Goal: Task Accomplishment & Management: Complete application form

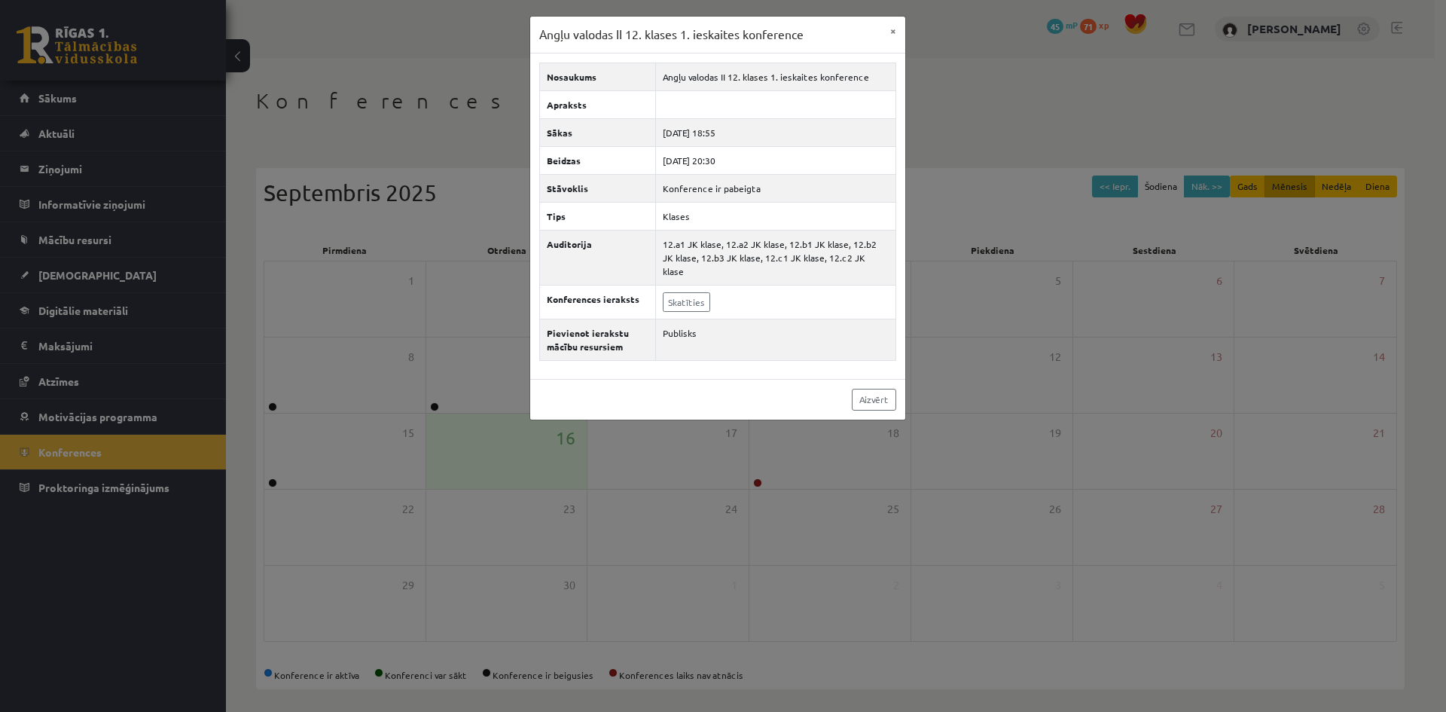
click at [898, 384] on div "Aizvērt" at bounding box center [717, 399] width 375 height 41
click at [880, 389] on link "Aizvērt" at bounding box center [874, 400] width 44 height 22
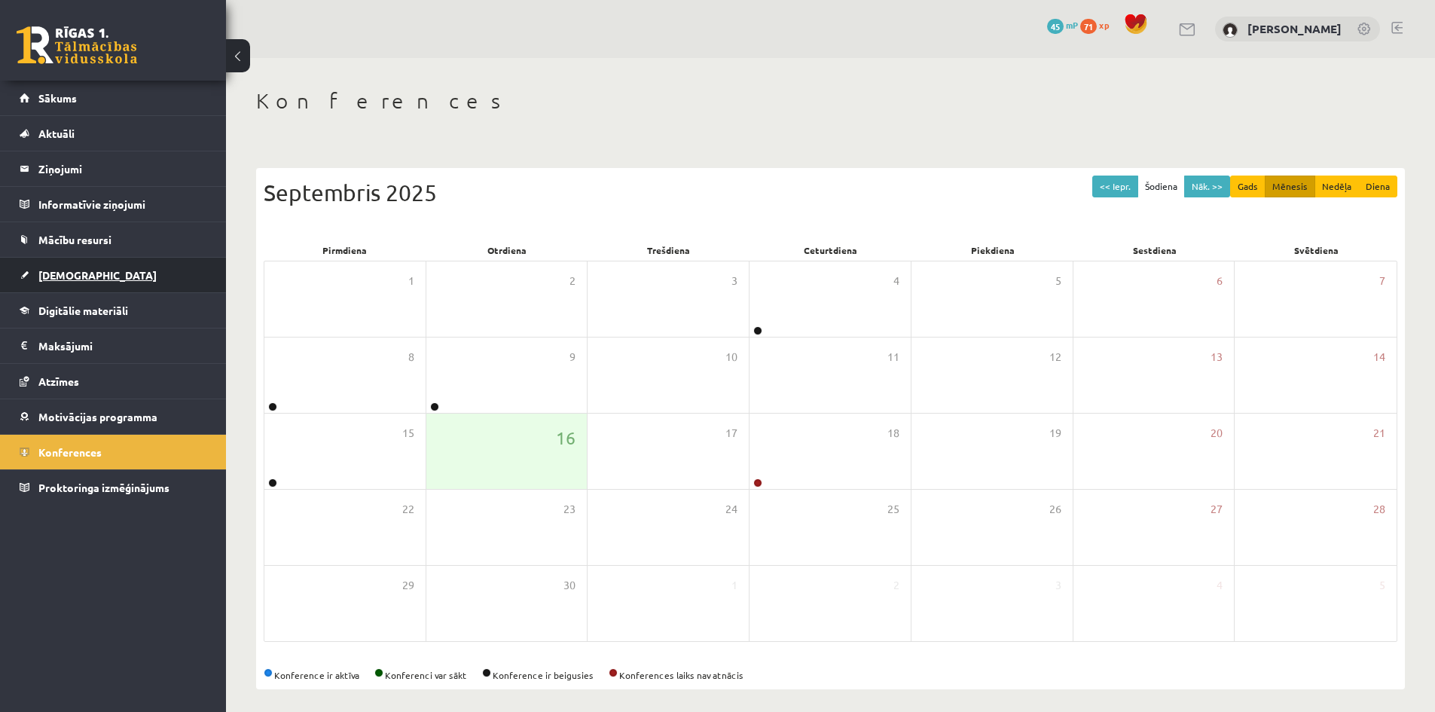
click at [24, 262] on link "[DEMOGRAPHIC_DATA]" at bounding box center [114, 275] width 188 height 35
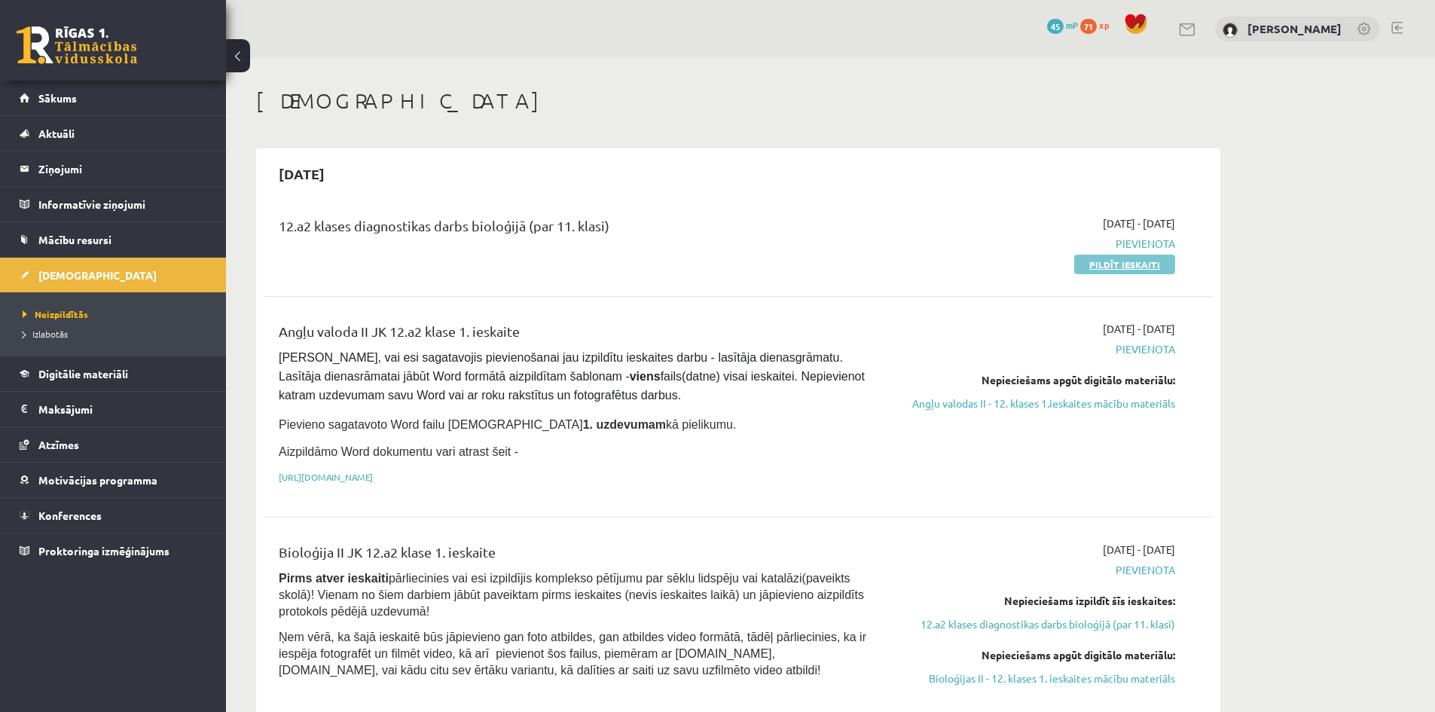
click at [1137, 260] on link "Pildīt ieskaiti" at bounding box center [1124, 265] width 101 height 20
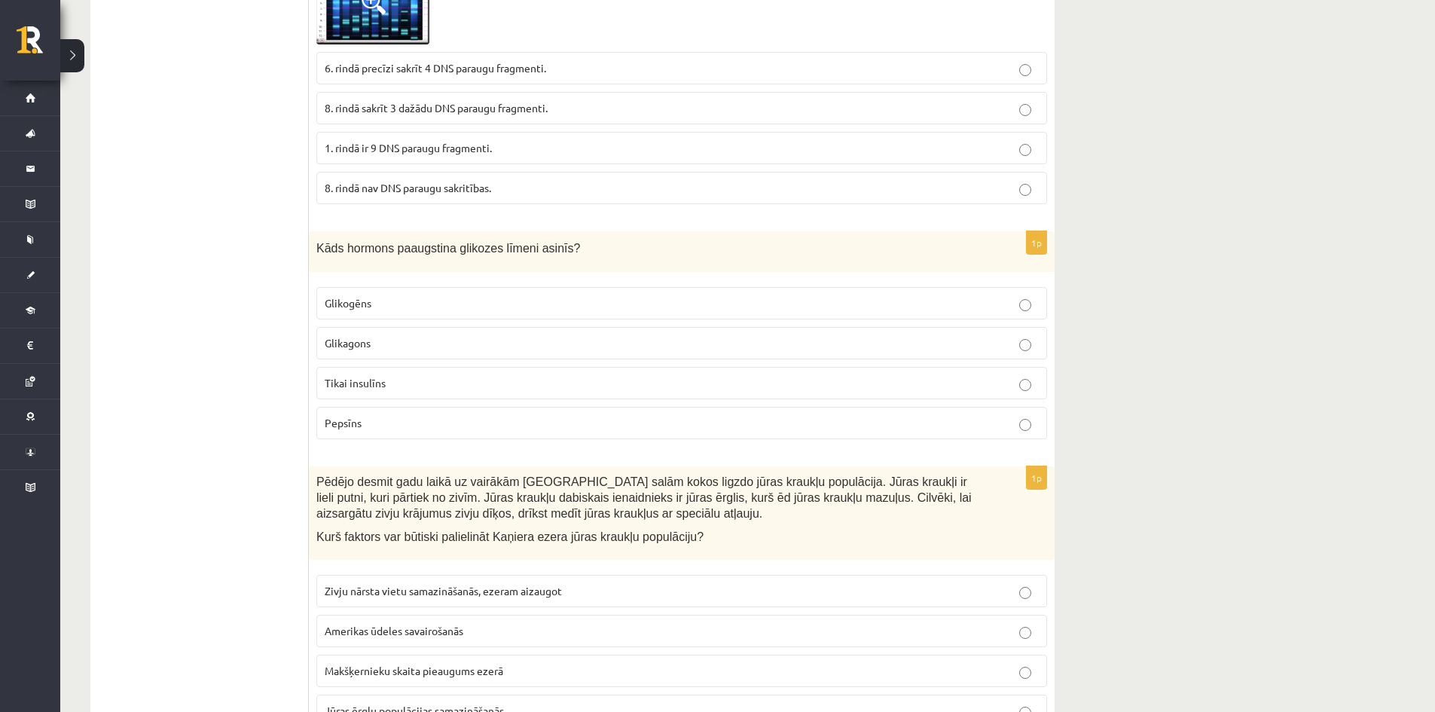
scroll to position [1152, 0]
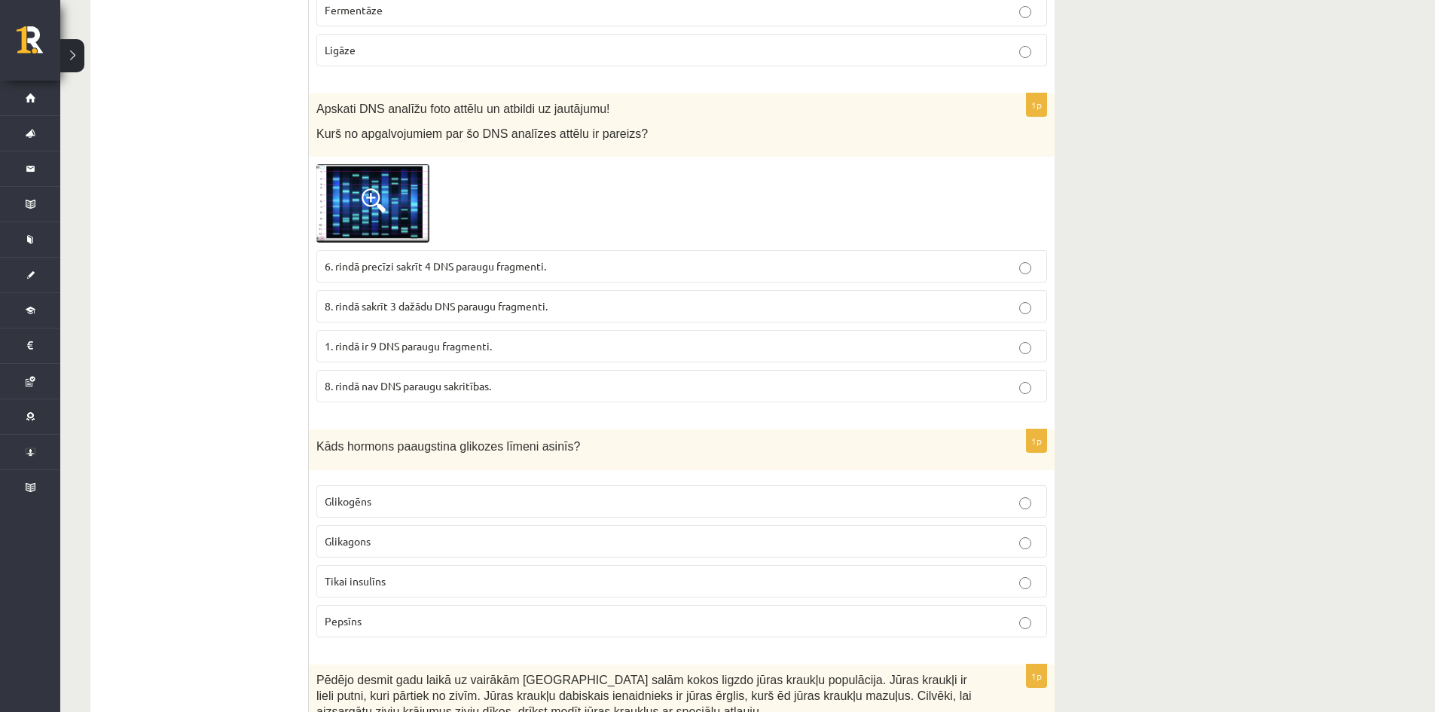
drag, startPoint x: 566, startPoint y: 296, endPoint x: 634, endPoint y: 39, distance: 265.6
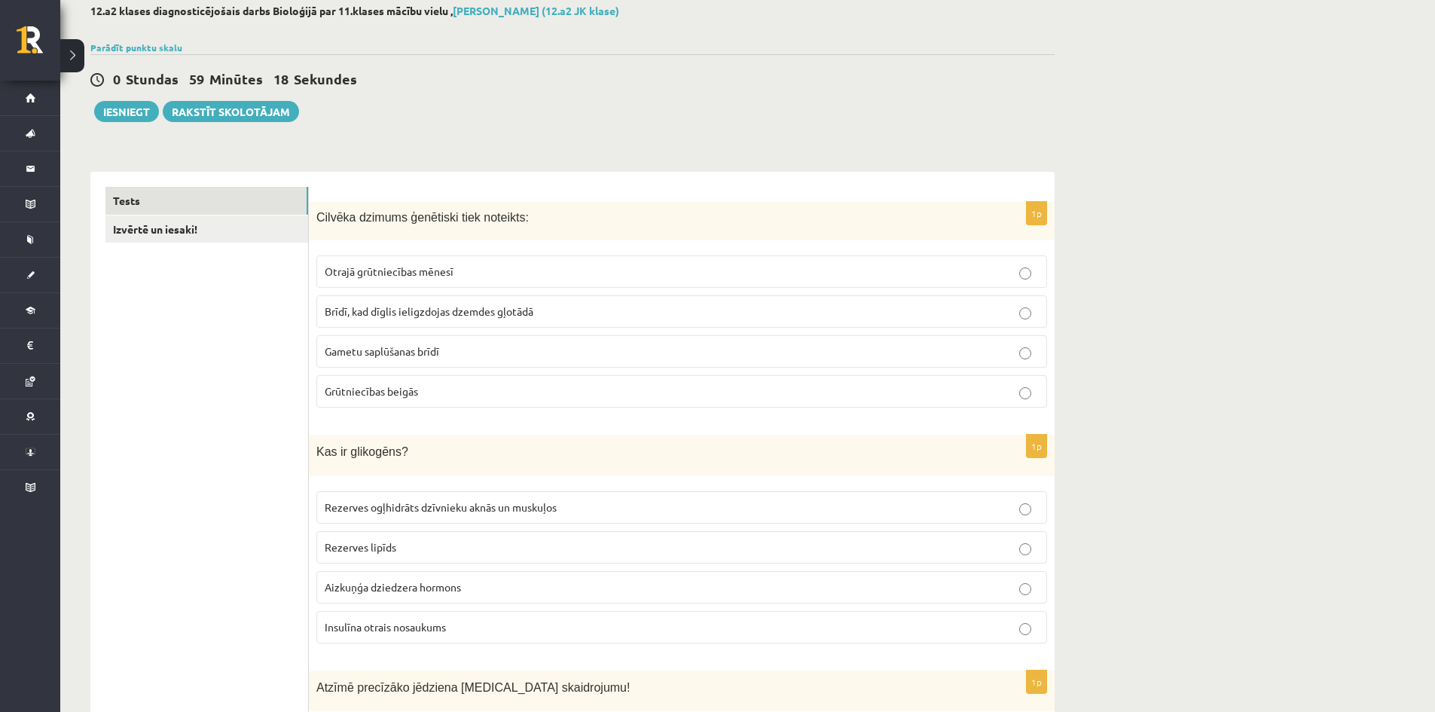
scroll to position [0, 0]
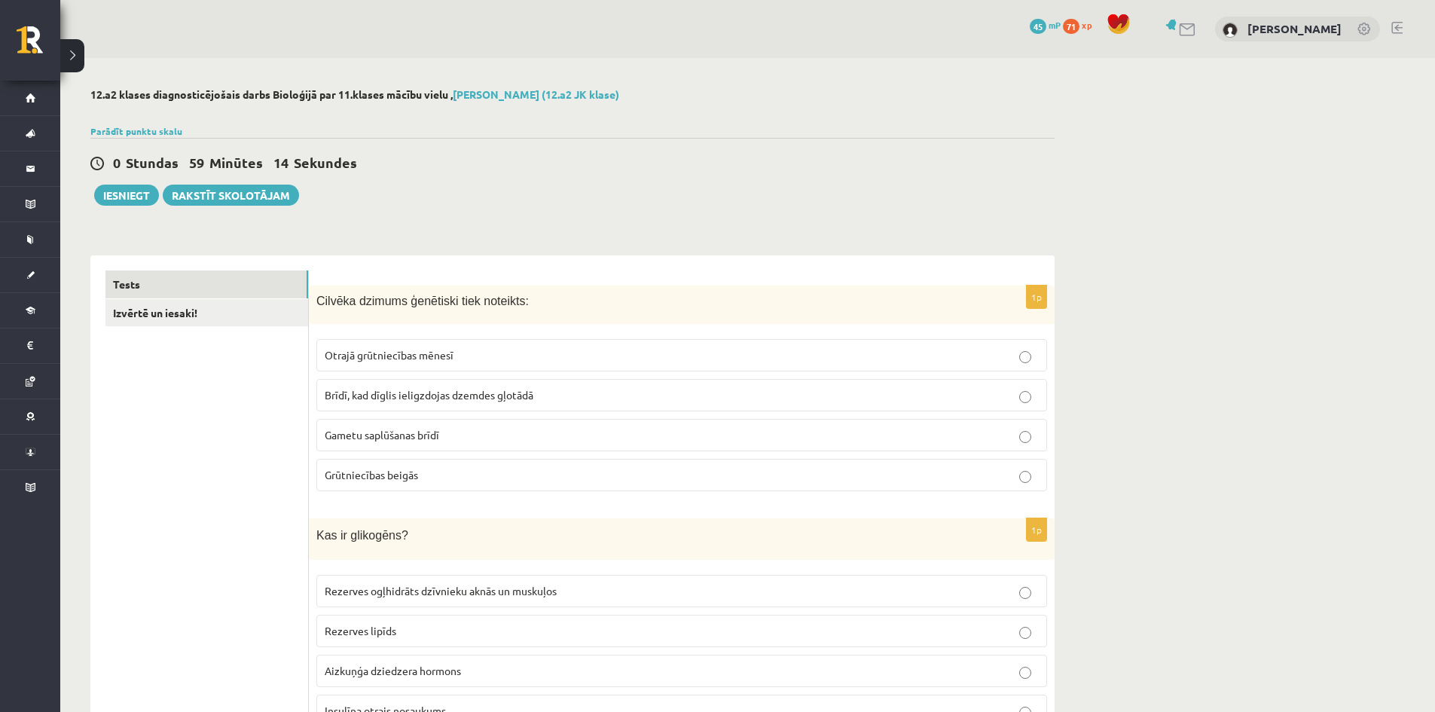
click at [453, 432] on p "Gametu saplūšanas brīdī" at bounding box center [682, 435] width 714 height 16
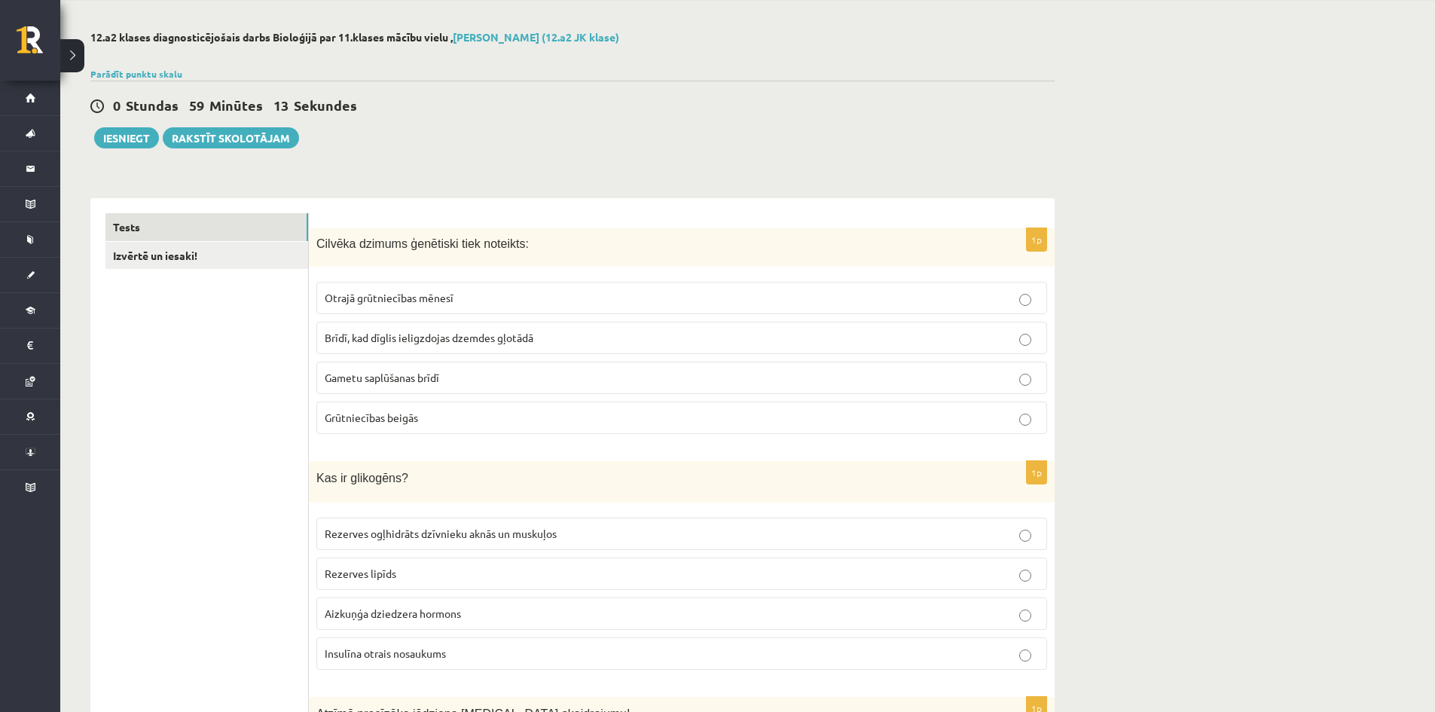
scroll to position [151, 0]
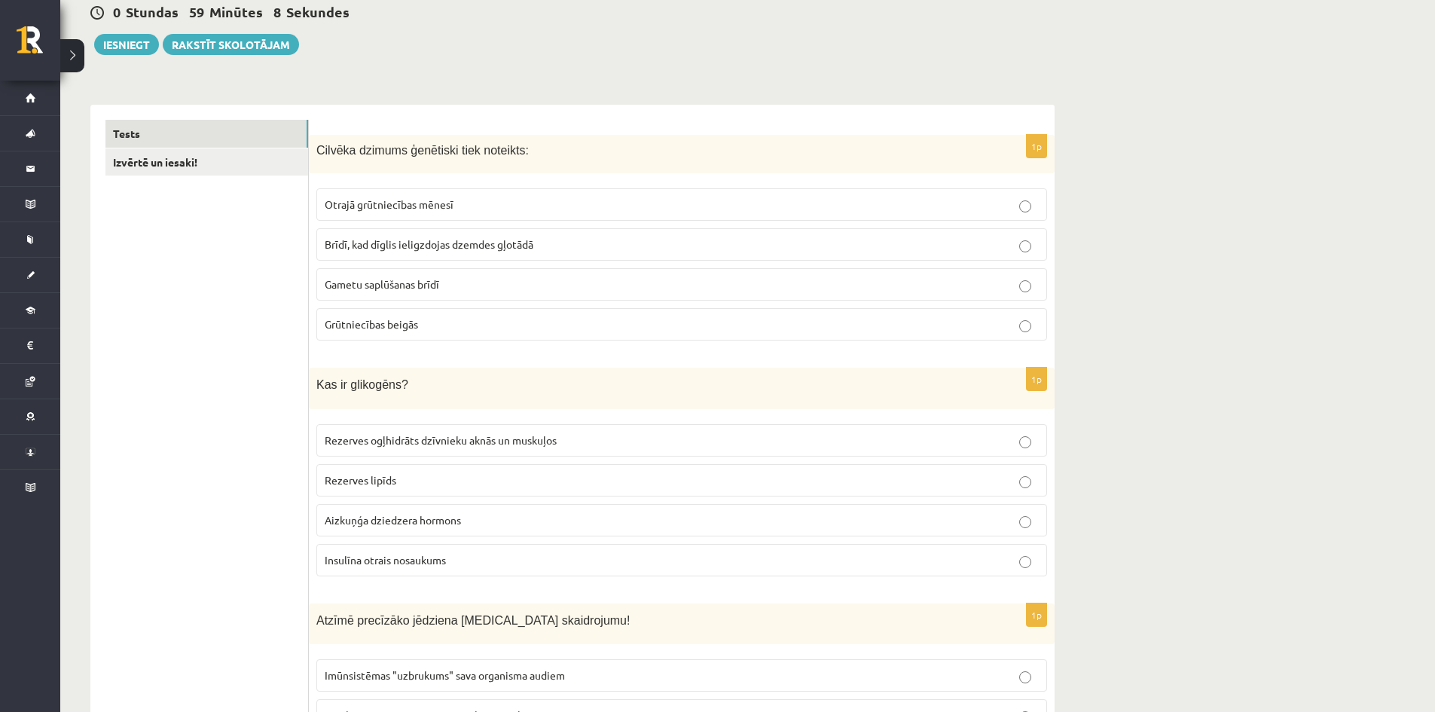
click at [441, 481] on p "Rezerves lipīds" at bounding box center [682, 480] width 714 height 16
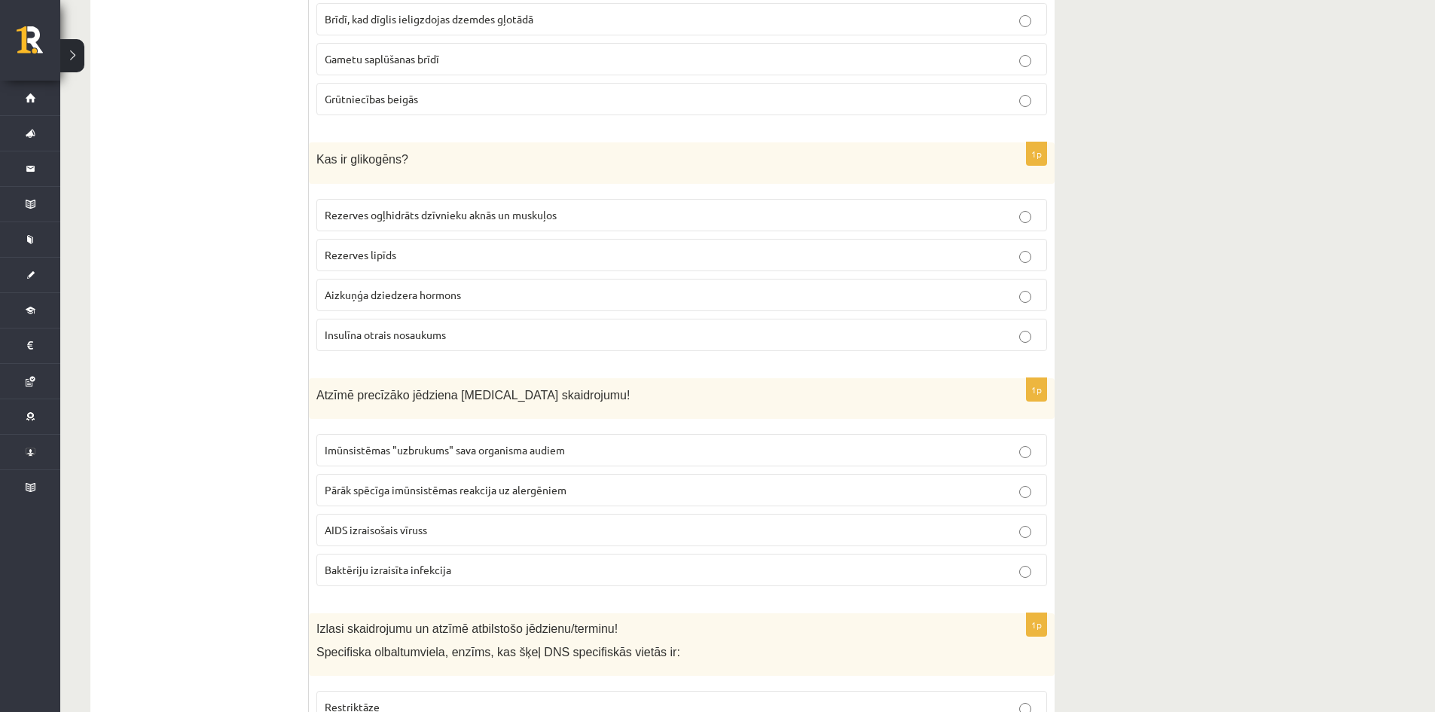
scroll to position [377, 0]
click at [380, 208] on span "Rezerves ogļhidrāts dzīvnieku aknās un muskuļos" at bounding box center [441, 214] width 232 height 14
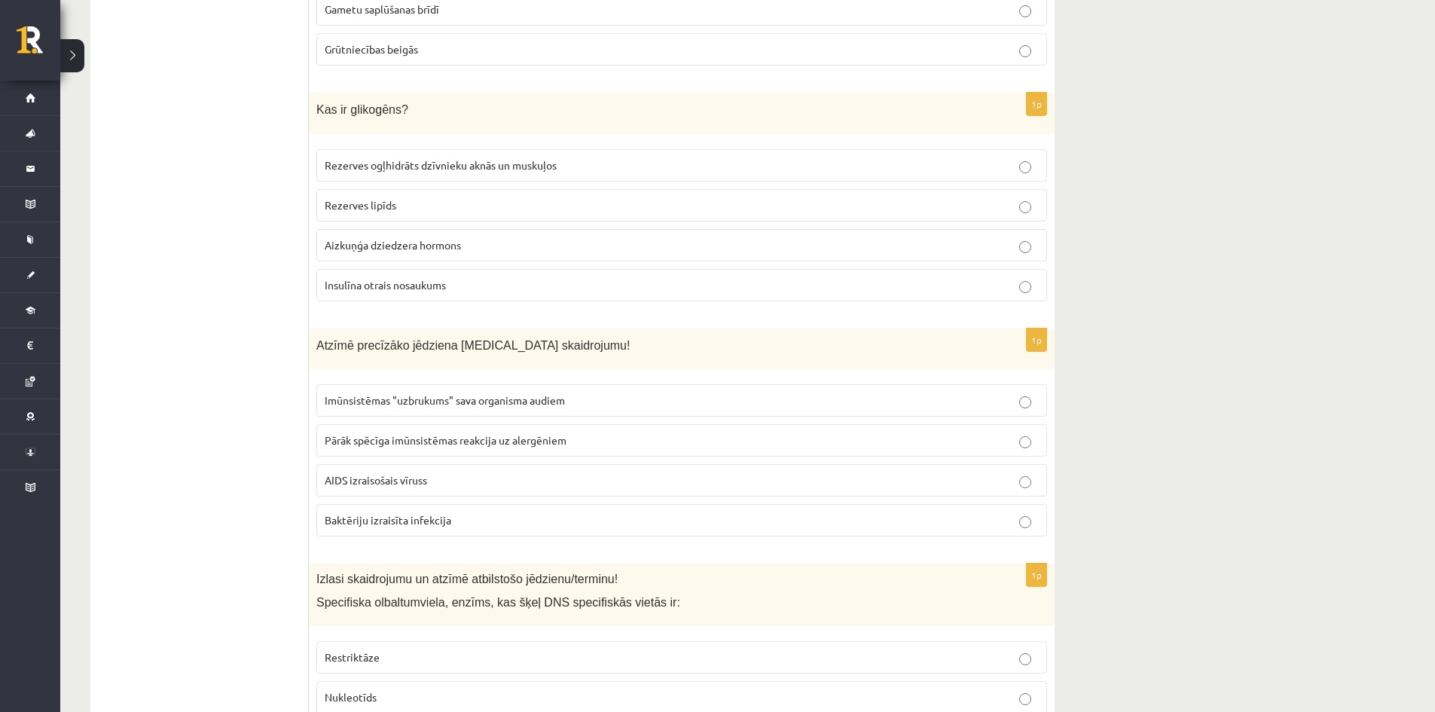
scroll to position [452, 0]
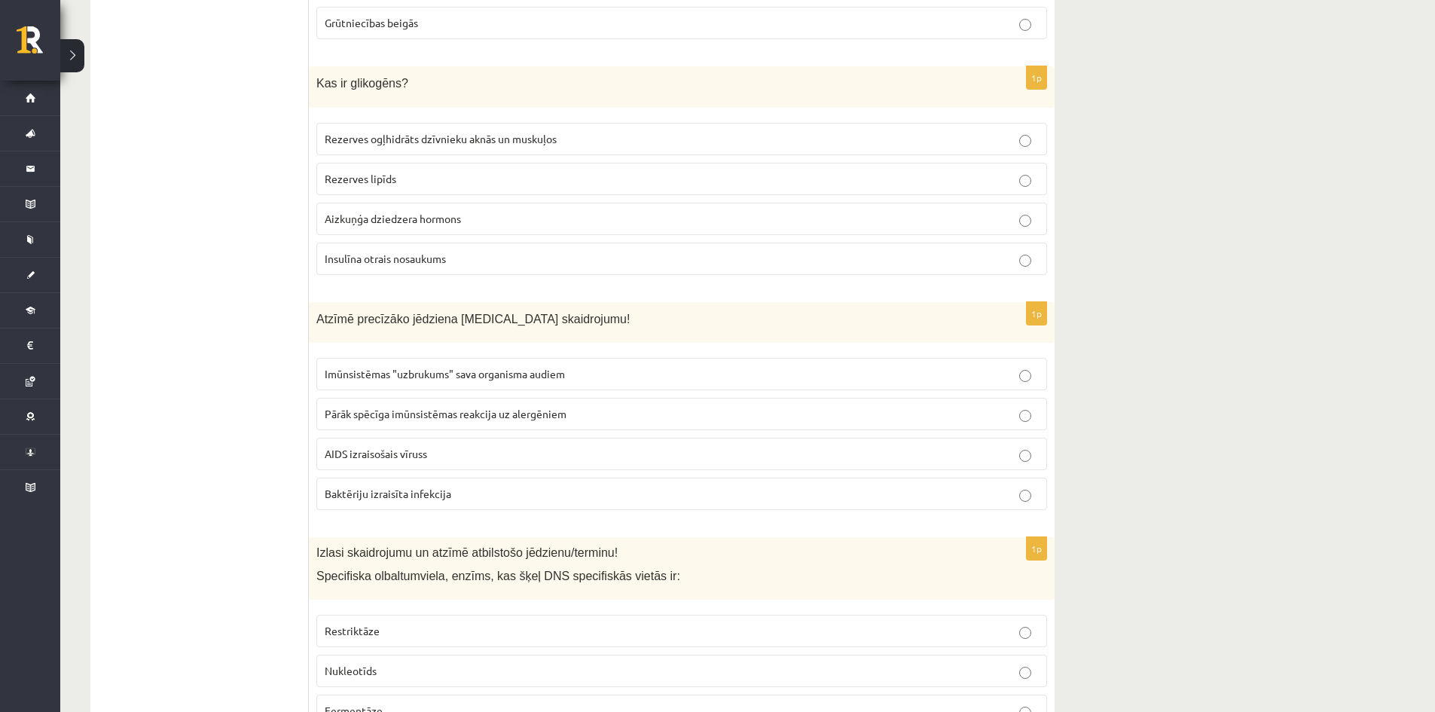
drag, startPoint x: 429, startPoint y: 385, endPoint x: 433, endPoint y: 377, distance: 8.8
click at [433, 377] on label "Imūnsistēmas "uzbrukums" sava organisma audiem" at bounding box center [681, 374] width 731 height 32
click at [552, 462] on p "AIDS izraisošais vīruss" at bounding box center [682, 454] width 714 height 16
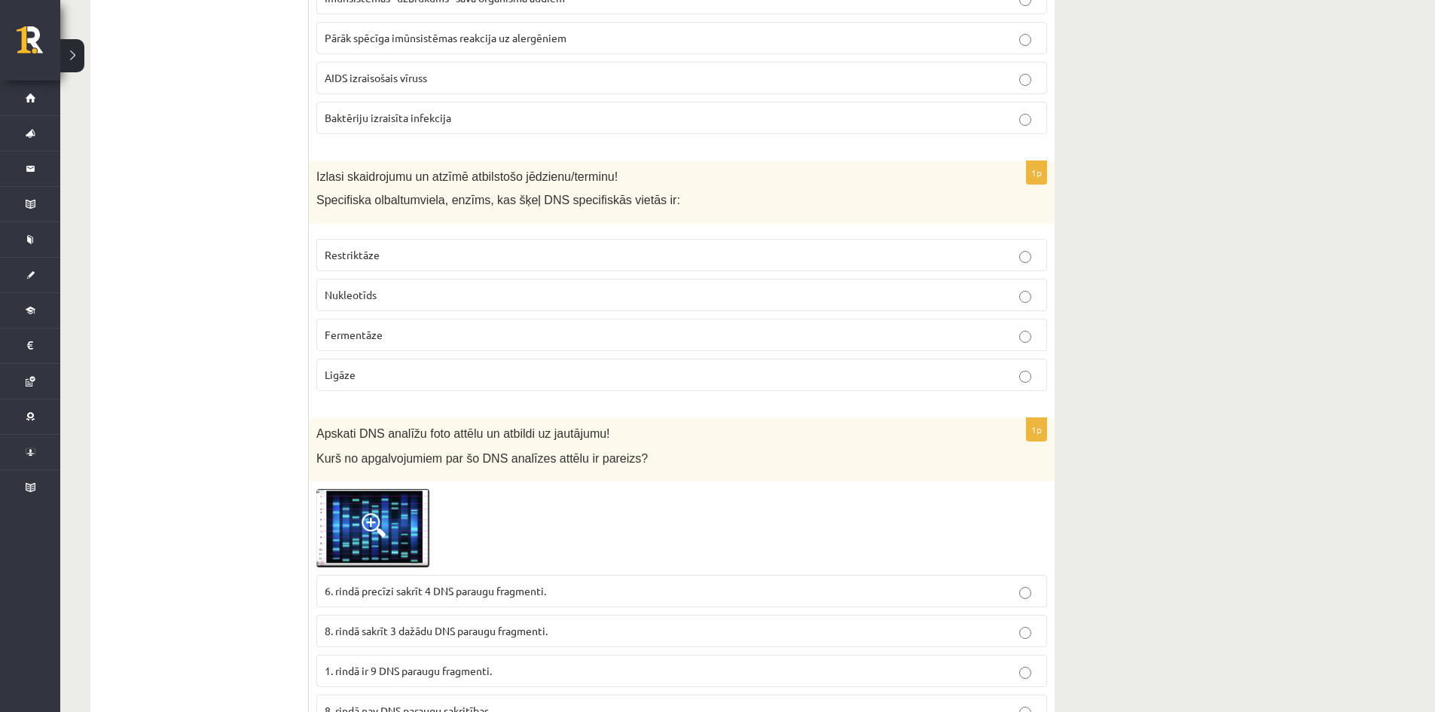
scroll to position [829, 0]
click at [450, 339] on p "Fermentāze" at bounding box center [682, 334] width 714 height 16
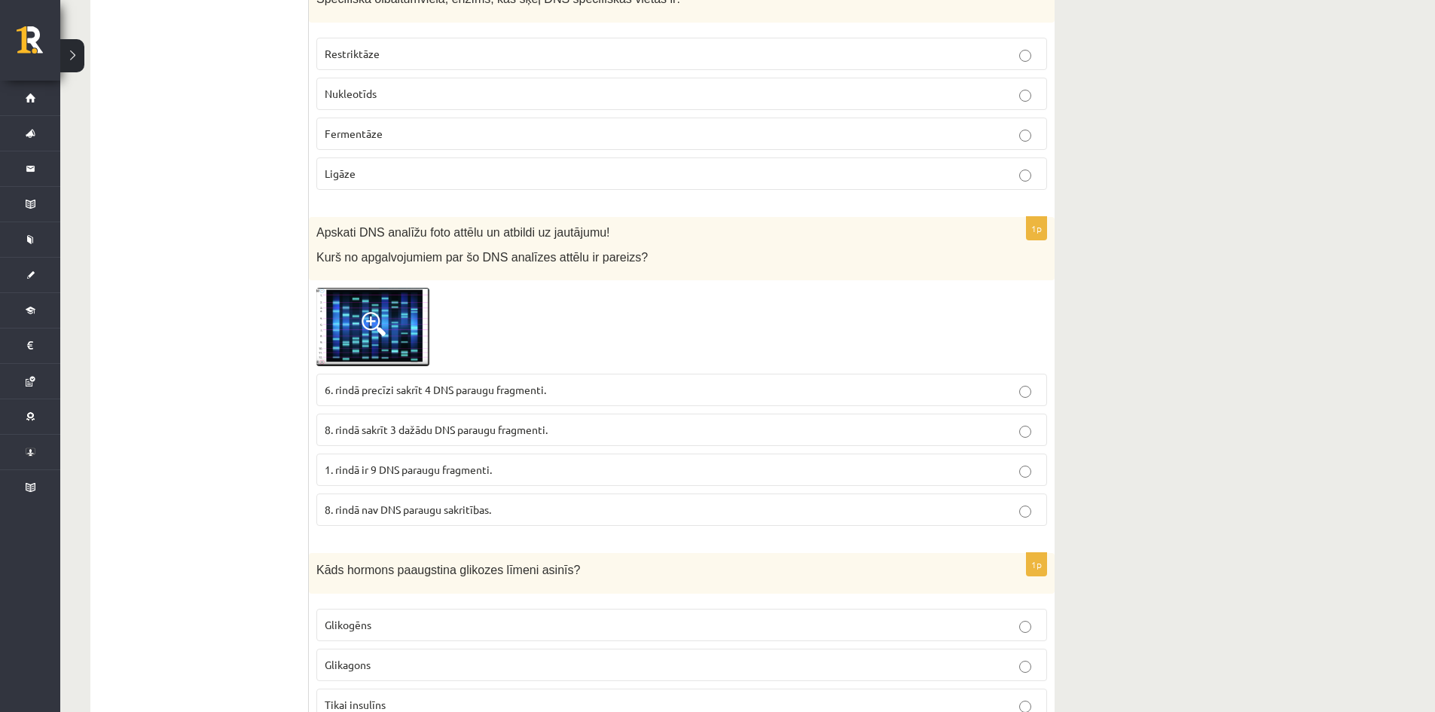
scroll to position [1054, 0]
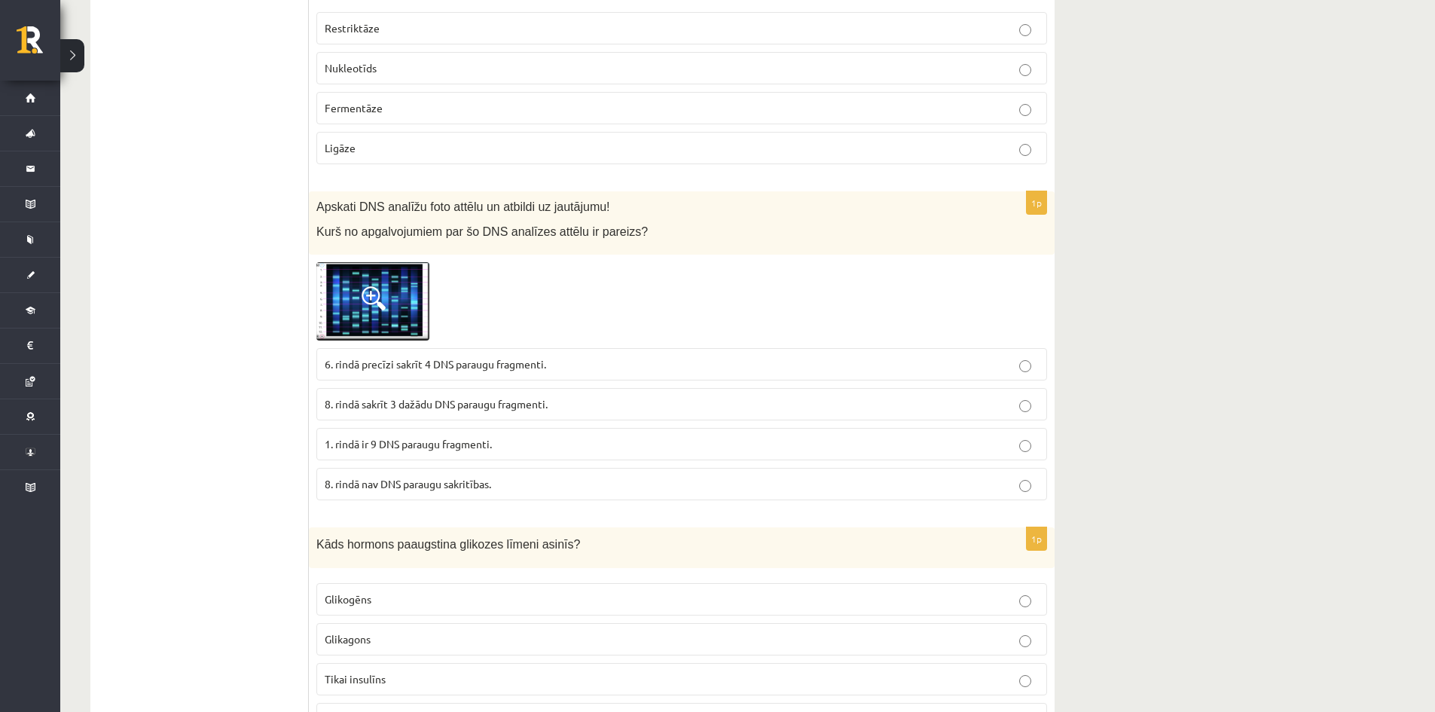
click at [379, 284] on img at bounding box center [372, 301] width 113 height 78
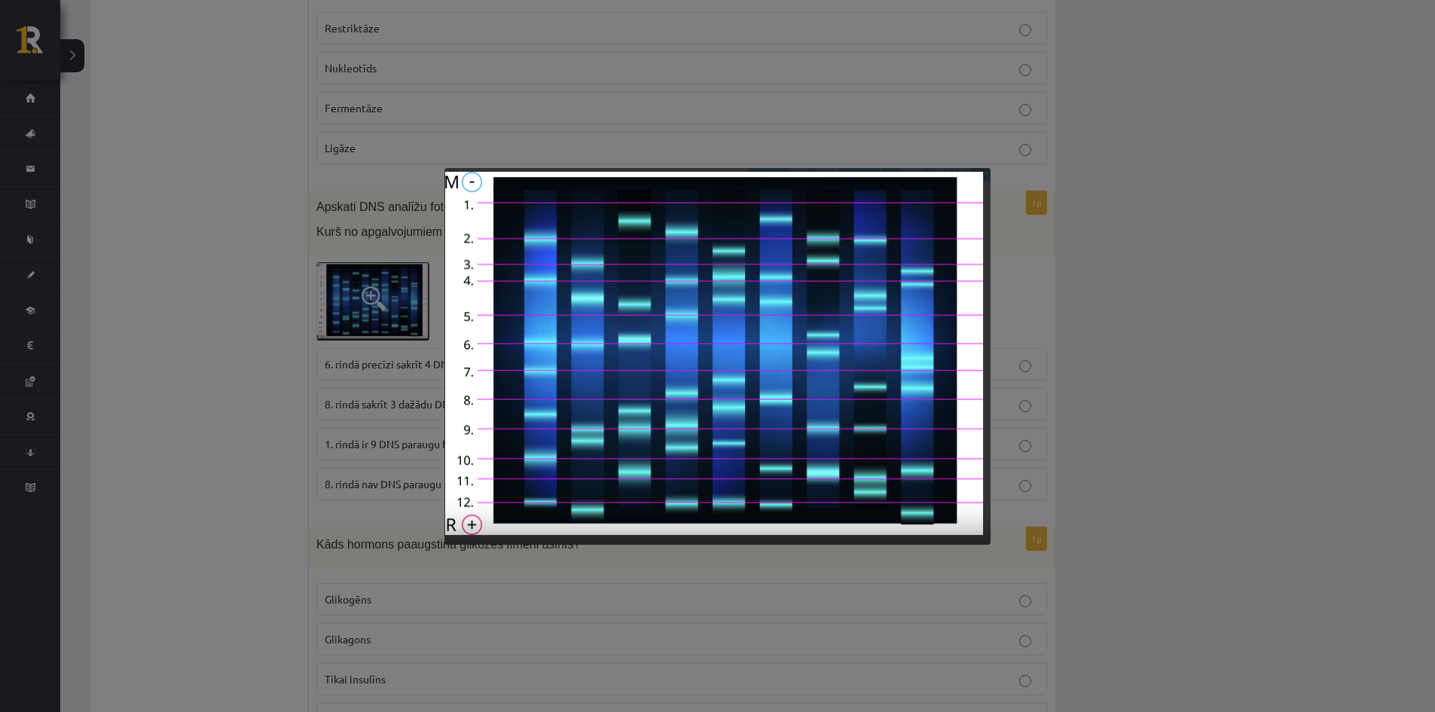
drag, startPoint x: 364, startPoint y: 435, endPoint x: 365, endPoint y: 425, distance: 10.7
click at [365, 427] on div at bounding box center [717, 356] width 1435 height 712
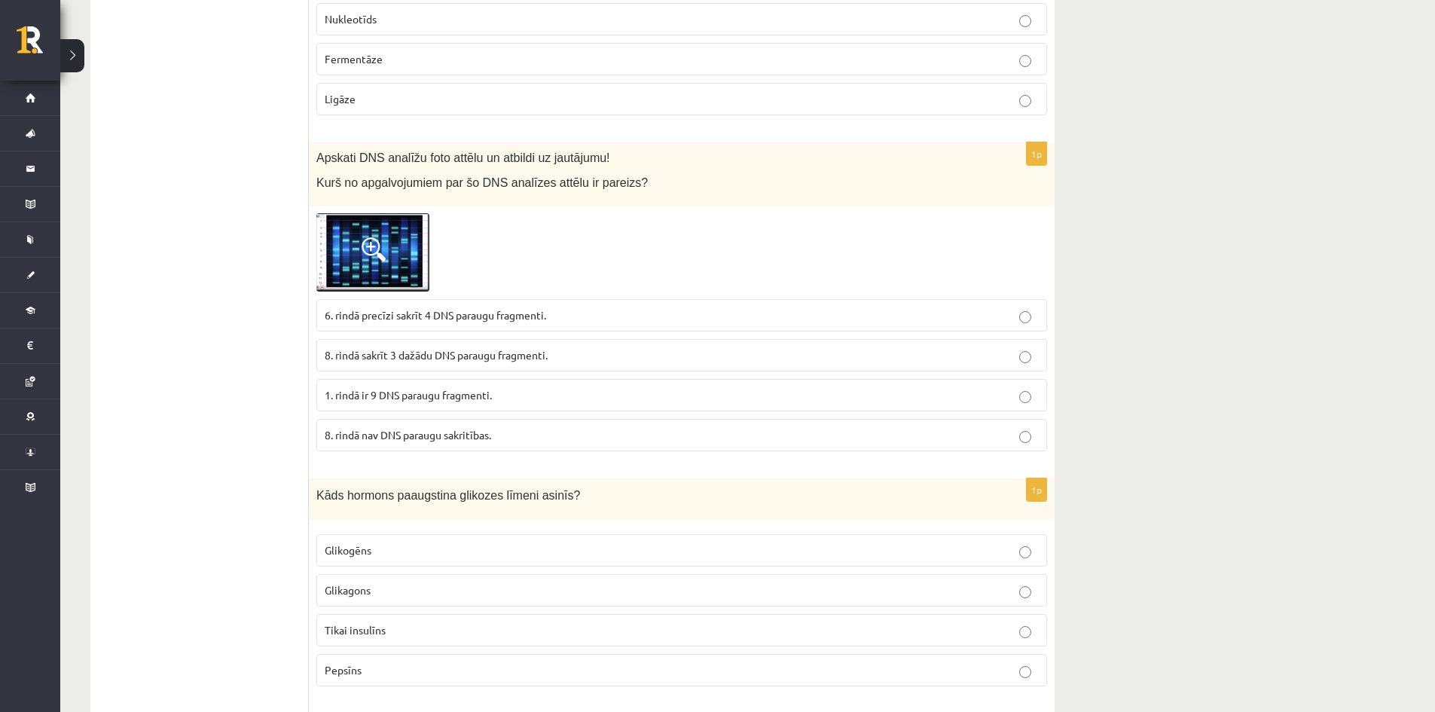
scroll to position [1130, 0]
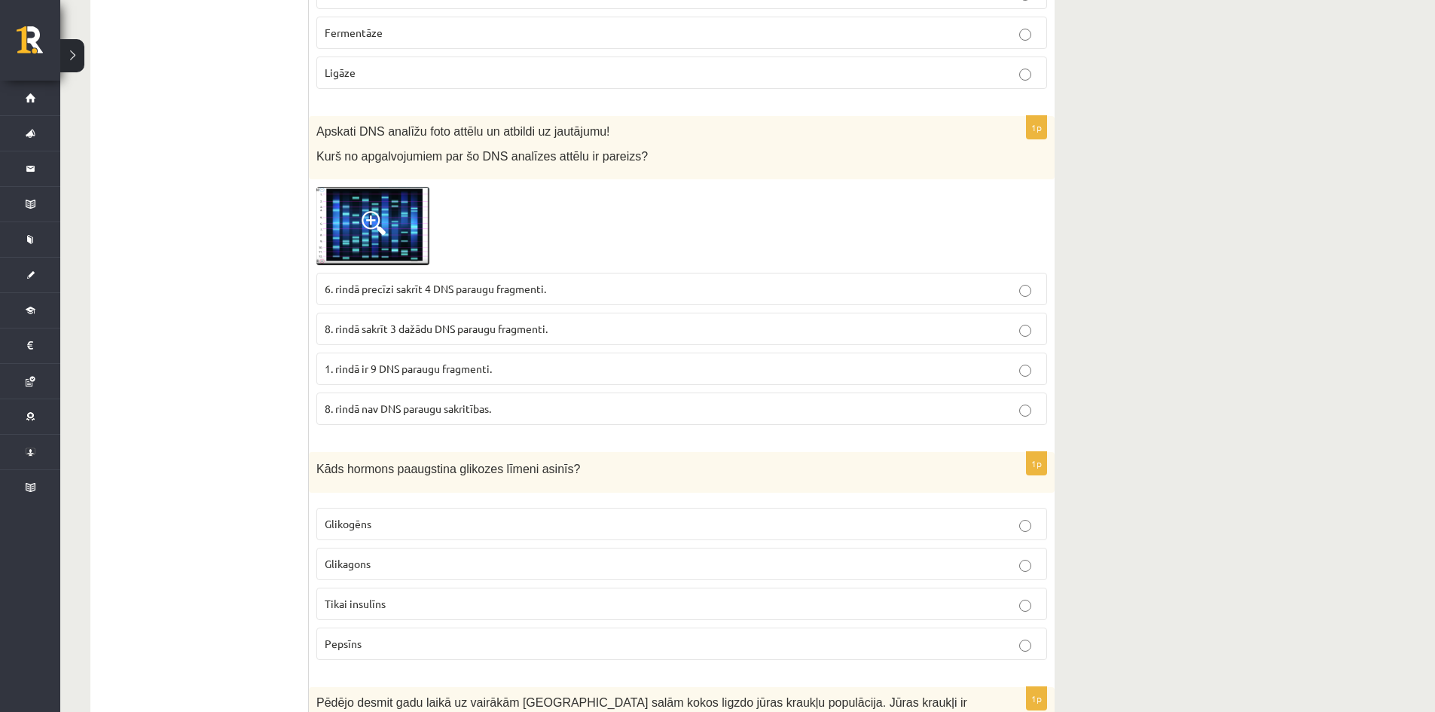
click at [412, 597] on p "Tikai insulīns" at bounding box center [682, 604] width 714 height 16
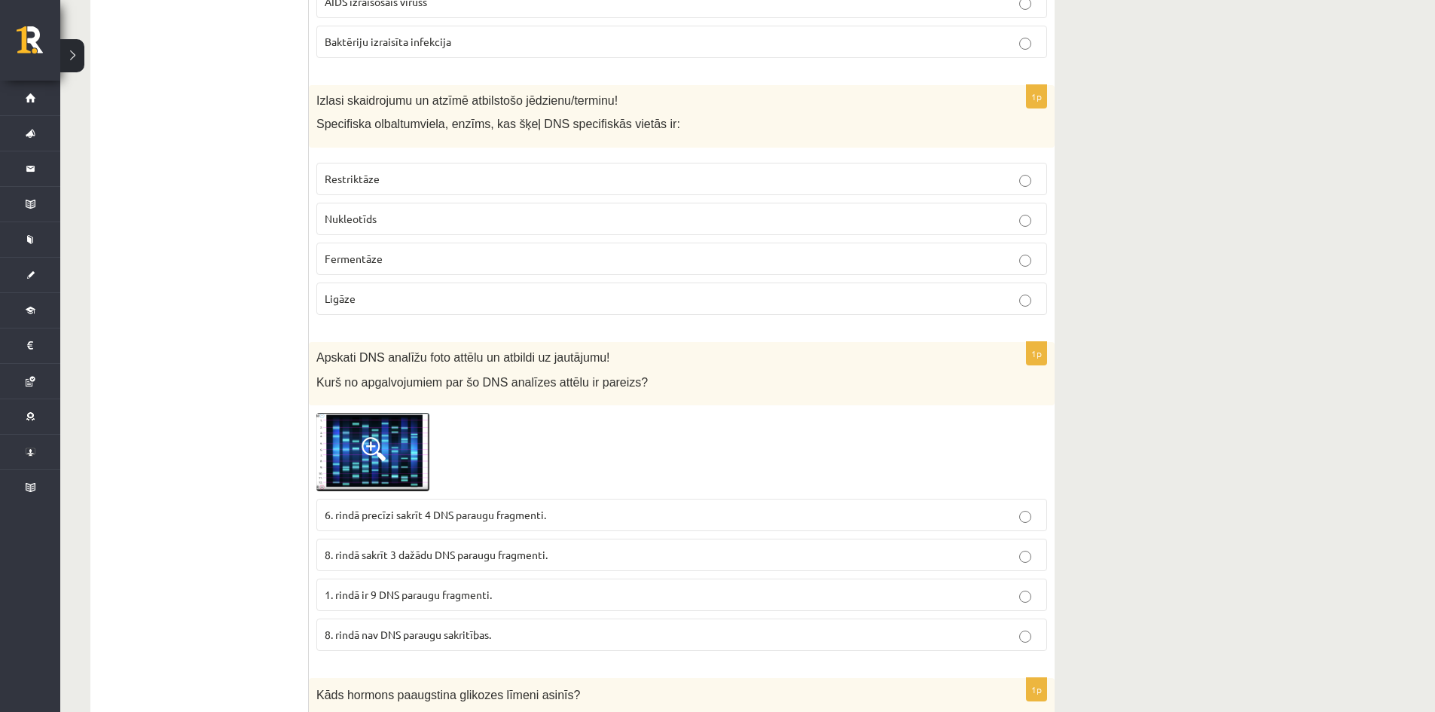
scroll to position [979, 0]
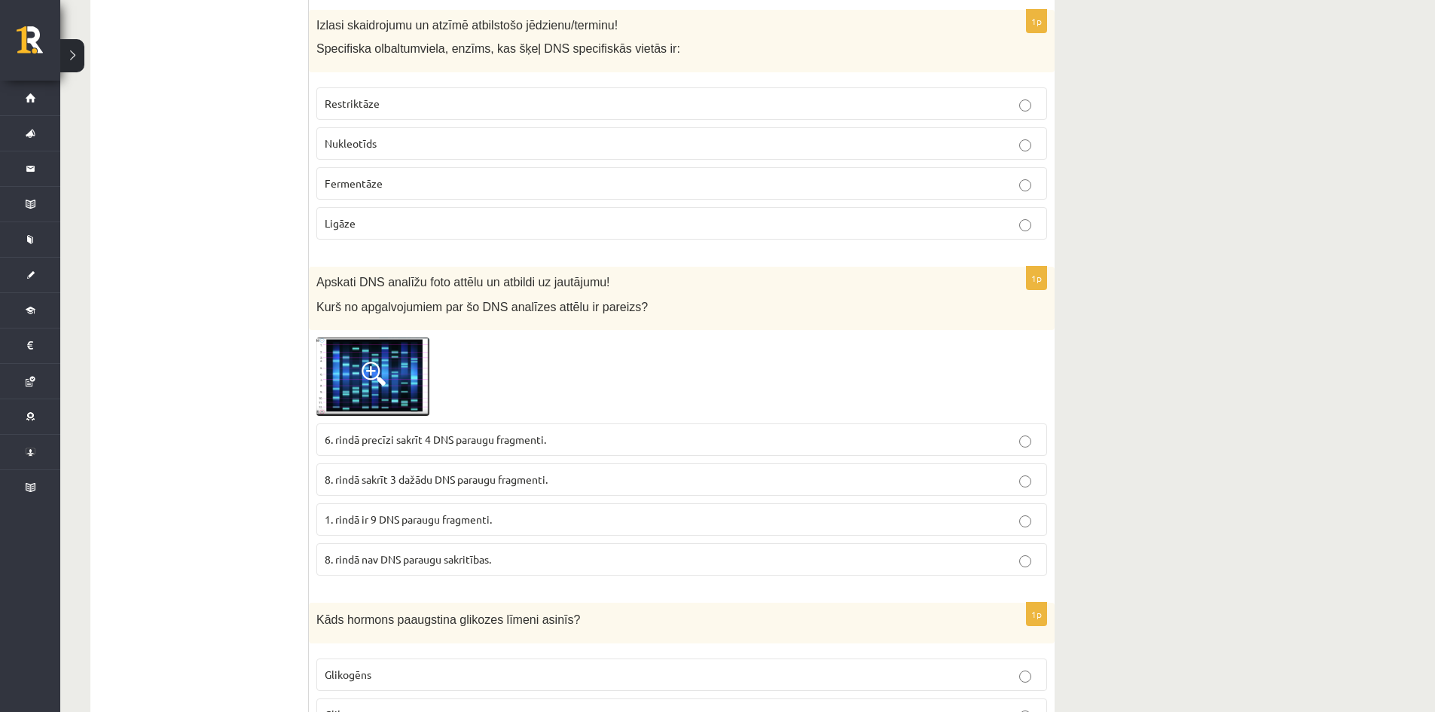
click at [396, 359] on img at bounding box center [372, 376] width 113 height 78
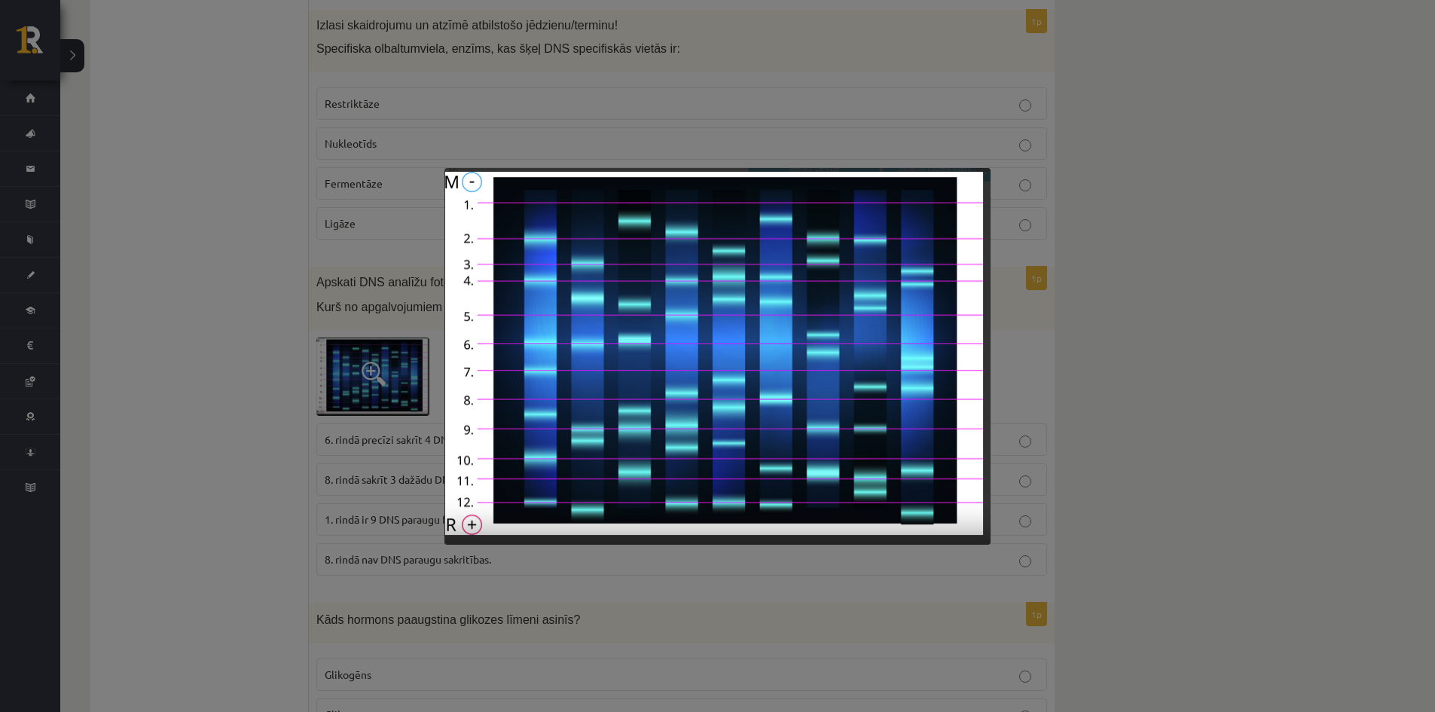
drag, startPoint x: 0, startPoint y: 8, endPoint x: 258, endPoint y: 401, distance: 470.4
click at [258, 404] on div at bounding box center [717, 356] width 1435 height 712
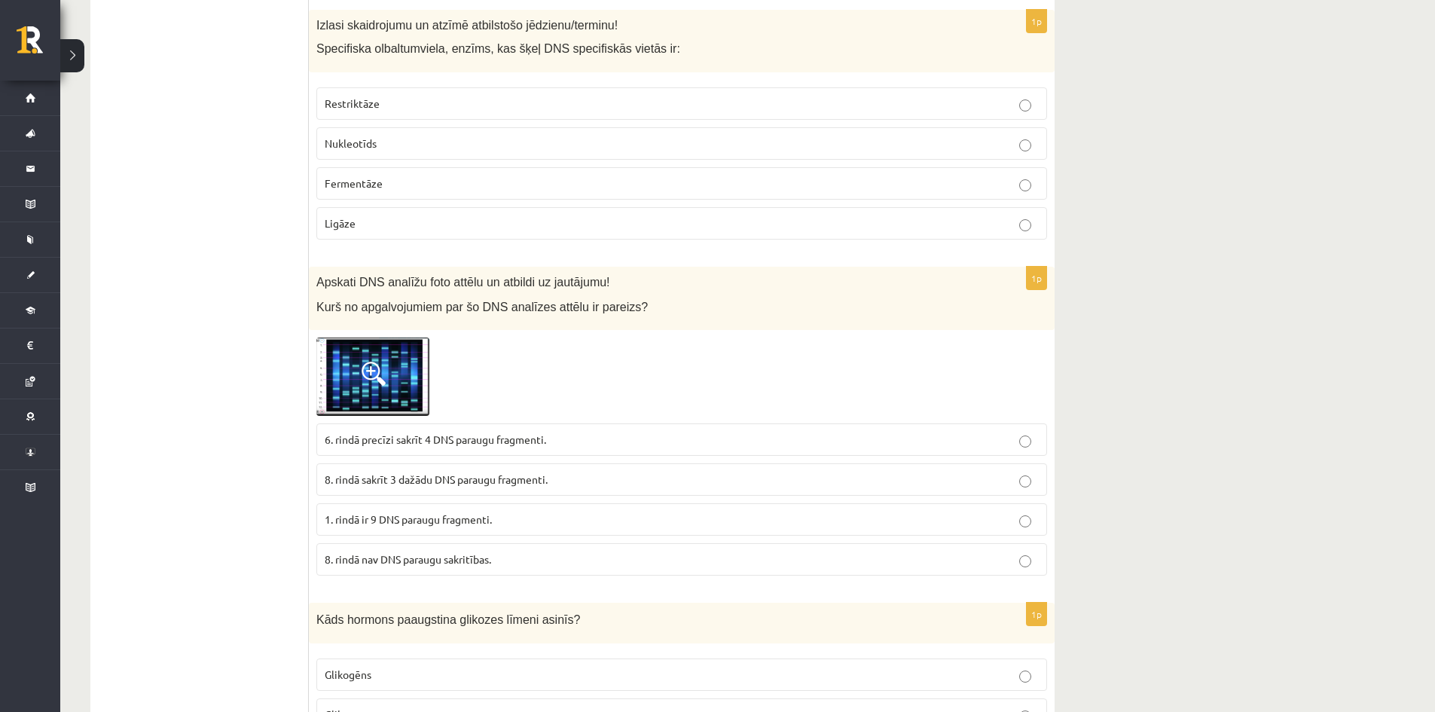
click at [394, 371] on img at bounding box center [372, 376] width 113 height 78
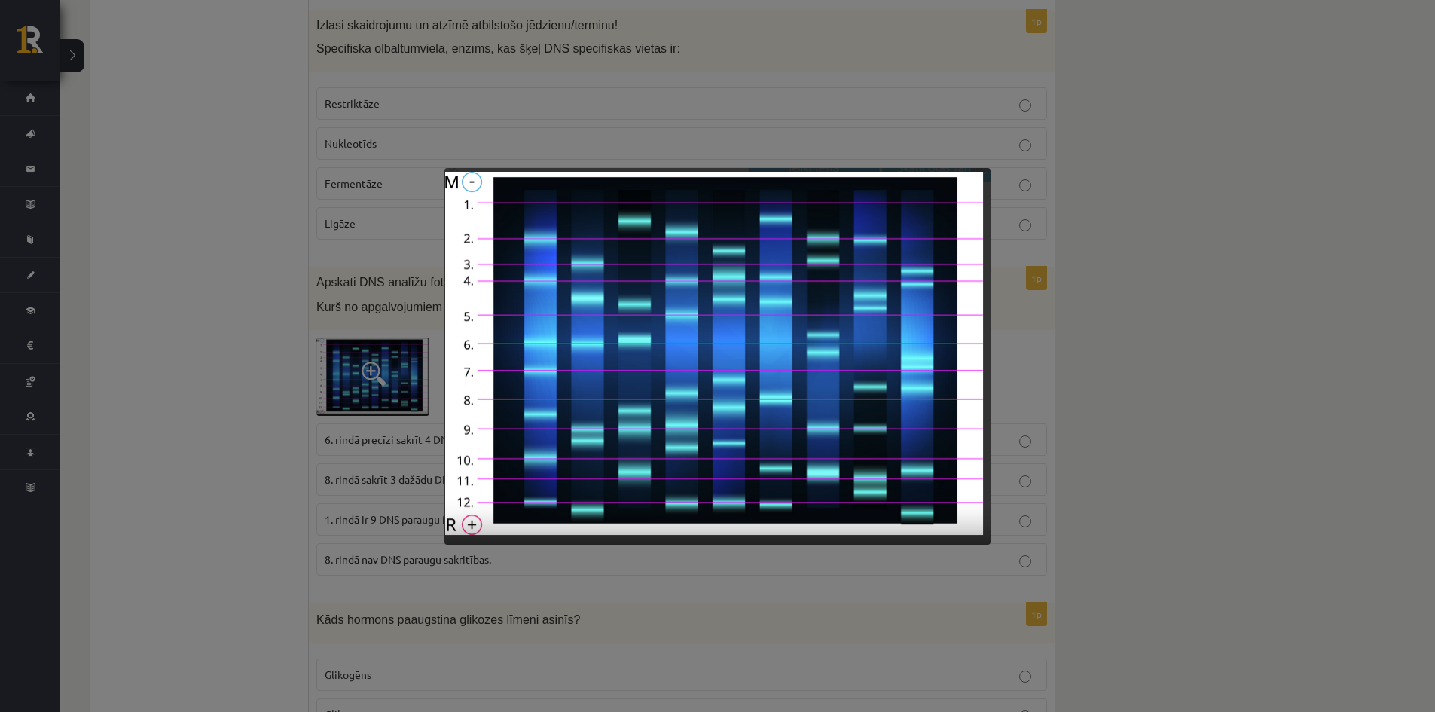
click at [400, 370] on div at bounding box center [717, 356] width 1435 height 712
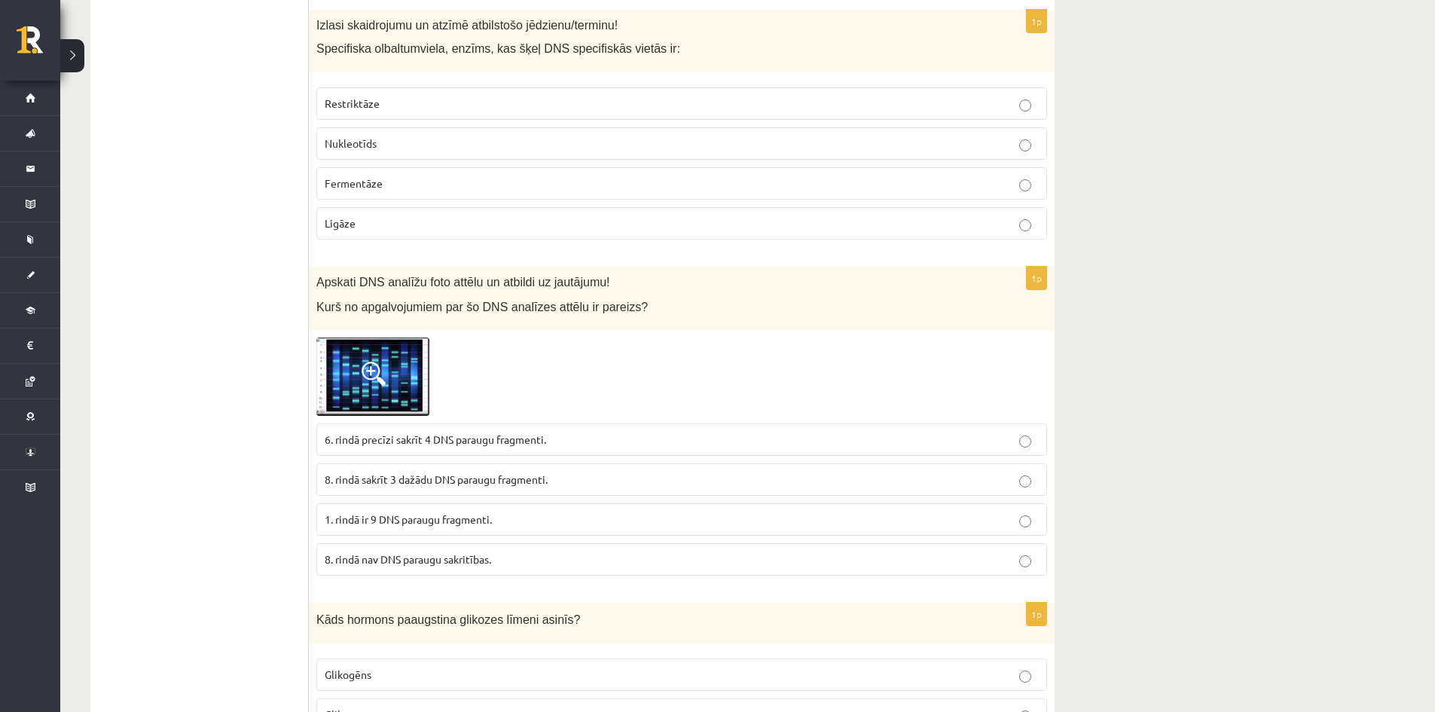
click at [396, 374] on img at bounding box center [372, 376] width 113 height 78
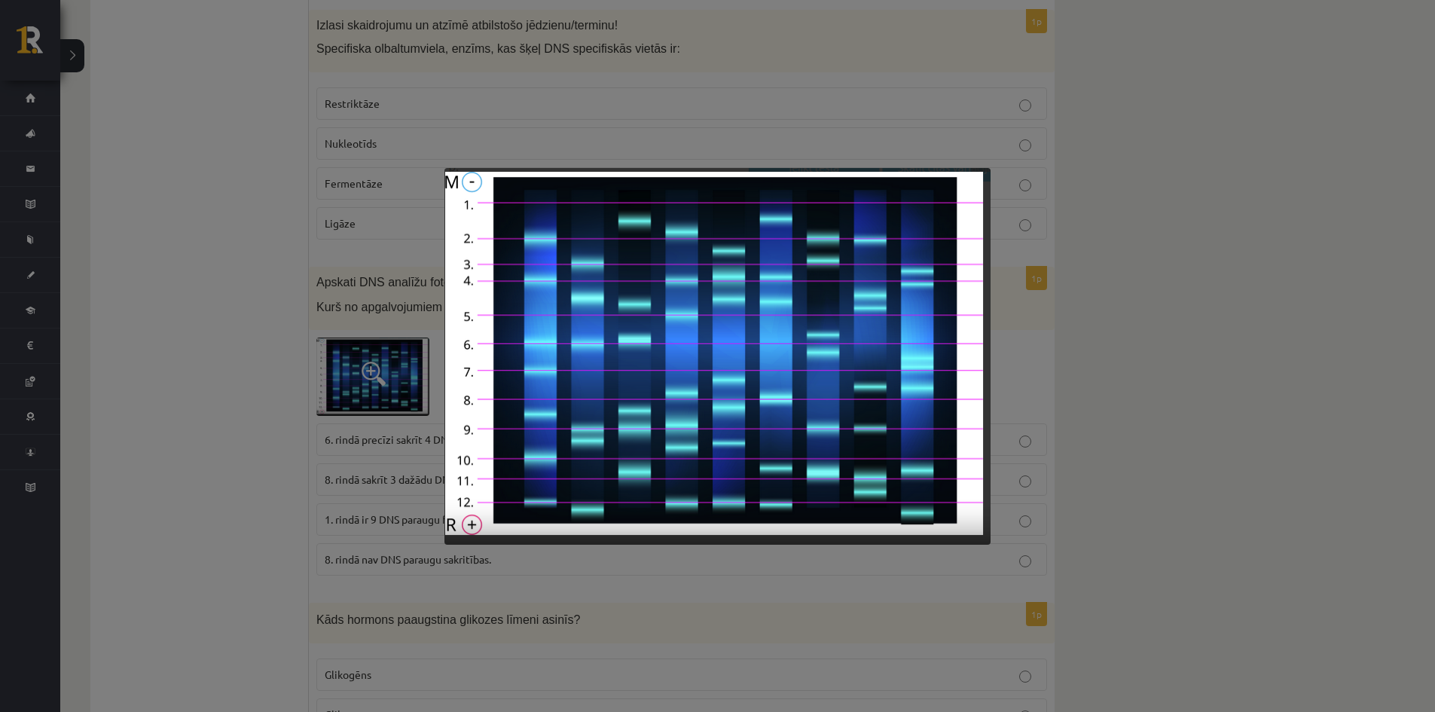
click at [397, 371] on div at bounding box center [717, 356] width 1435 height 712
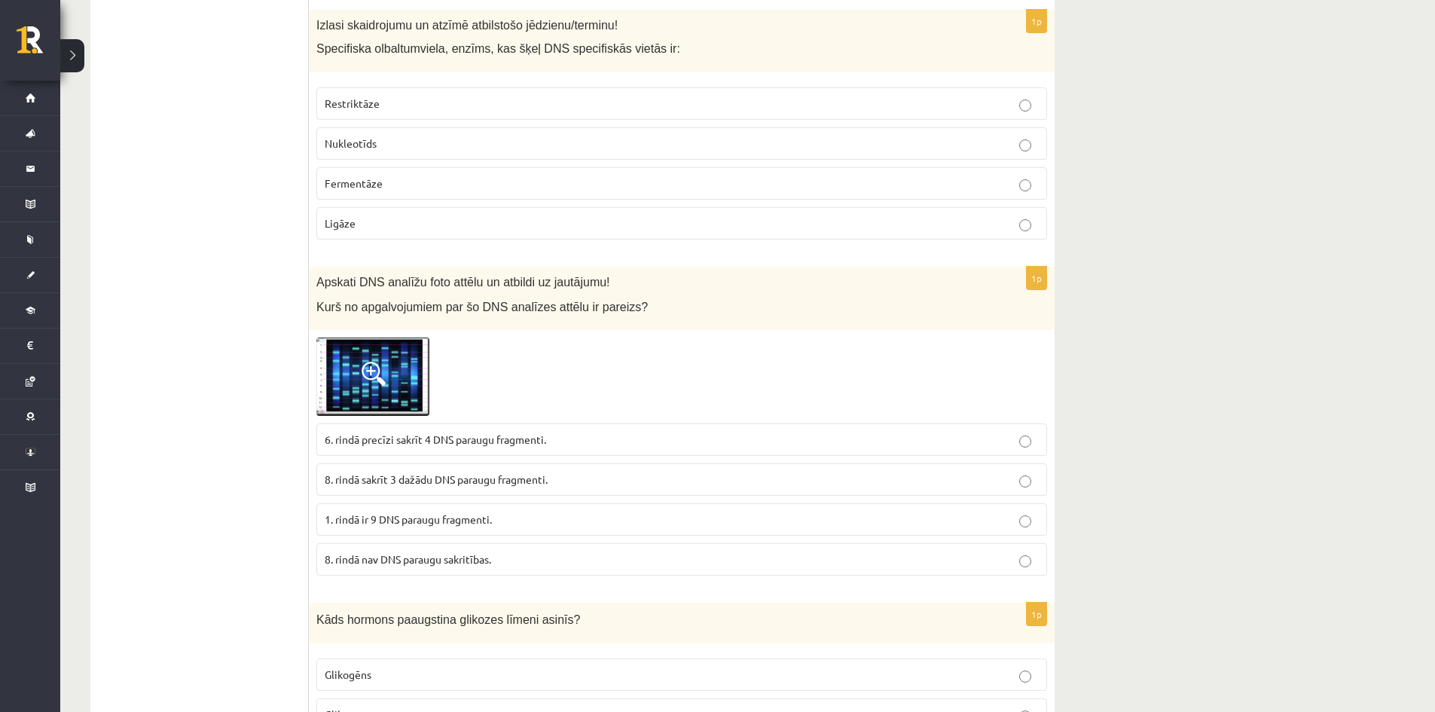
click at [406, 374] on img at bounding box center [372, 376] width 113 height 78
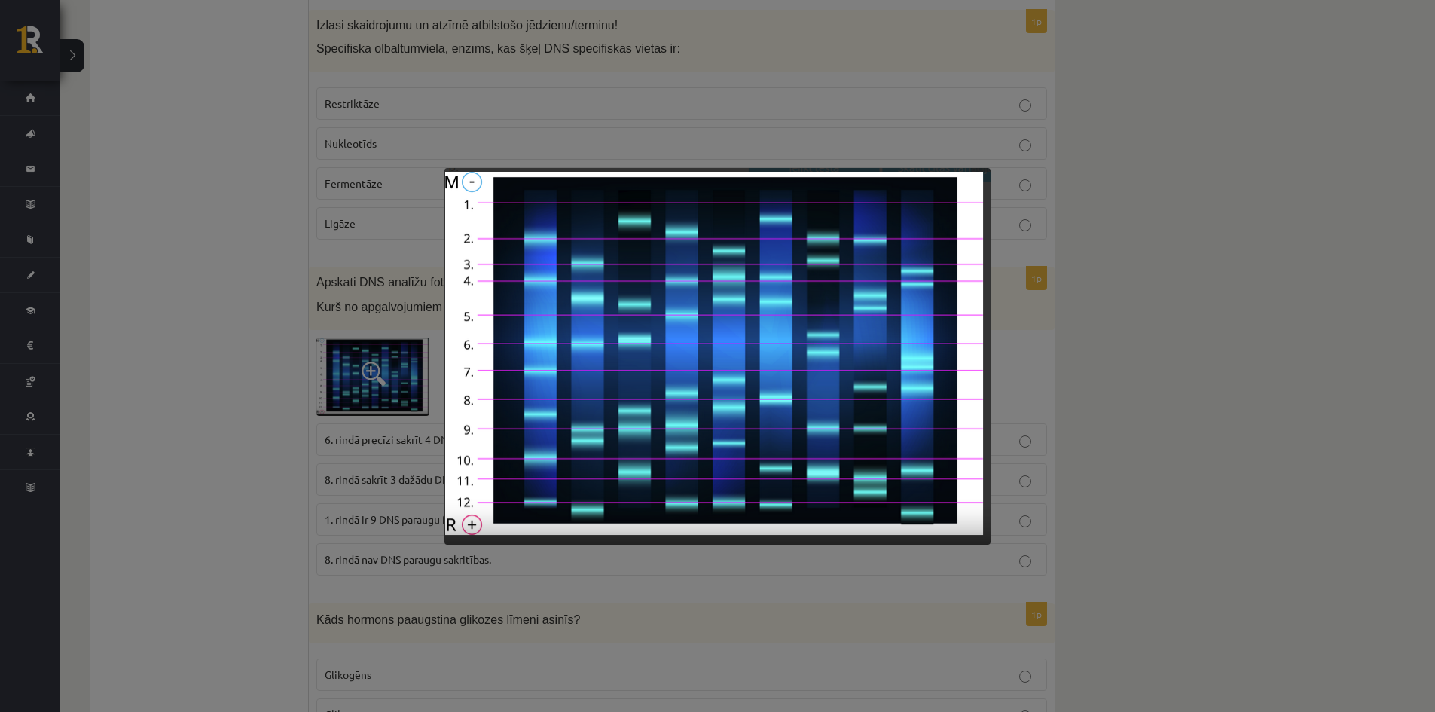
click at [401, 373] on div at bounding box center [717, 356] width 1435 height 712
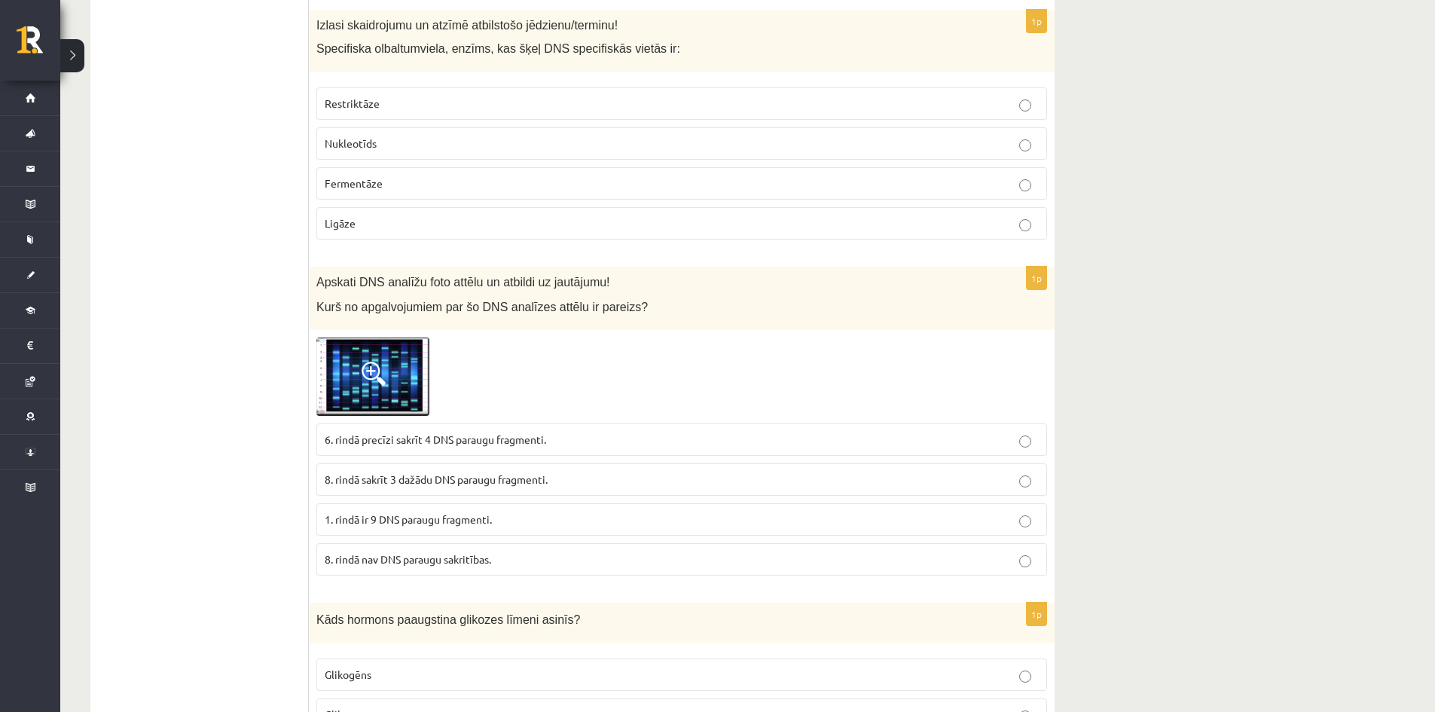
click at [401, 433] on span "6. rindā precīzi sakrīt 4 DNS paraugu fragmenti." at bounding box center [435, 439] width 221 height 14
click at [382, 382] on span at bounding box center [374, 374] width 24 height 24
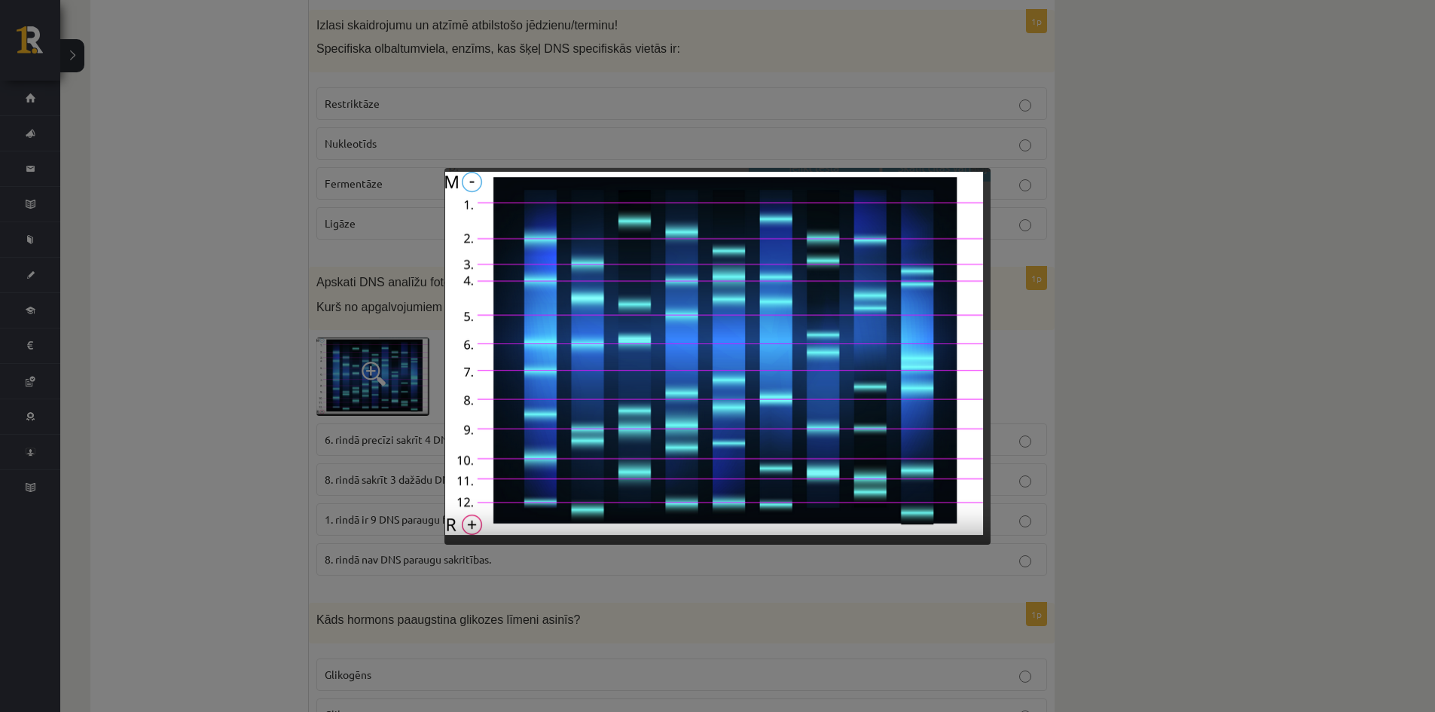
click at [369, 389] on div at bounding box center [717, 356] width 1435 height 712
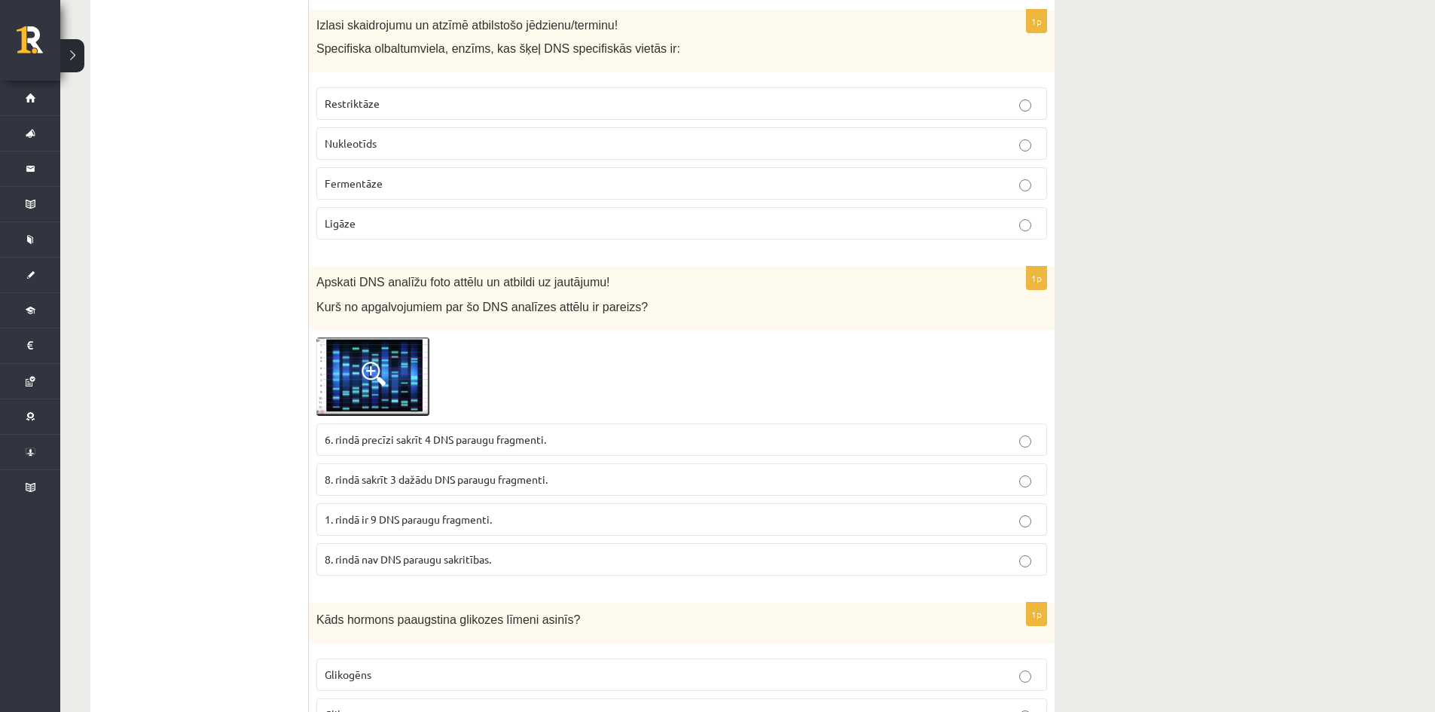
click at [401, 465] on label "8. rindā sakrīt 3 dažādu DNS paraugu fragmenti." at bounding box center [681, 479] width 731 height 32
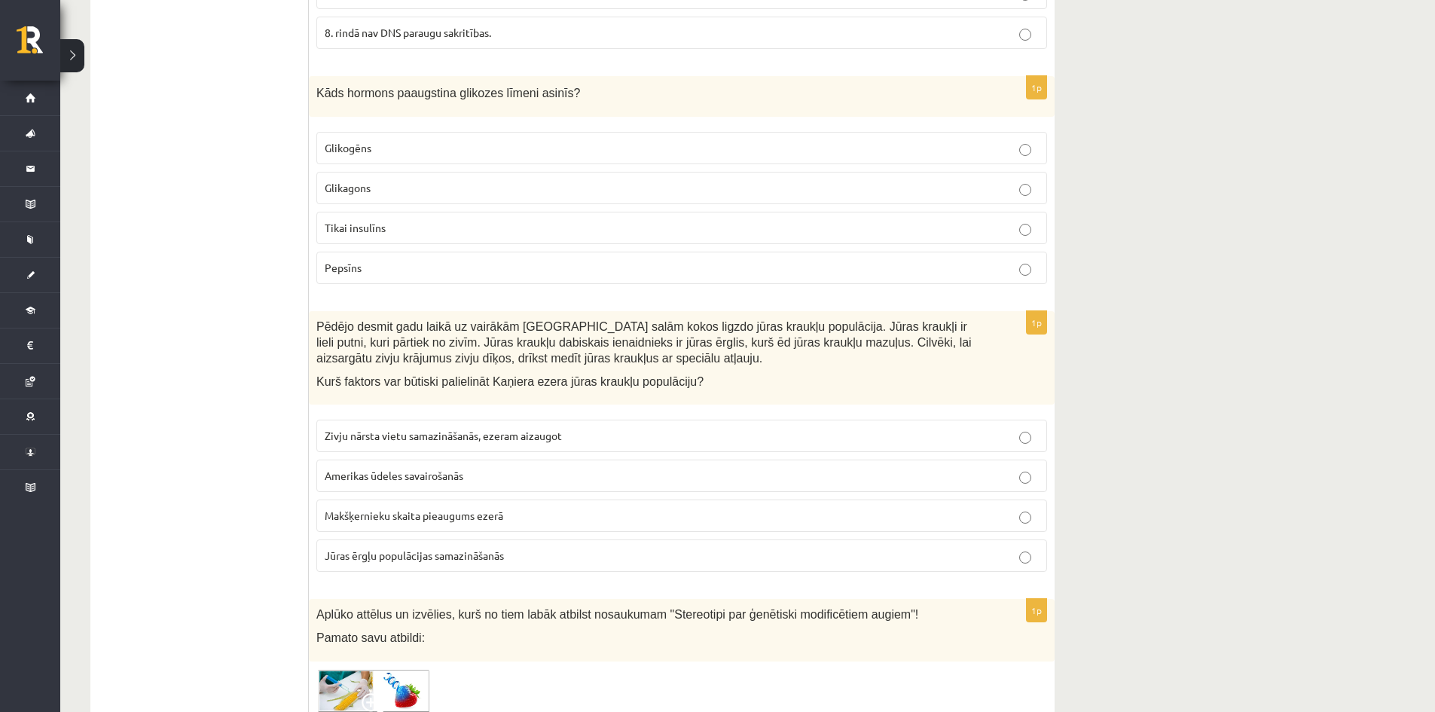
scroll to position [1506, 0]
click at [374, 554] on span "Jūras ērgļu populācijas samazināšanās" at bounding box center [414, 555] width 179 height 14
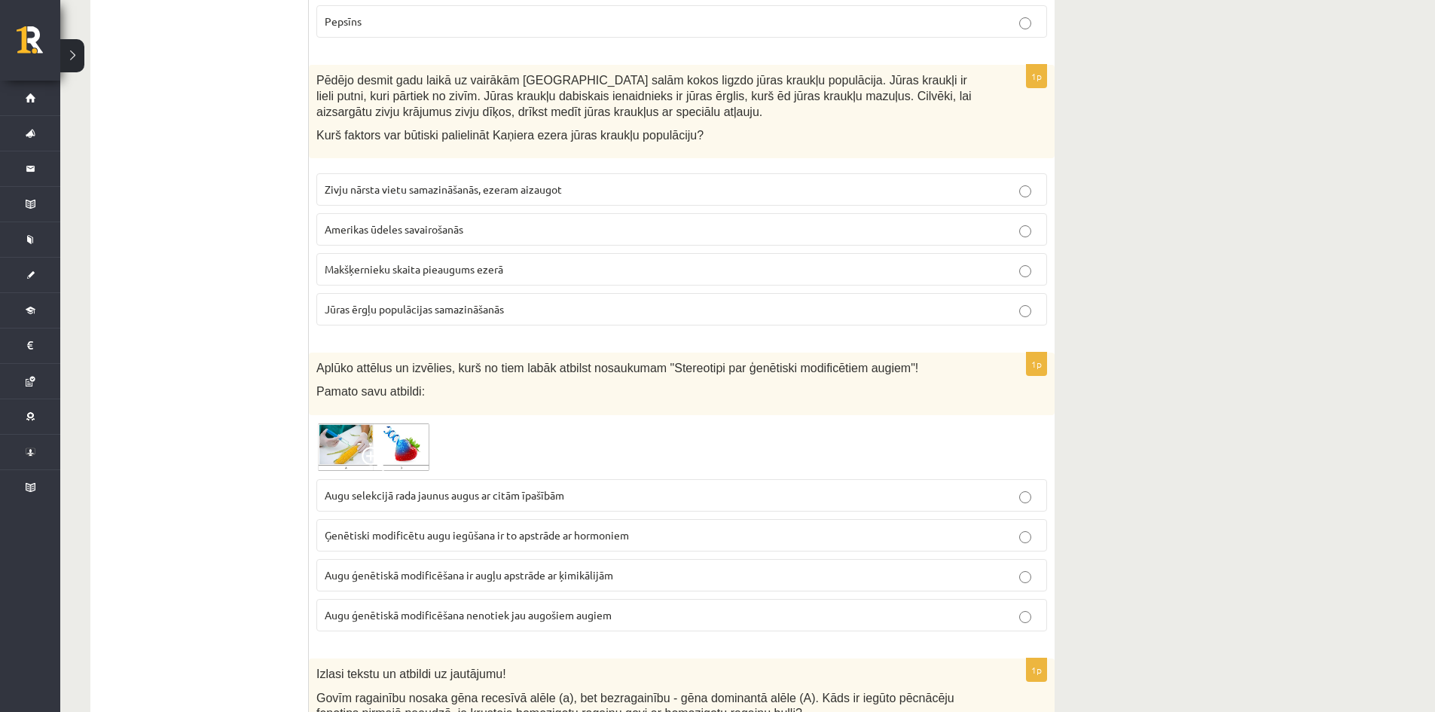
scroll to position [1808, 0]
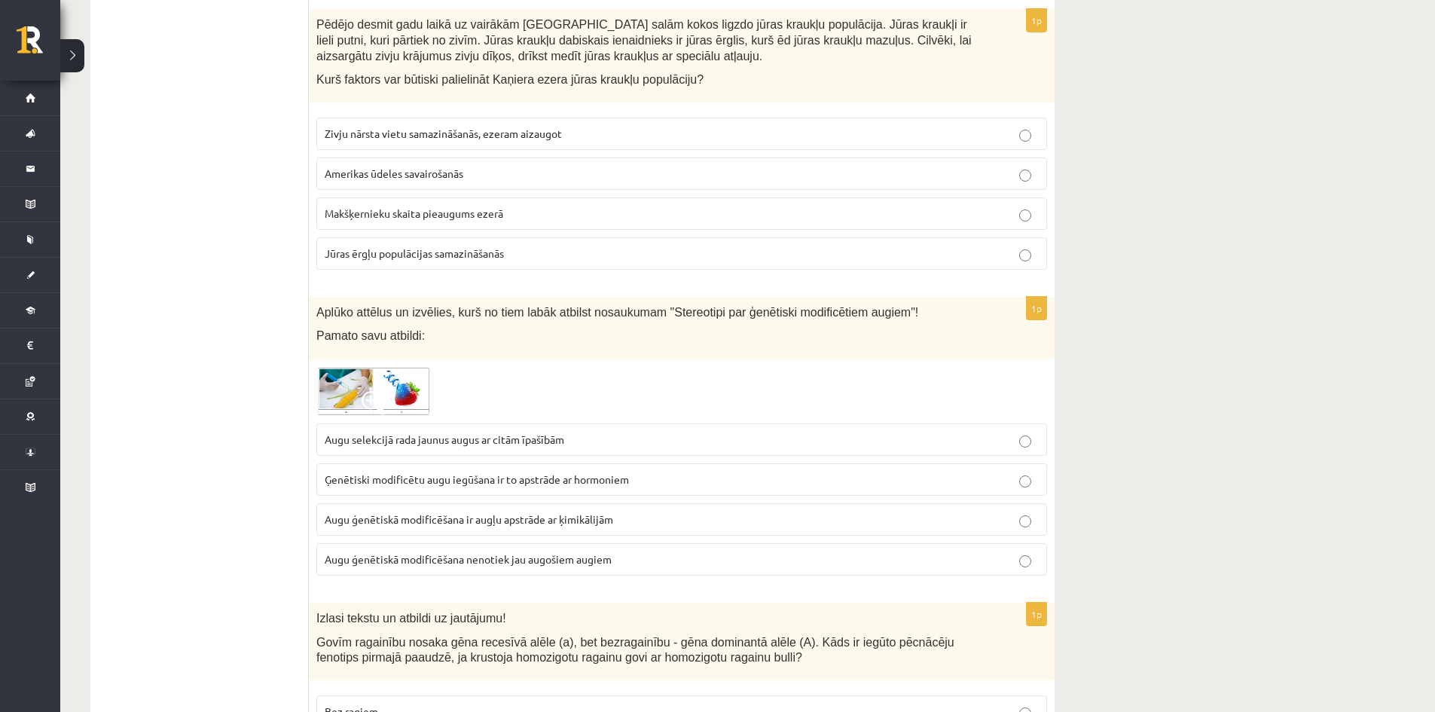
click at [401, 377] on img at bounding box center [372, 392] width 113 height 50
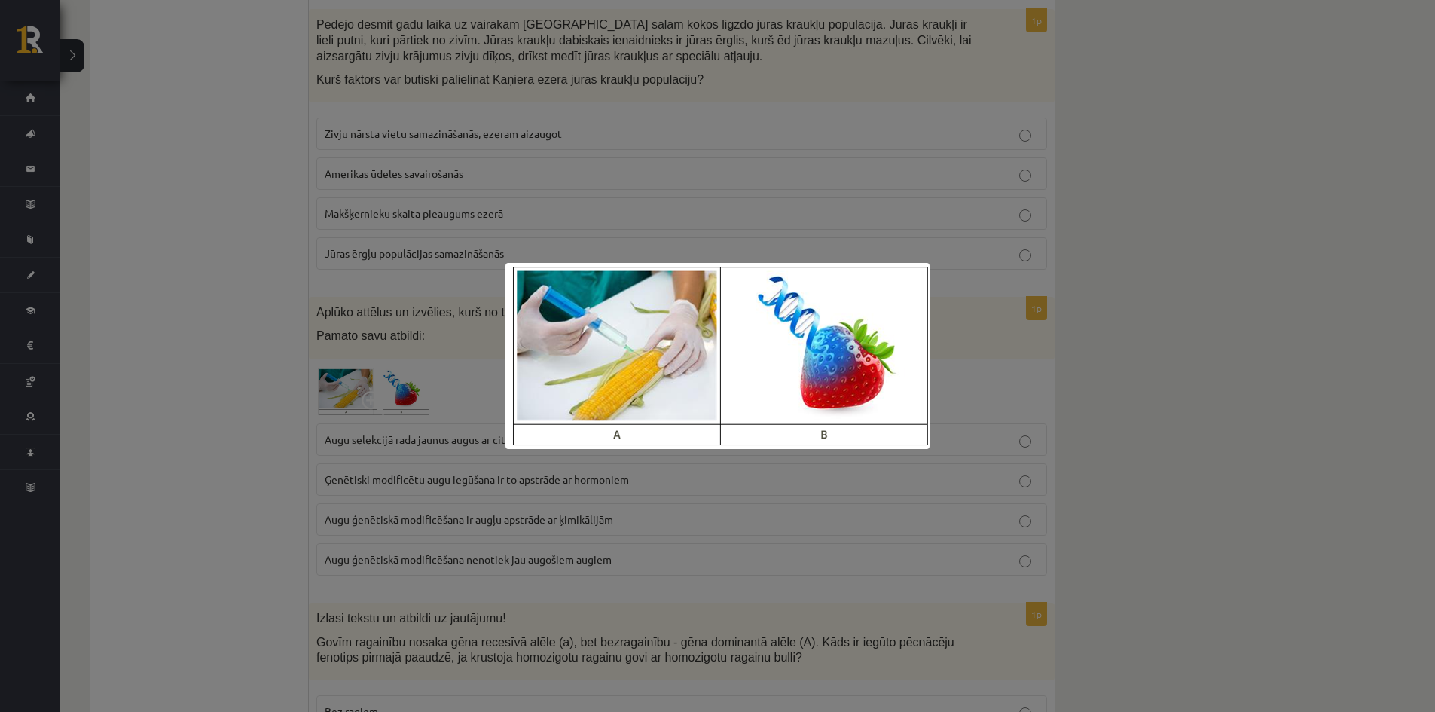
click at [401, 375] on div at bounding box center [717, 356] width 1435 height 712
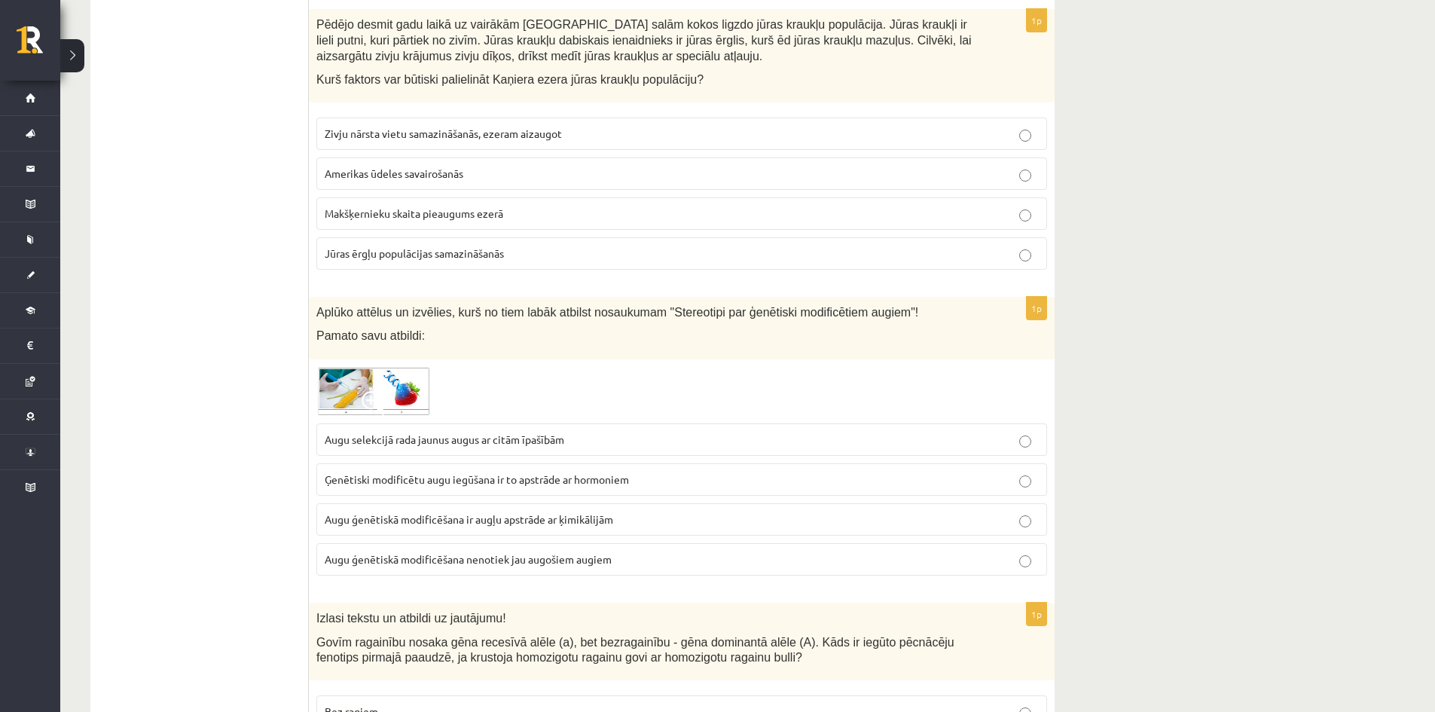
click at [389, 392] on img at bounding box center [372, 392] width 113 height 50
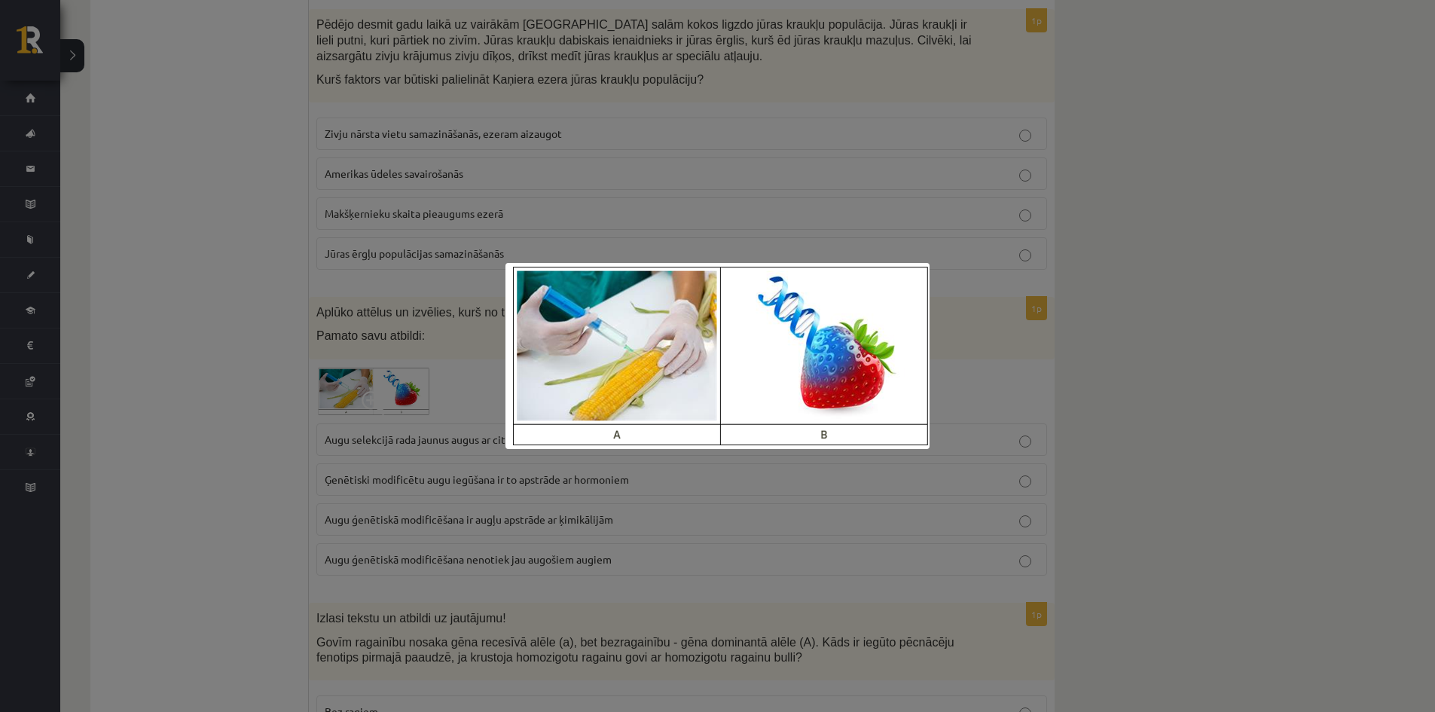
click at [401, 366] on div at bounding box center [717, 356] width 1435 height 712
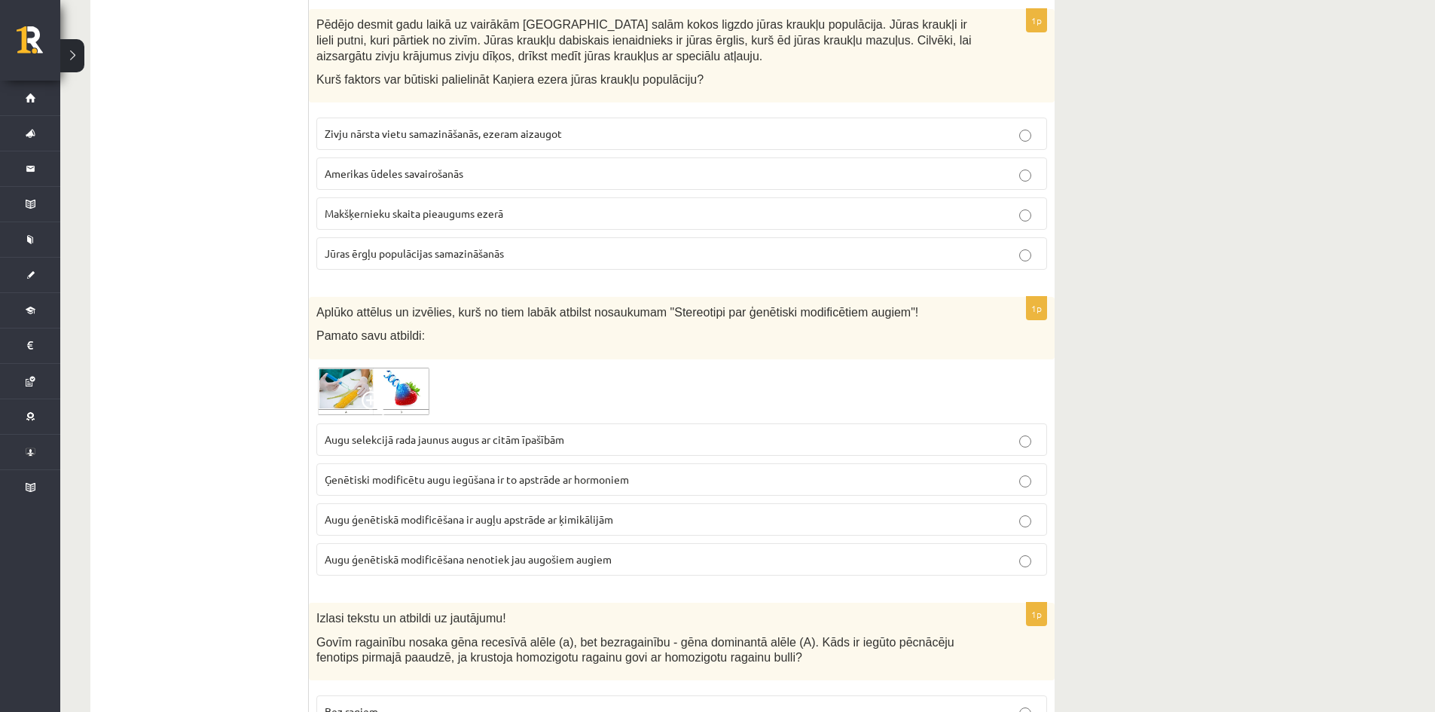
drag, startPoint x: 433, startPoint y: 440, endPoint x: 445, endPoint y: 436, distance: 12.6
click at [434, 438] on span "Augu selekcijā rada jaunus augus ar citām īpašībām" at bounding box center [445, 439] width 240 height 14
click at [383, 389] on img at bounding box center [372, 392] width 113 height 50
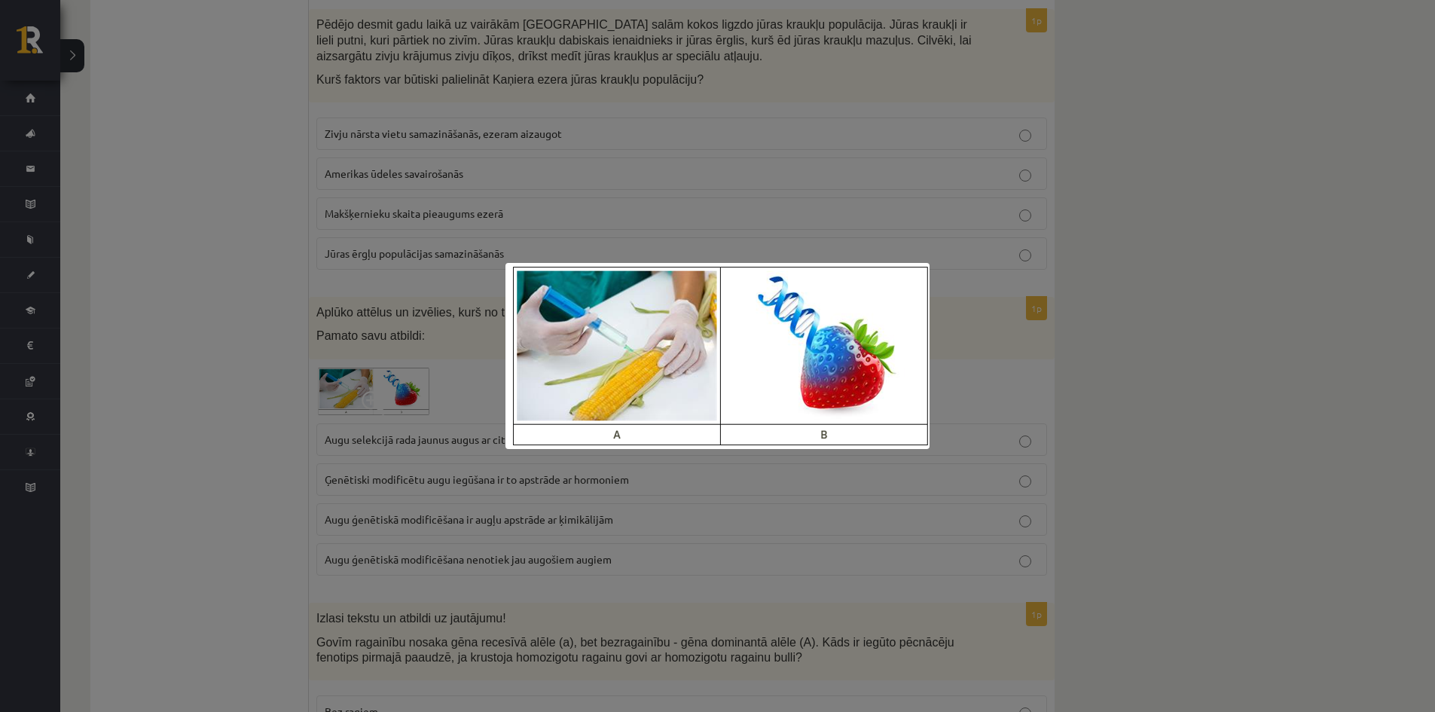
click at [392, 380] on div at bounding box center [717, 356] width 1435 height 712
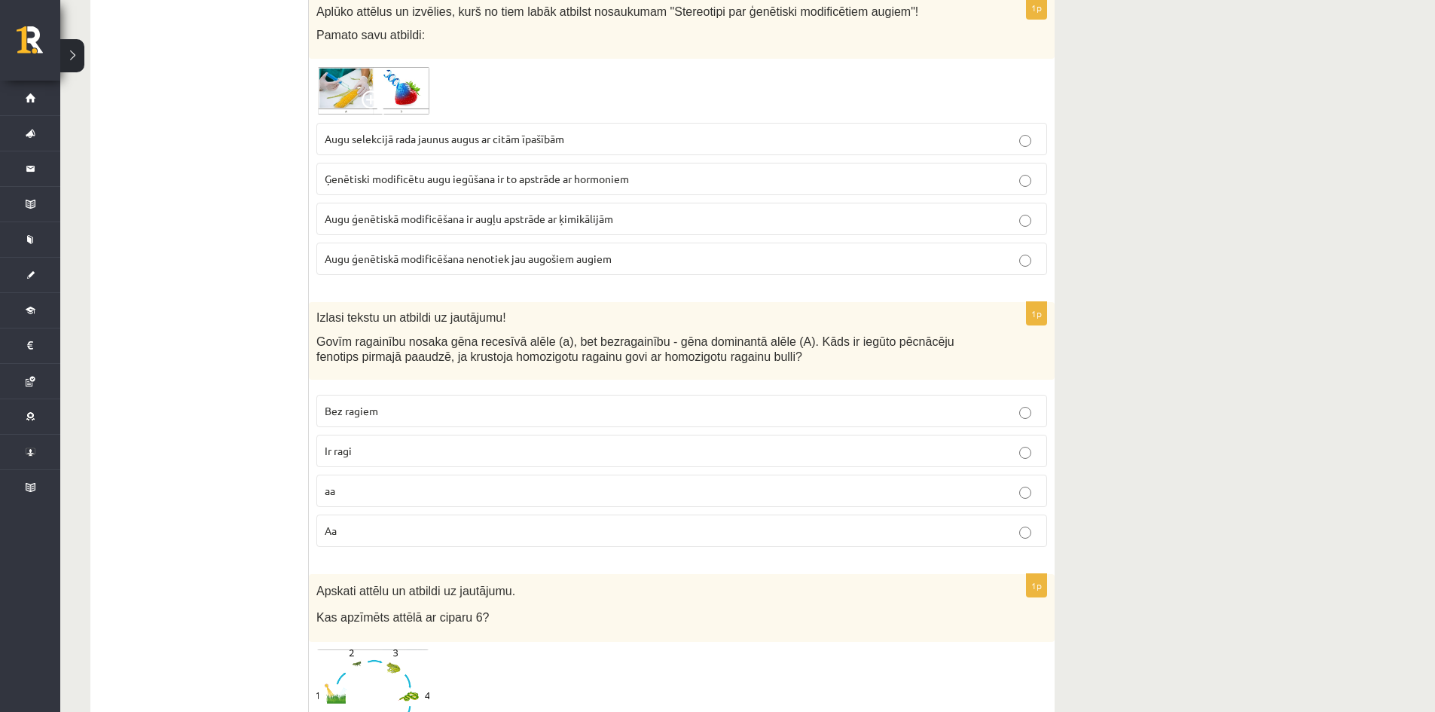
scroll to position [2109, 0]
click at [380, 502] on label "aa" at bounding box center [681, 490] width 731 height 32
click at [397, 452] on p "Ir ragi" at bounding box center [682, 450] width 714 height 16
drag, startPoint x: 397, startPoint y: 452, endPoint x: 398, endPoint y: 487, distance: 34.7
click at [397, 487] on p "aa" at bounding box center [682, 490] width 714 height 16
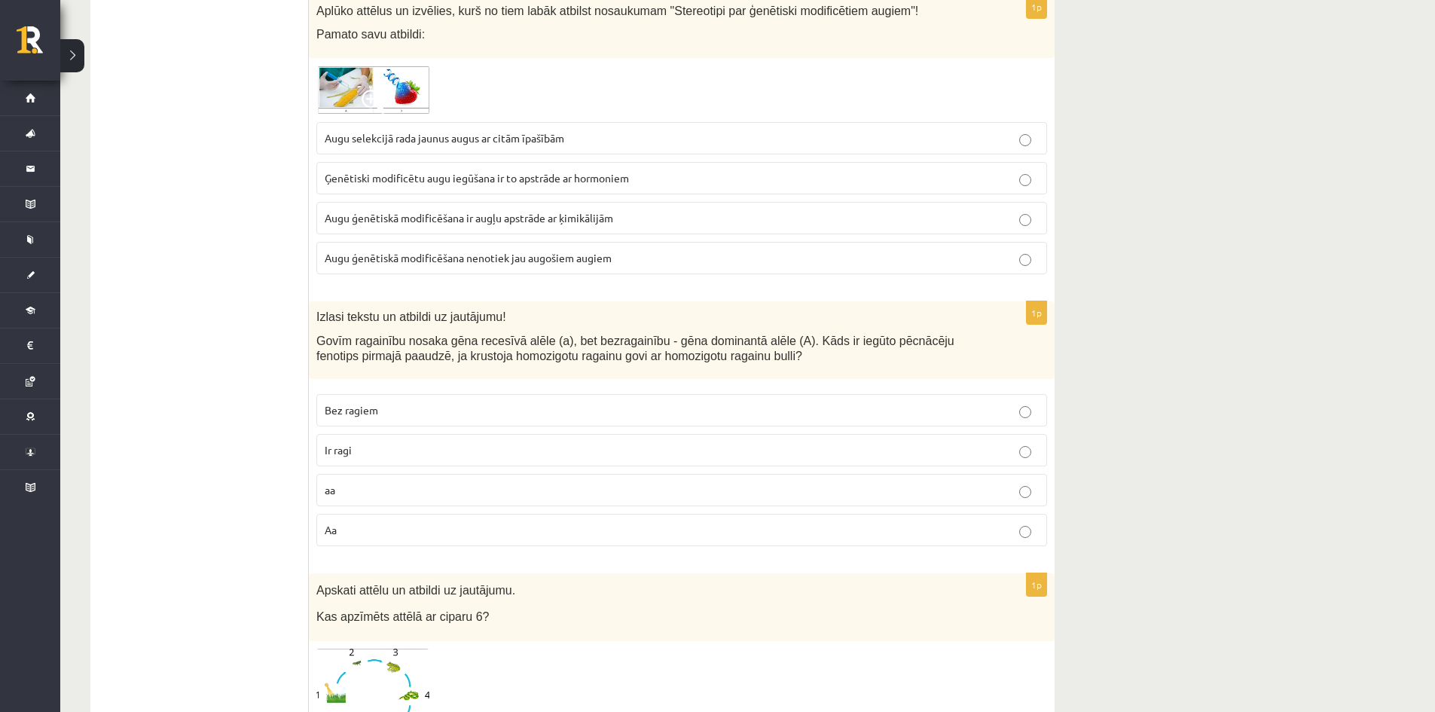
click at [404, 485] on p "aa" at bounding box center [682, 490] width 714 height 16
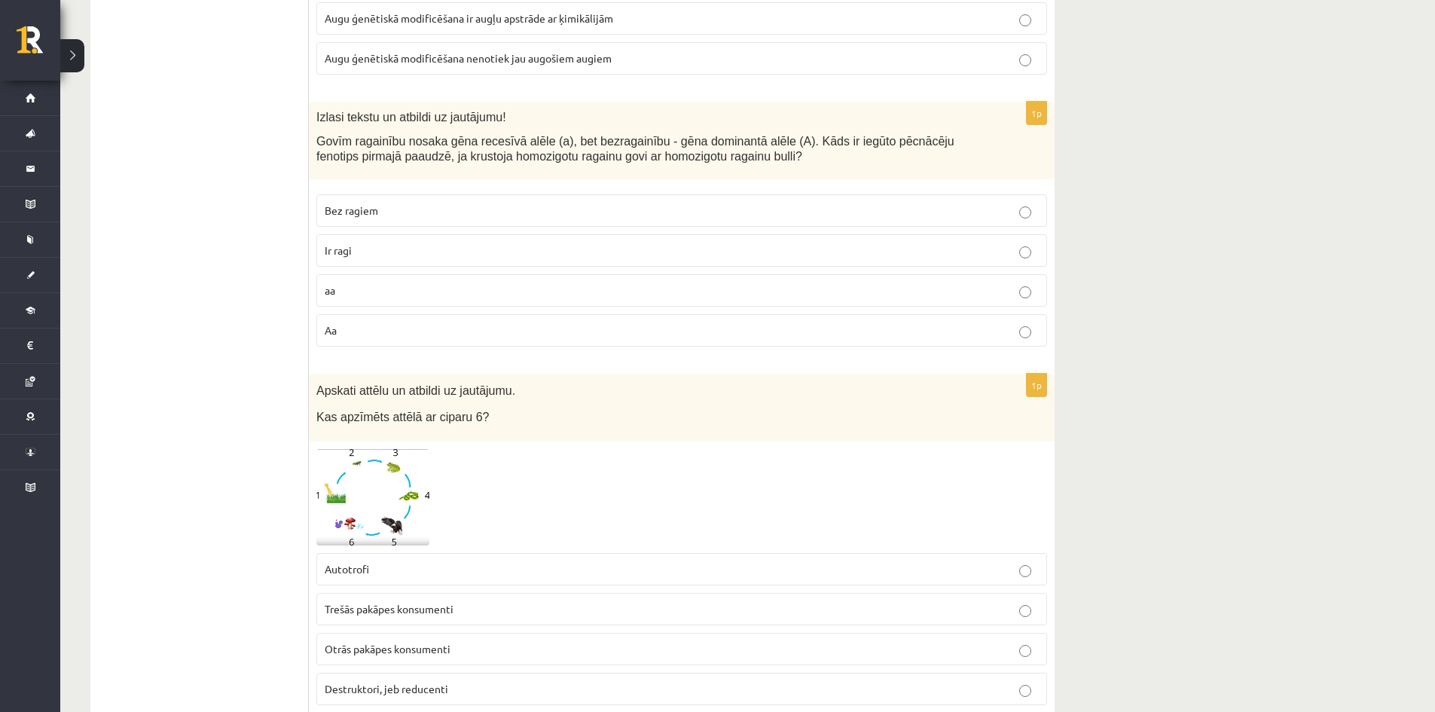
scroll to position [2335, 0]
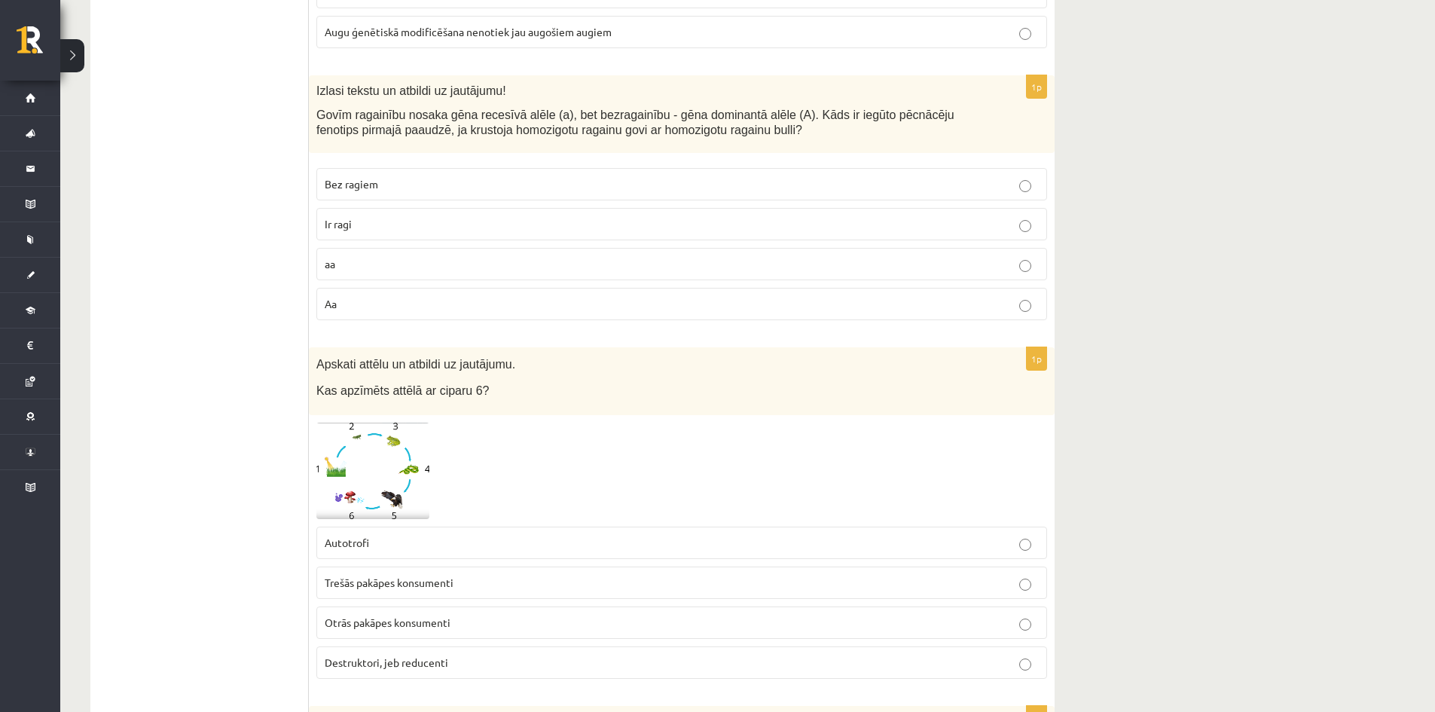
click at [412, 459] on img at bounding box center [372, 471] width 113 height 97
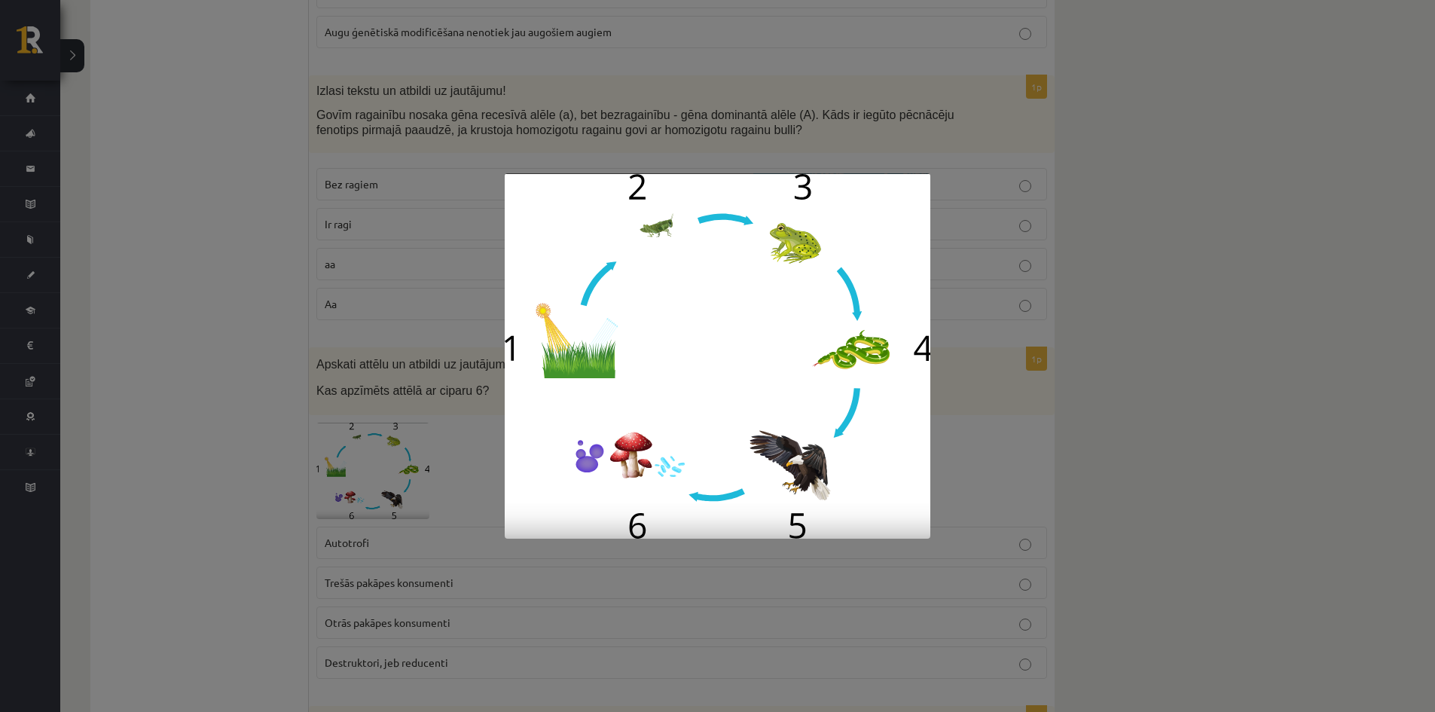
drag, startPoint x: 333, startPoint y: 647, endPoint x: 334, endPoint y: 627, distance: 19.6
click at [333, 642] on div at bounding box center [717, 356] width 1435 height 712
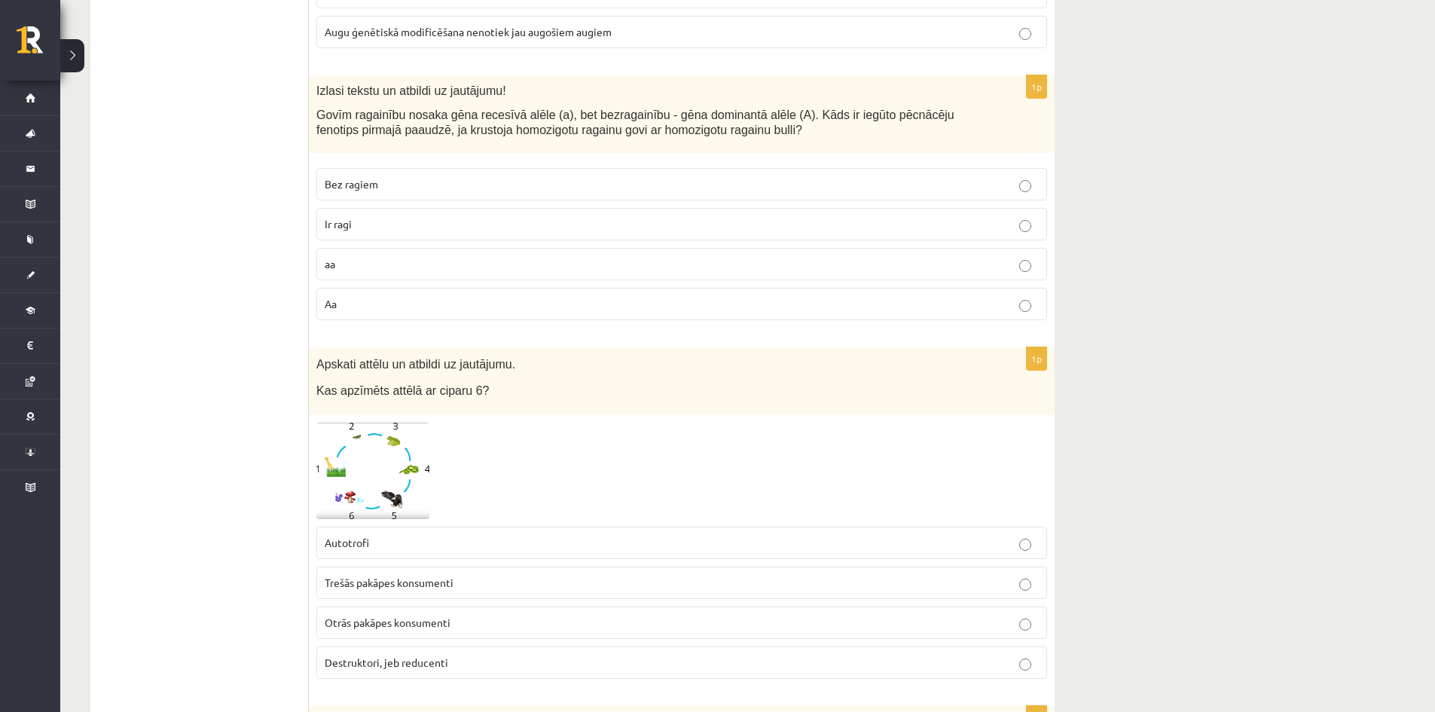
click at [338, 652] on label "Destruktori, jeb reducenti" at bounding box center [681, 662] width 731 height 32
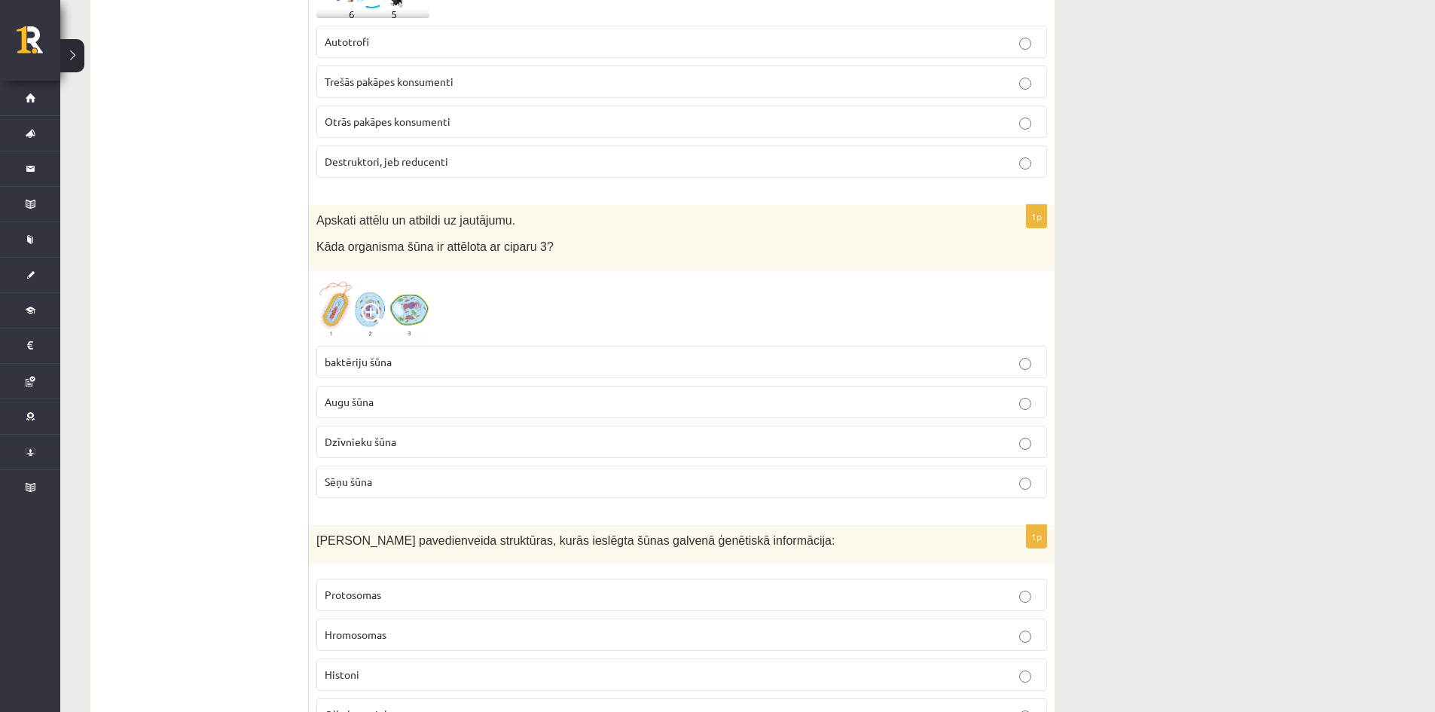
scroll to position [2862, 0]
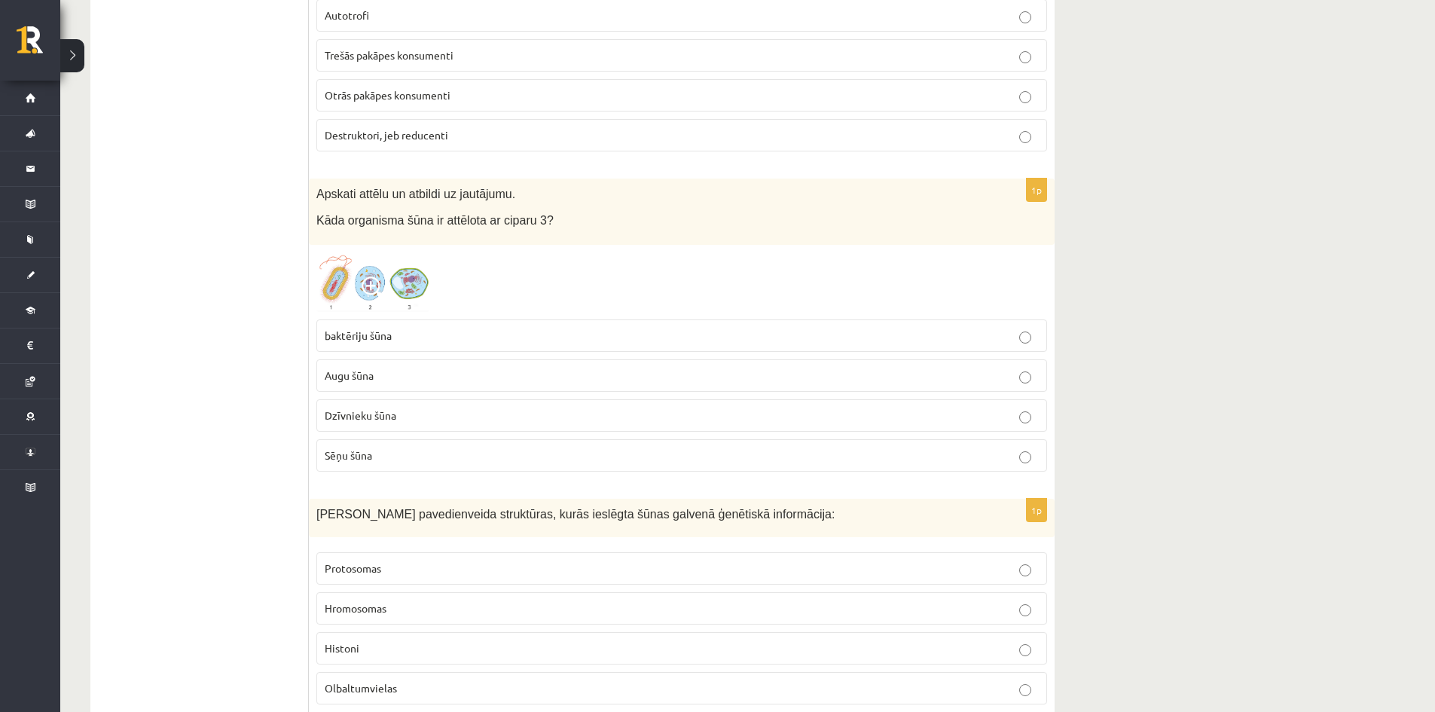
click at [395, 279] on img at bounding box center [372, 282] width 113 height 60
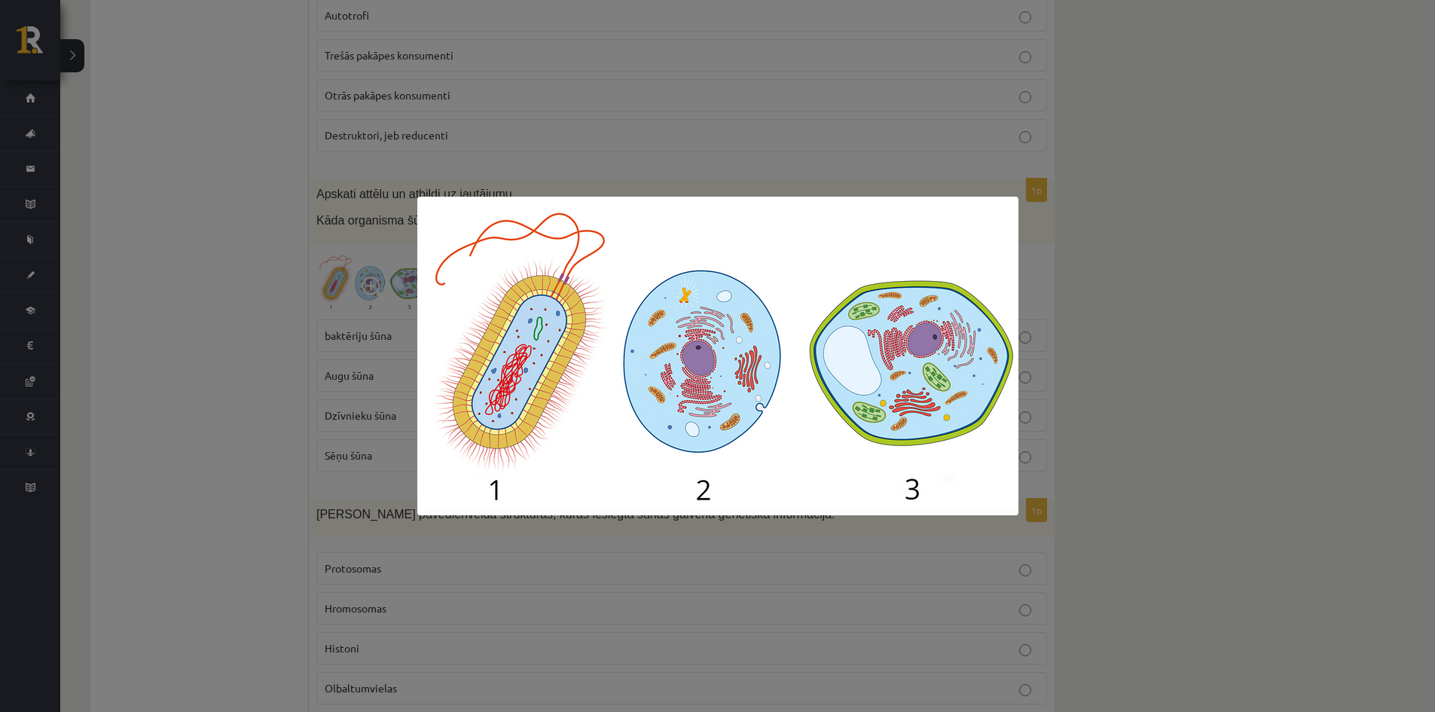
click at [313, 331] on div at bounding box center [717, 356] width 1435 height 712
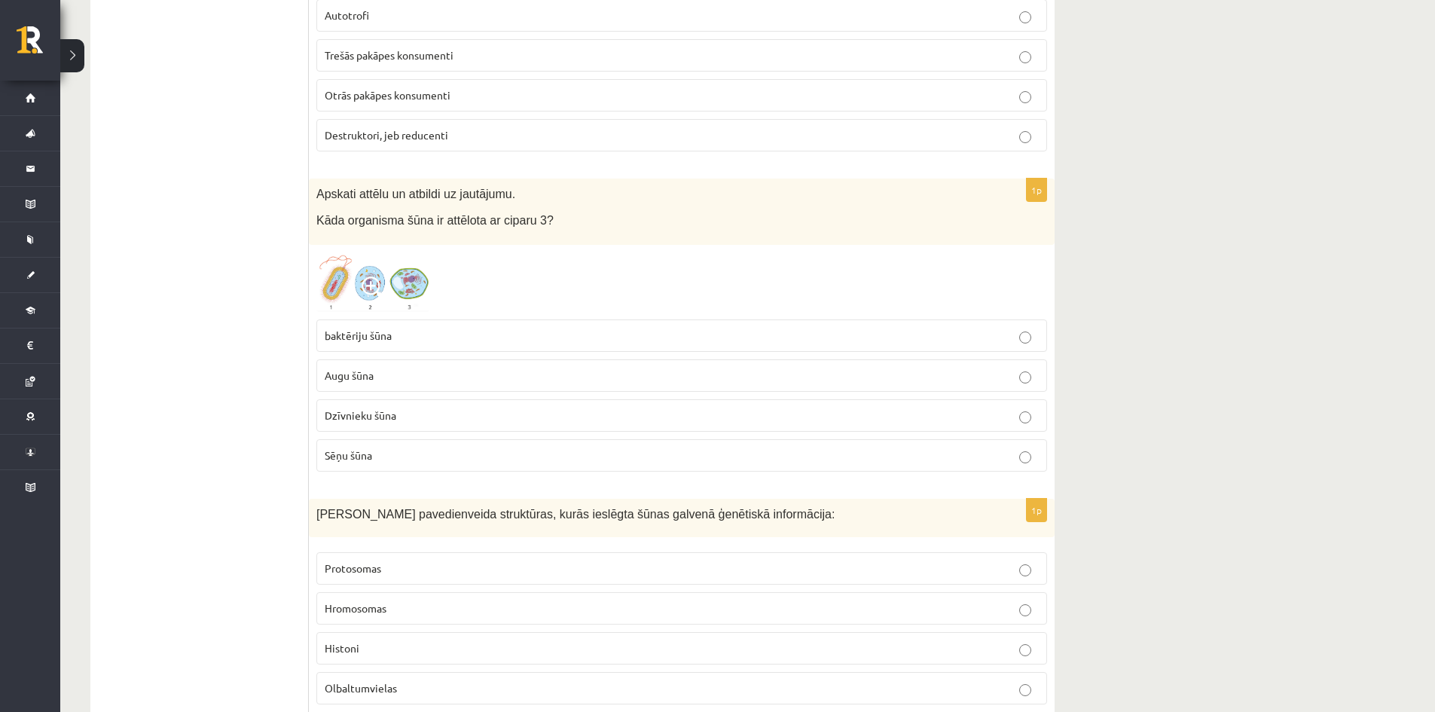
click at [416, 373] on p "Augu šūna" at bounding box center [682, 376] width 714 height 16
click at [403, 299] on img at bounding box center [372, 282] width 113 height 60
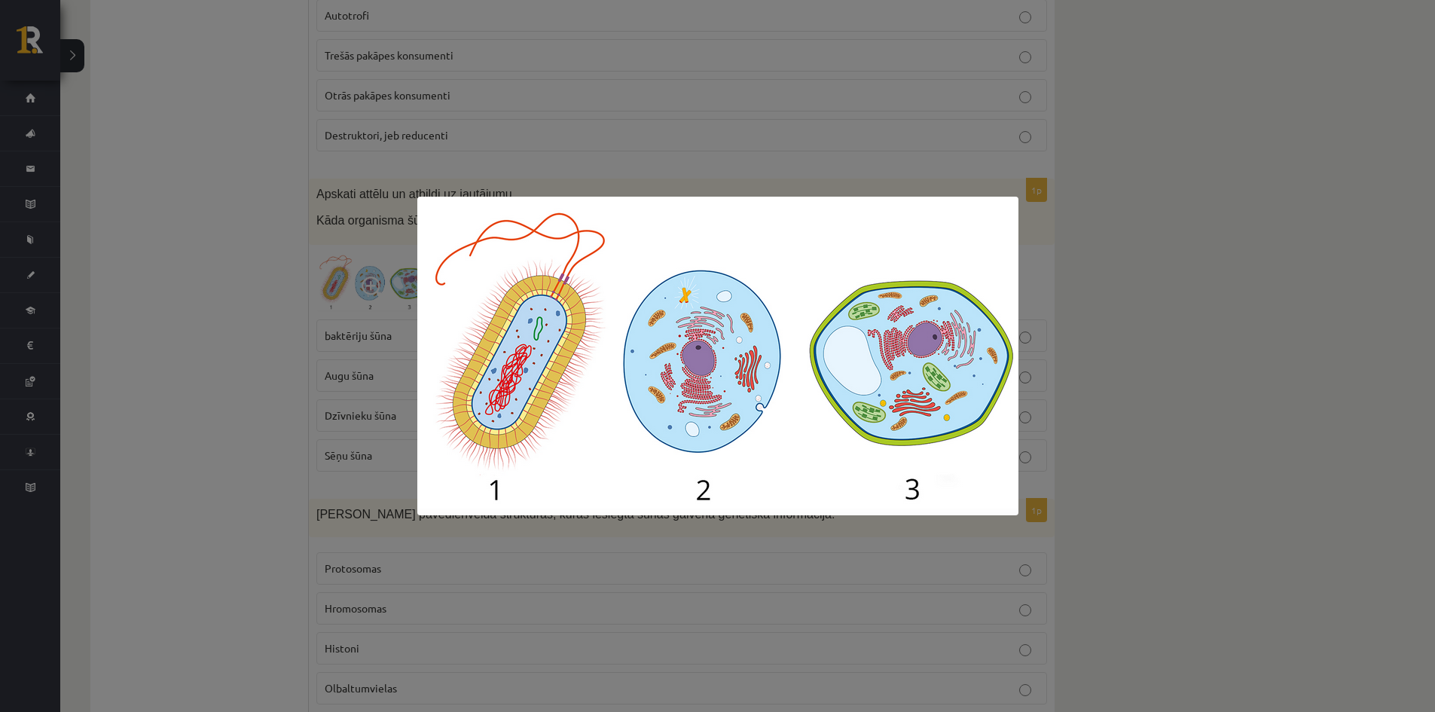
click at [363, 225] on div at bounding box center [717, 356] width 1435 height 712
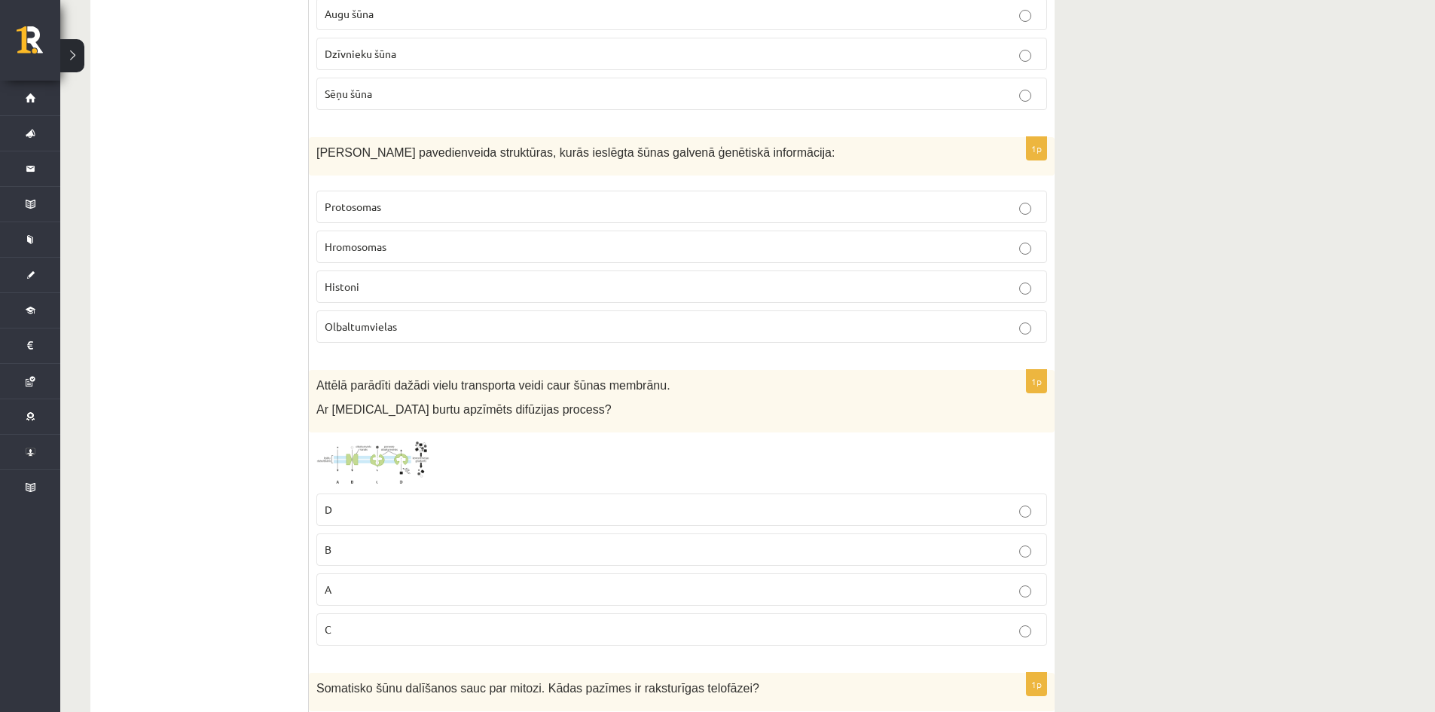
scroll to position [3163, 0]
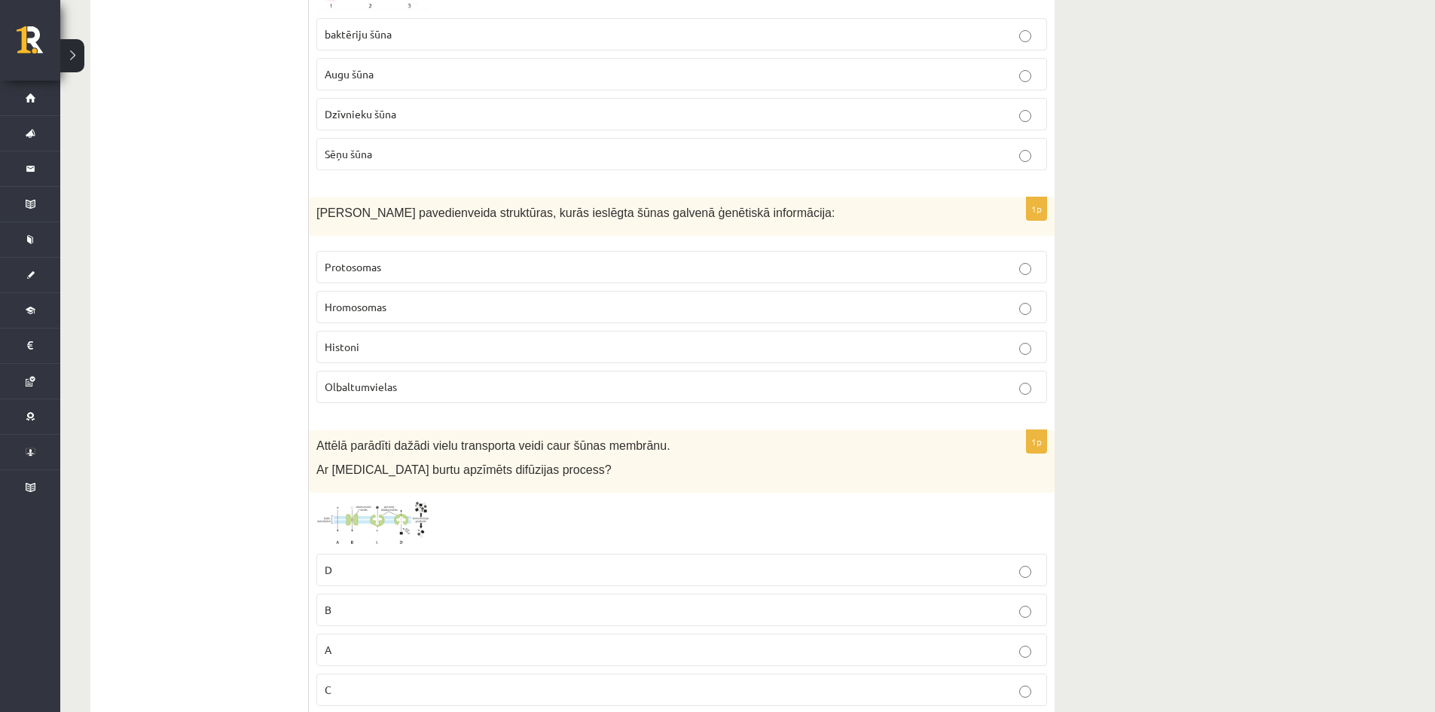
click at [424, 314] on p "Hromosomas" at bounding box center [682, 307] width 714 height 16
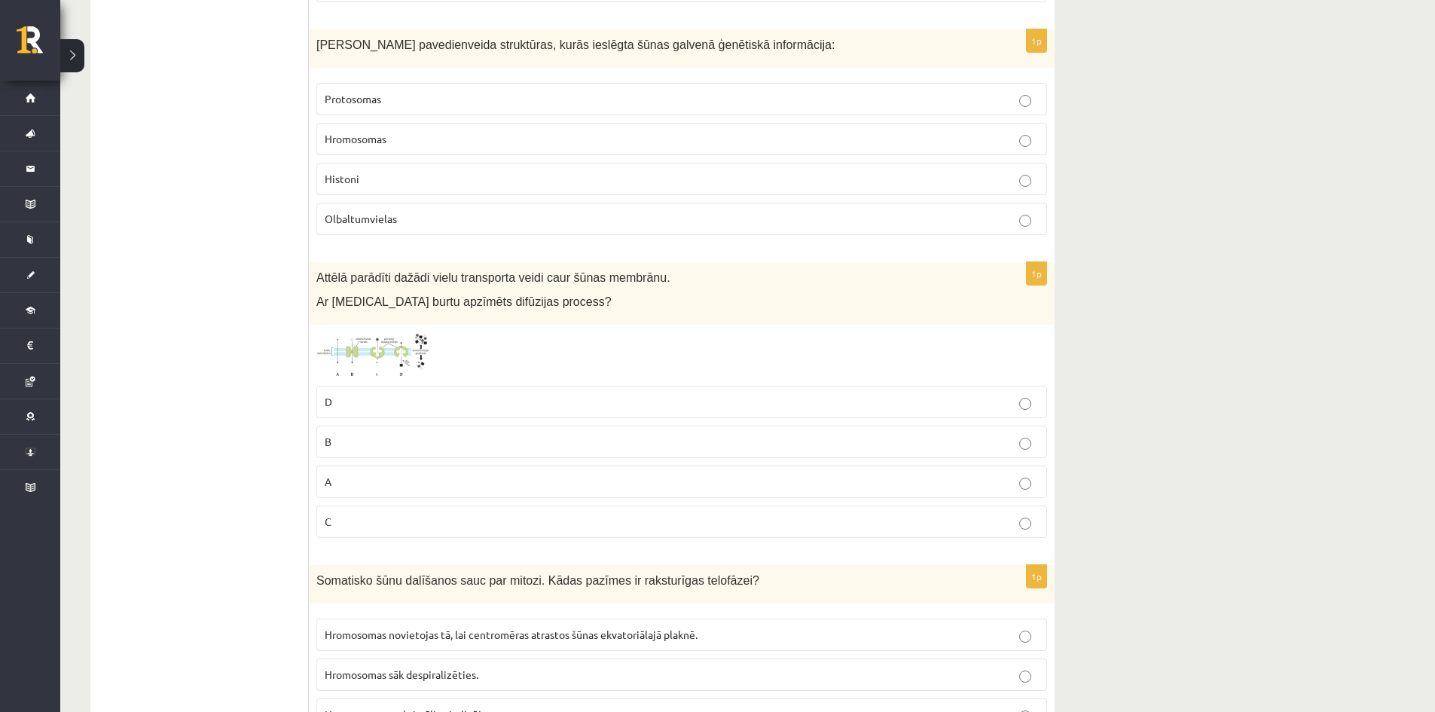
scroll to position [3389, 0]
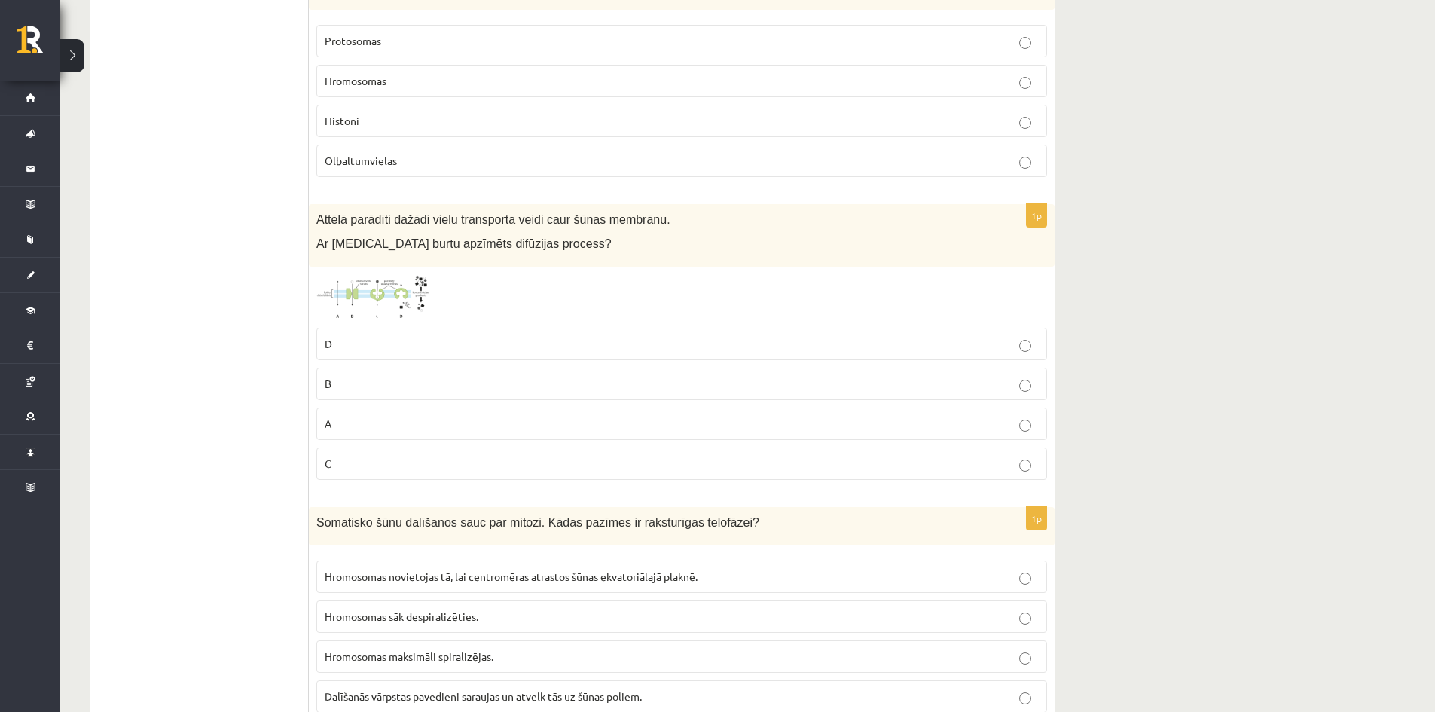
click at [398, 290] on img at bounding box center [372, 297] width 113 height 46
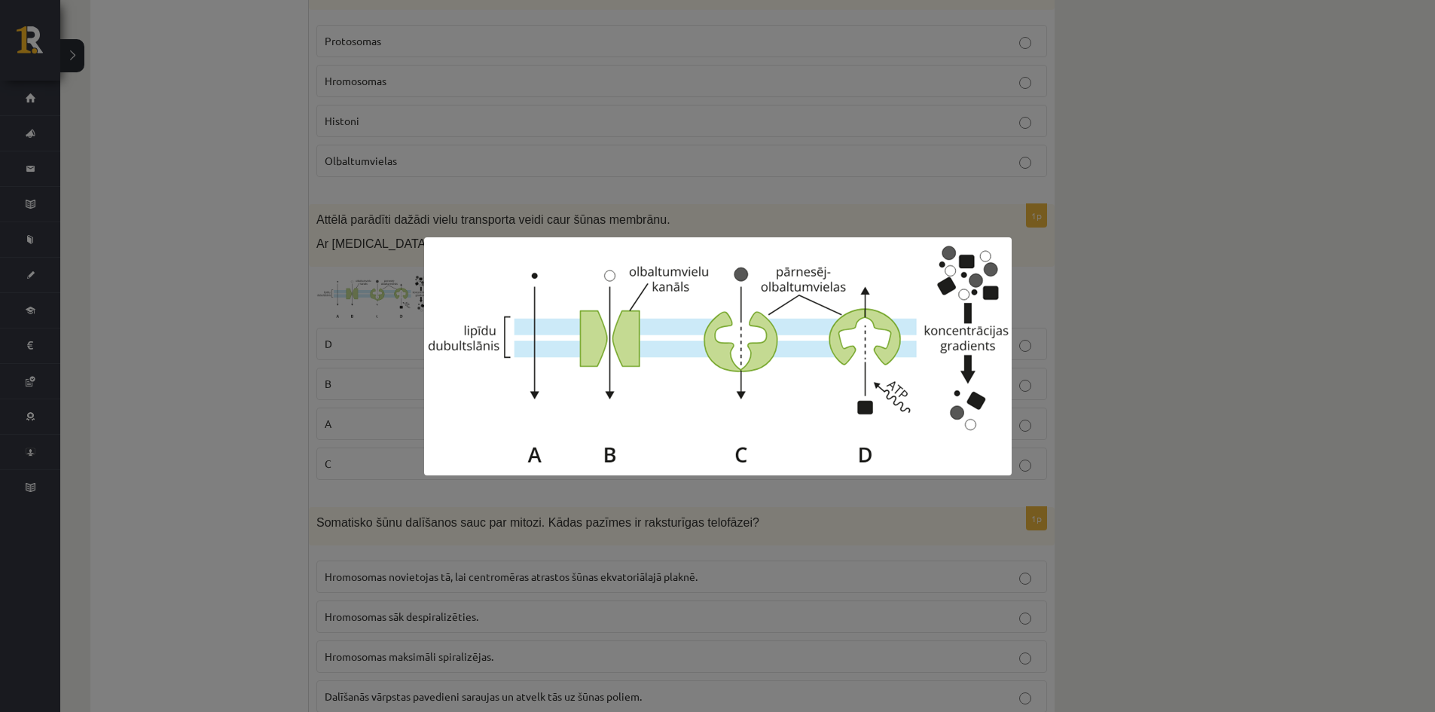
click at [348, 360] on div at bounding box center [717, 356] width 1435 height 712
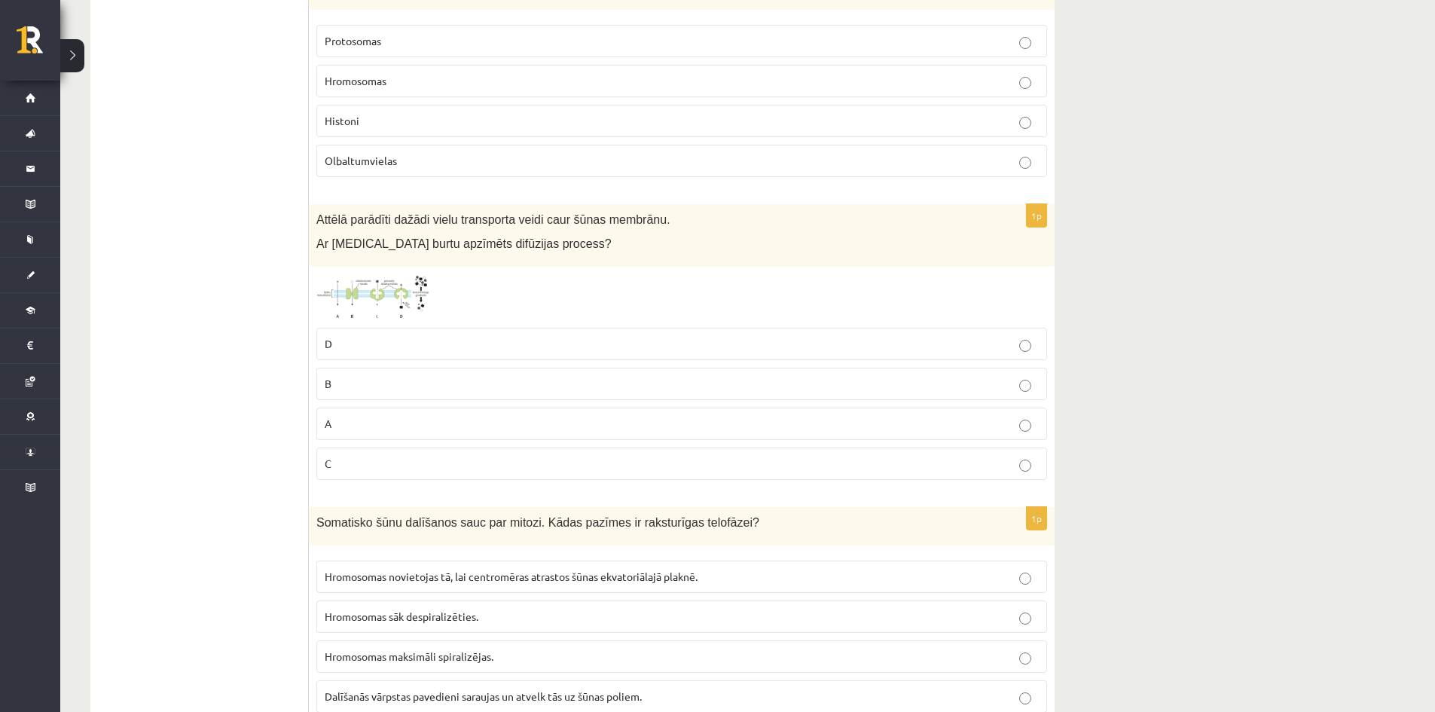
click at [352, 342] on p "D" at bounding box center [682, 344] width 714 height 16
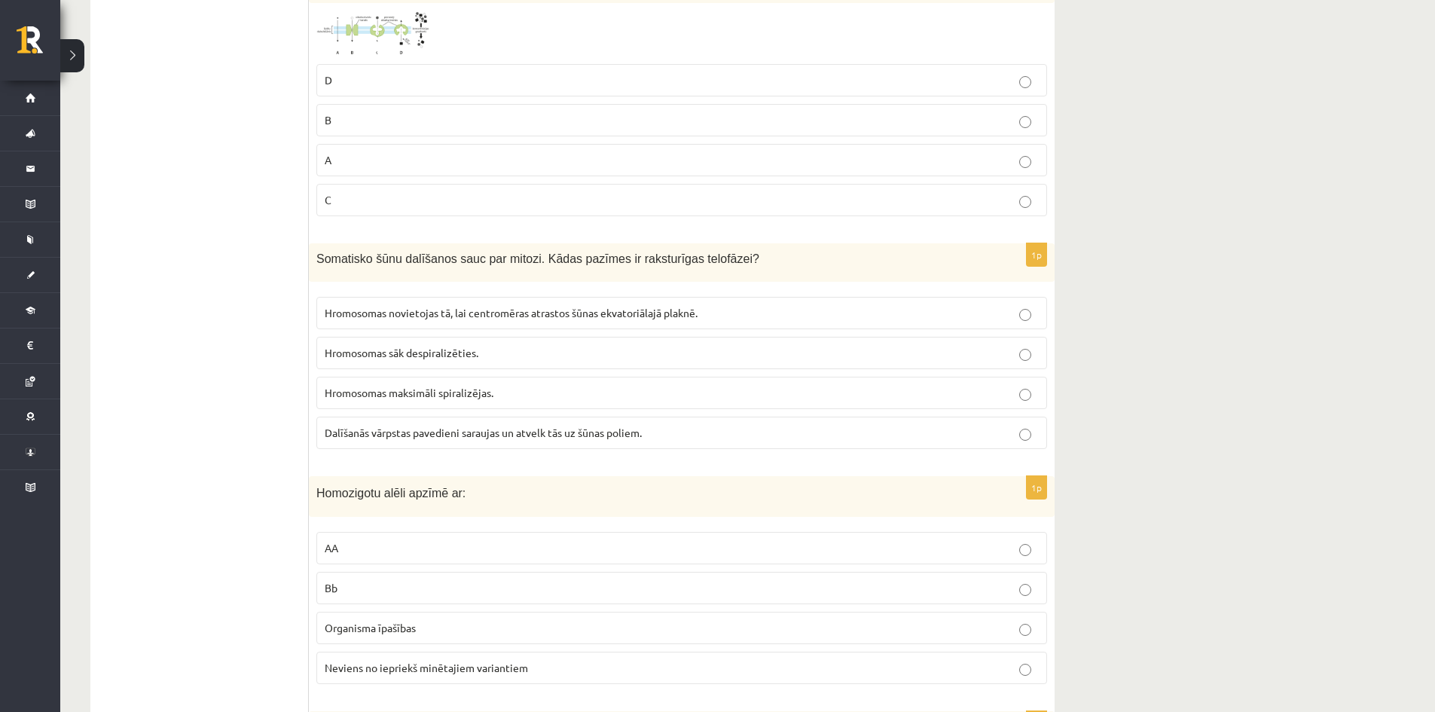
scroll to position [3691, 0]
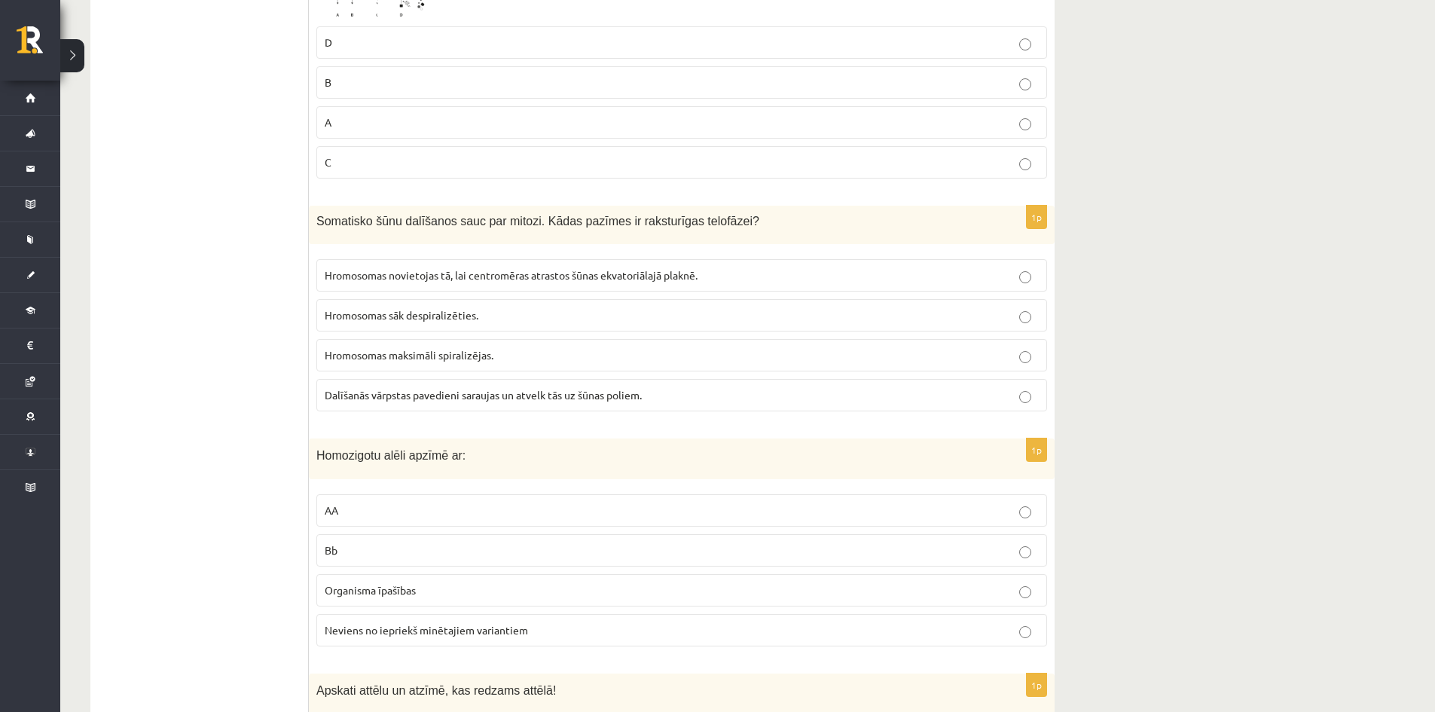
click at [414, 315] on span "Hromosomas sāk despiralizēties." at bounding box center [402, 315] width 154 height 14
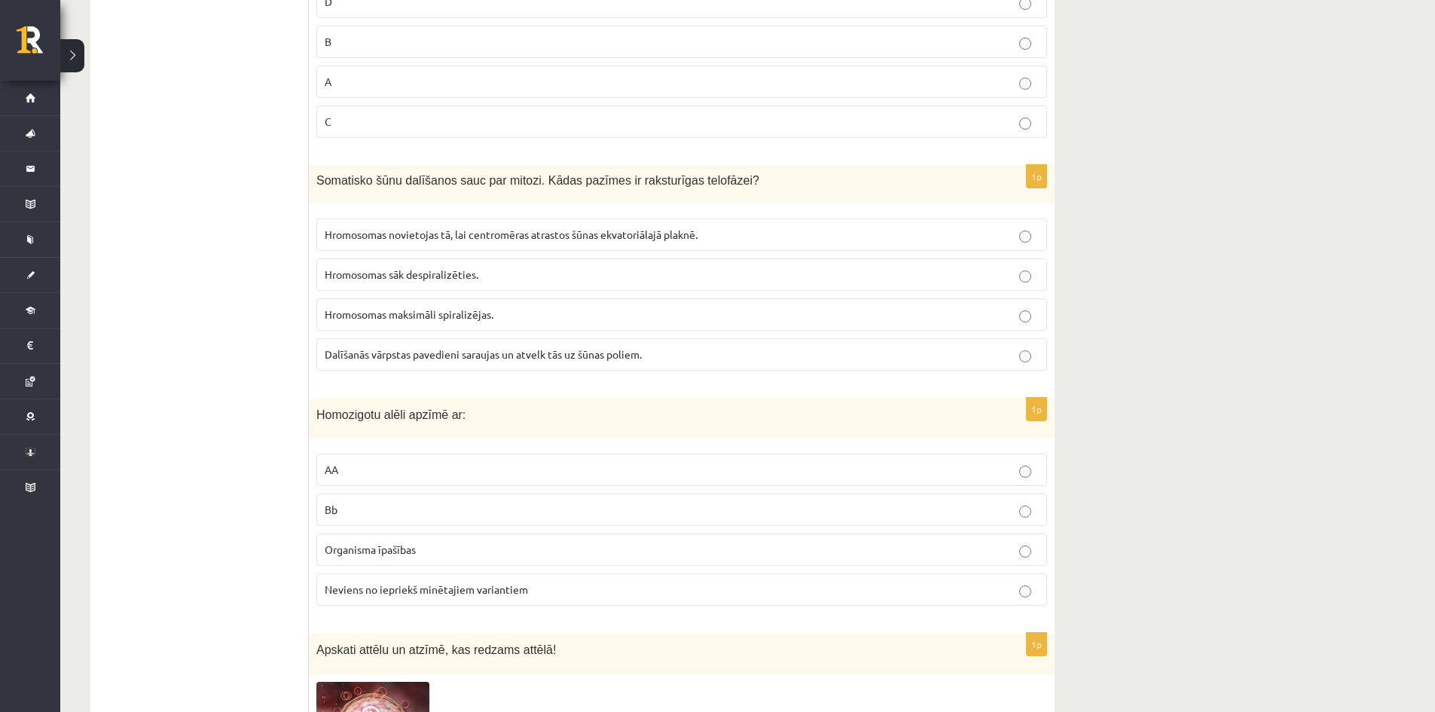
scroll to position [3766, 0]
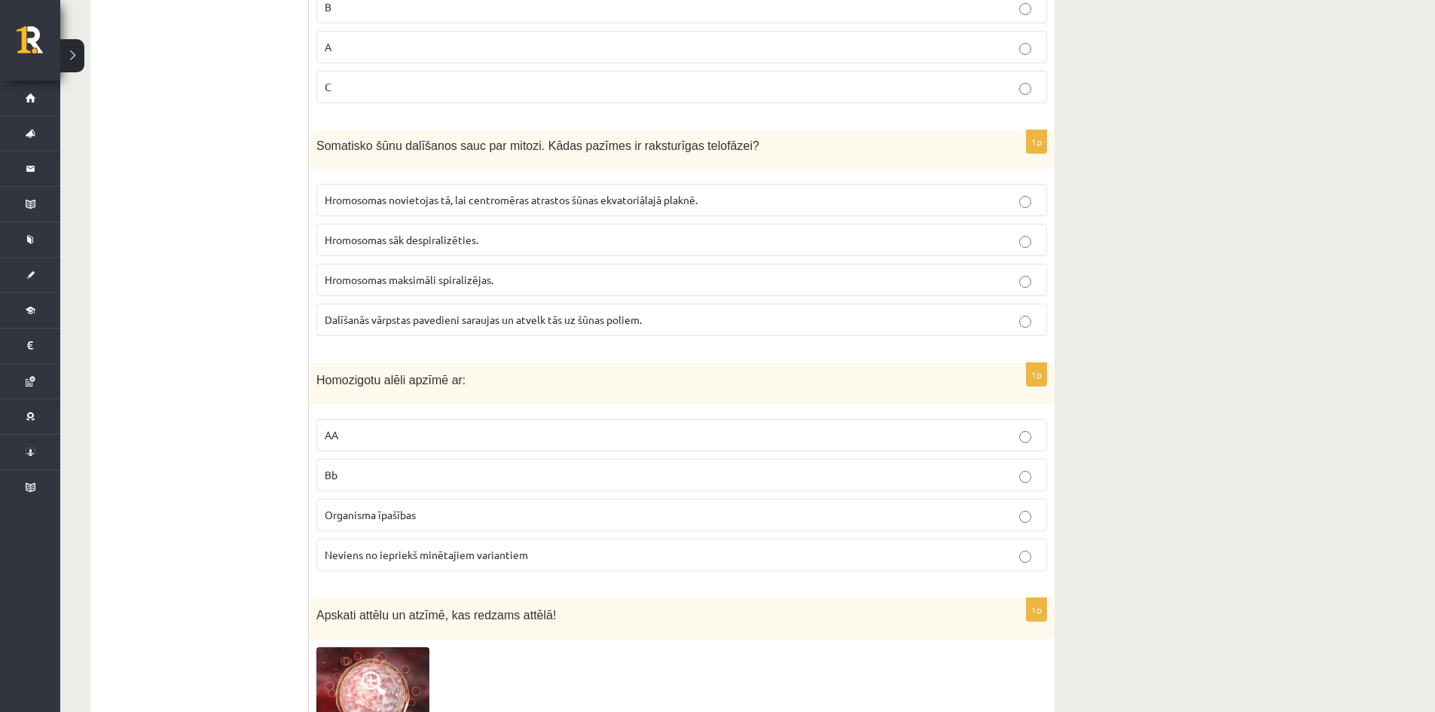
drag, startPoint x: 440, startPoint y: 426, endPoint x: 446, endPoint y: 404, distance: 22.7
click at [442, 409] on div "1p Homozigotu alēli apzīmē ar: AA Bb Organisma īpašības Neviens no iepriekš min…" at bounding box center [682, 473] width 746 height 221
drag, startPoint x: 456, startPoint y: 431, endPoint x: 461, endPoint y: 420, distance: 11.5
click at [460, 421] on label "AA" at bounding box center [681, 435] width 731 height 32
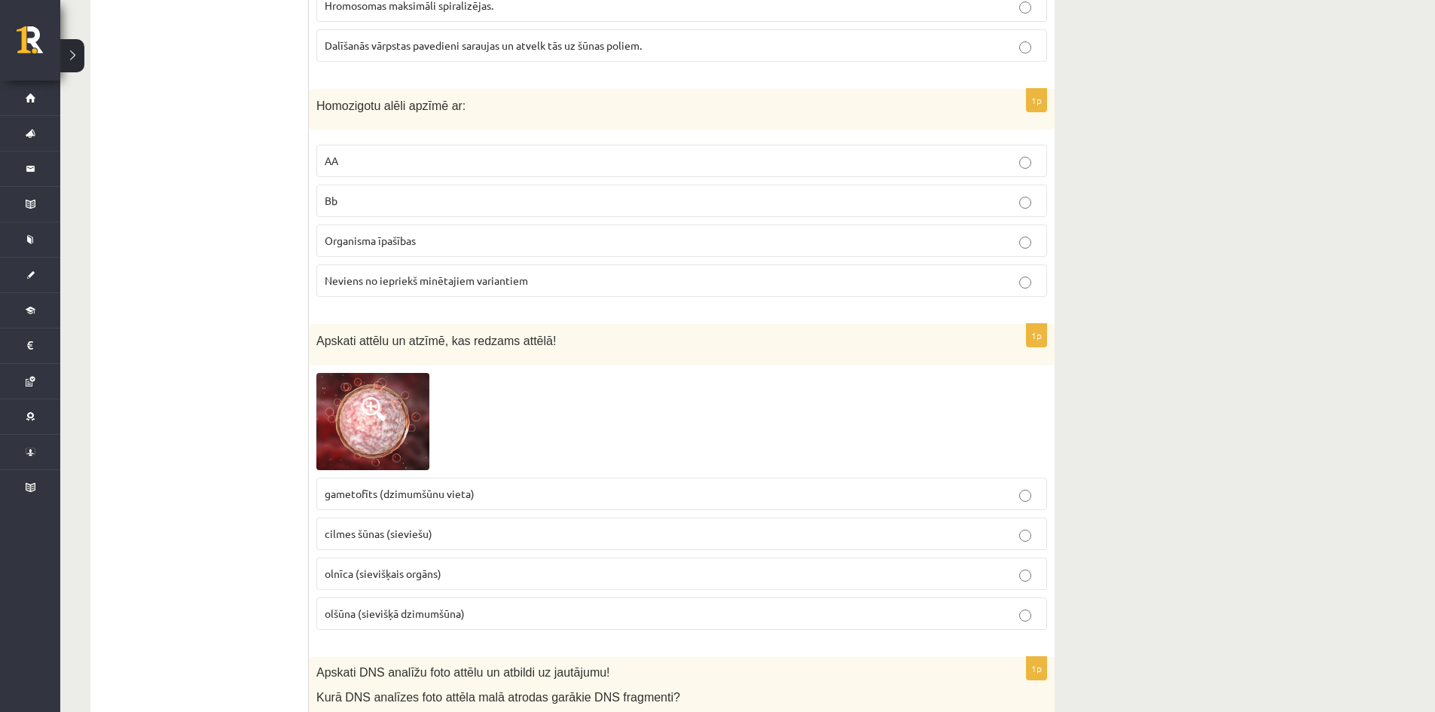
scroll to position [4067, 0]
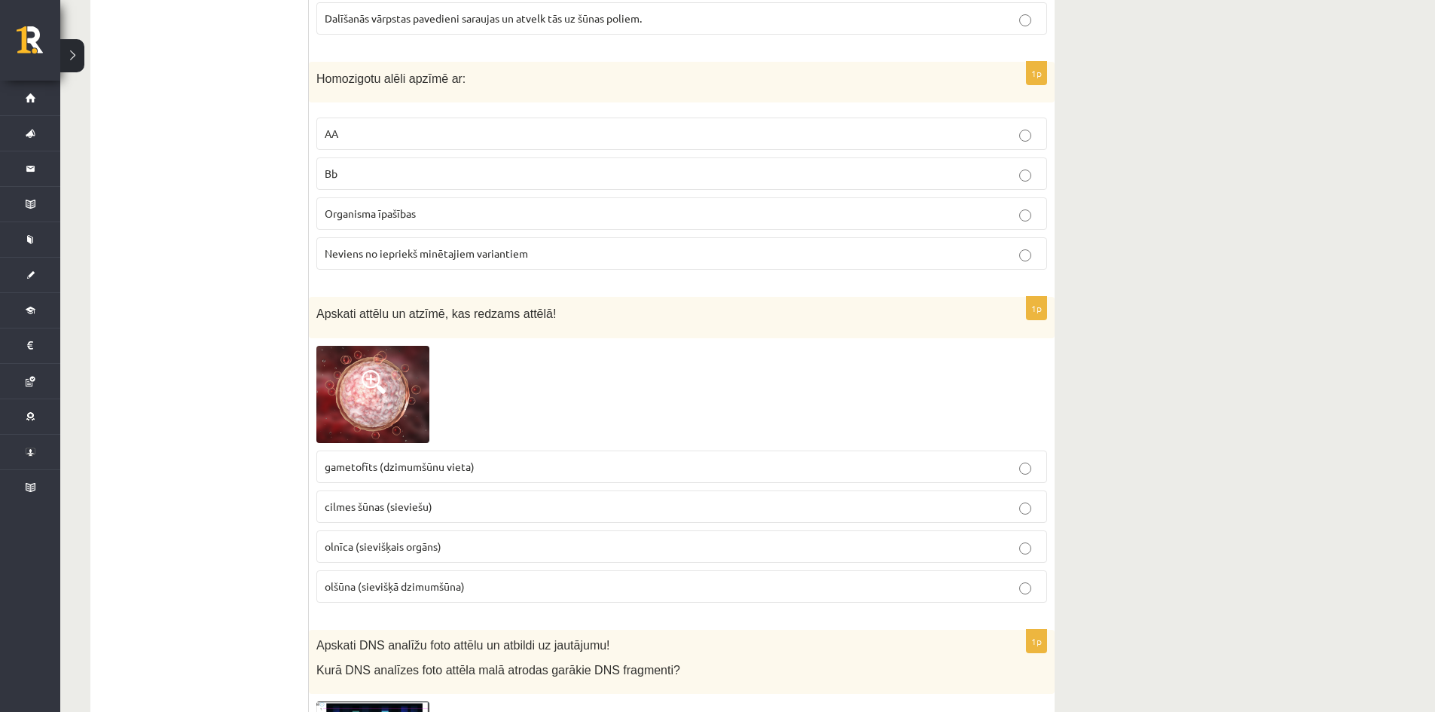
click at [352, 432] on img at bounding box center [372, 394] width 113 height 97
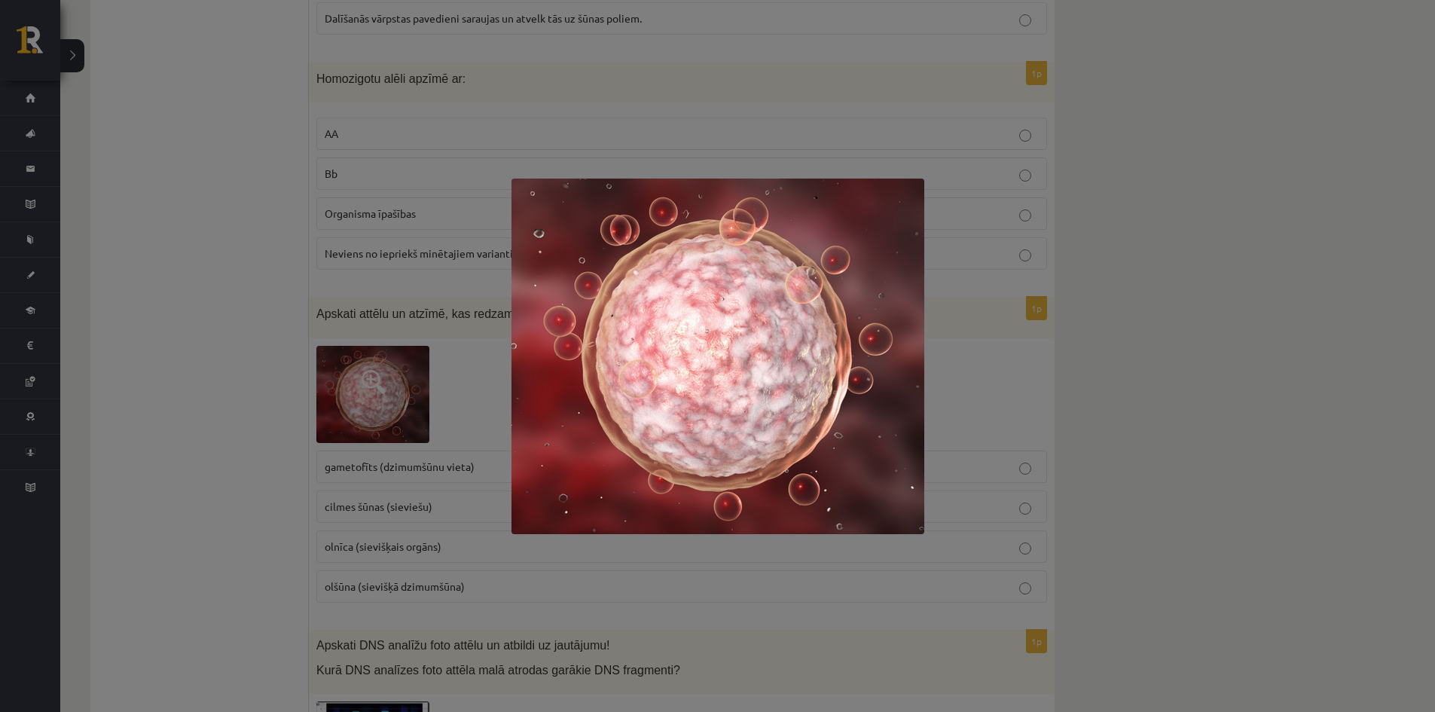
click at [428, 392] on div at bounding box center [717, 356] width 1435 height 712
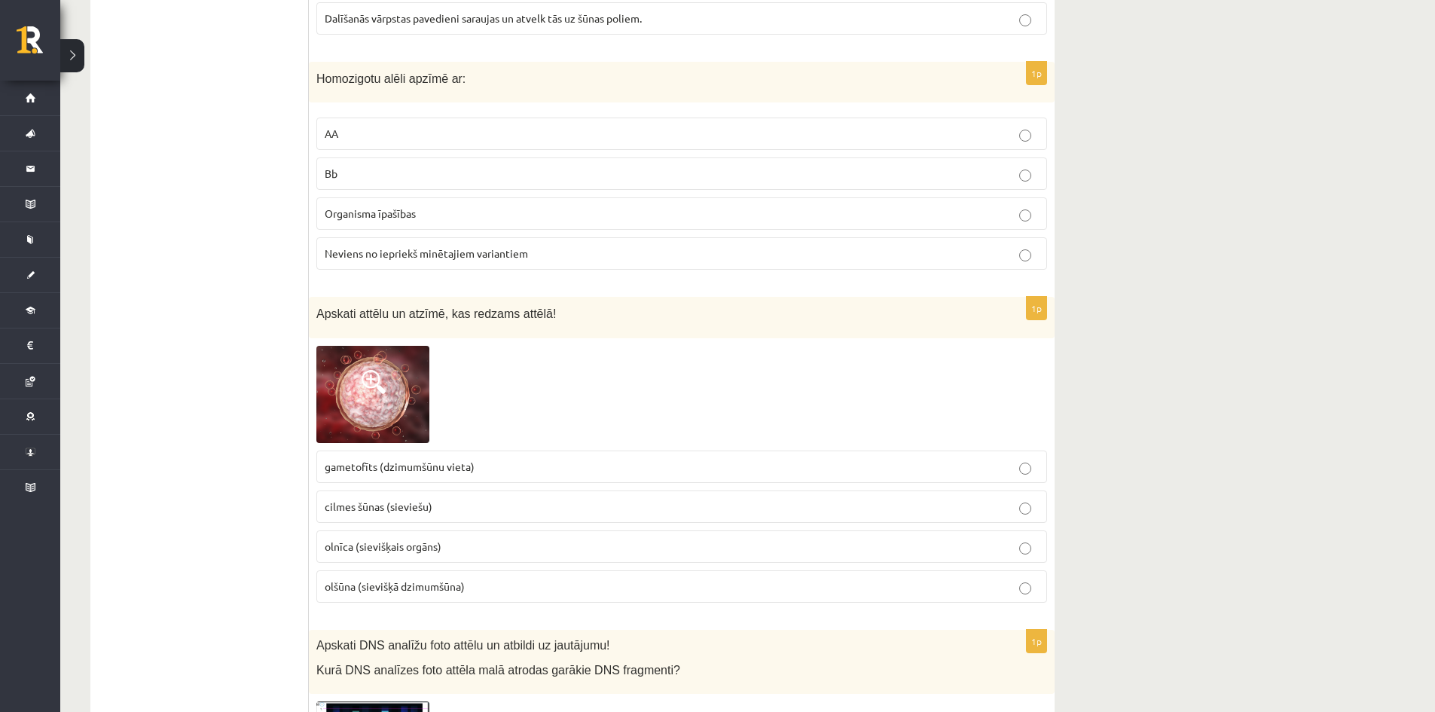
click at [387, 590] on span "olšūna (sievišķā dzimumšūna)" at bounding box center [395, 586] width 140 height 14
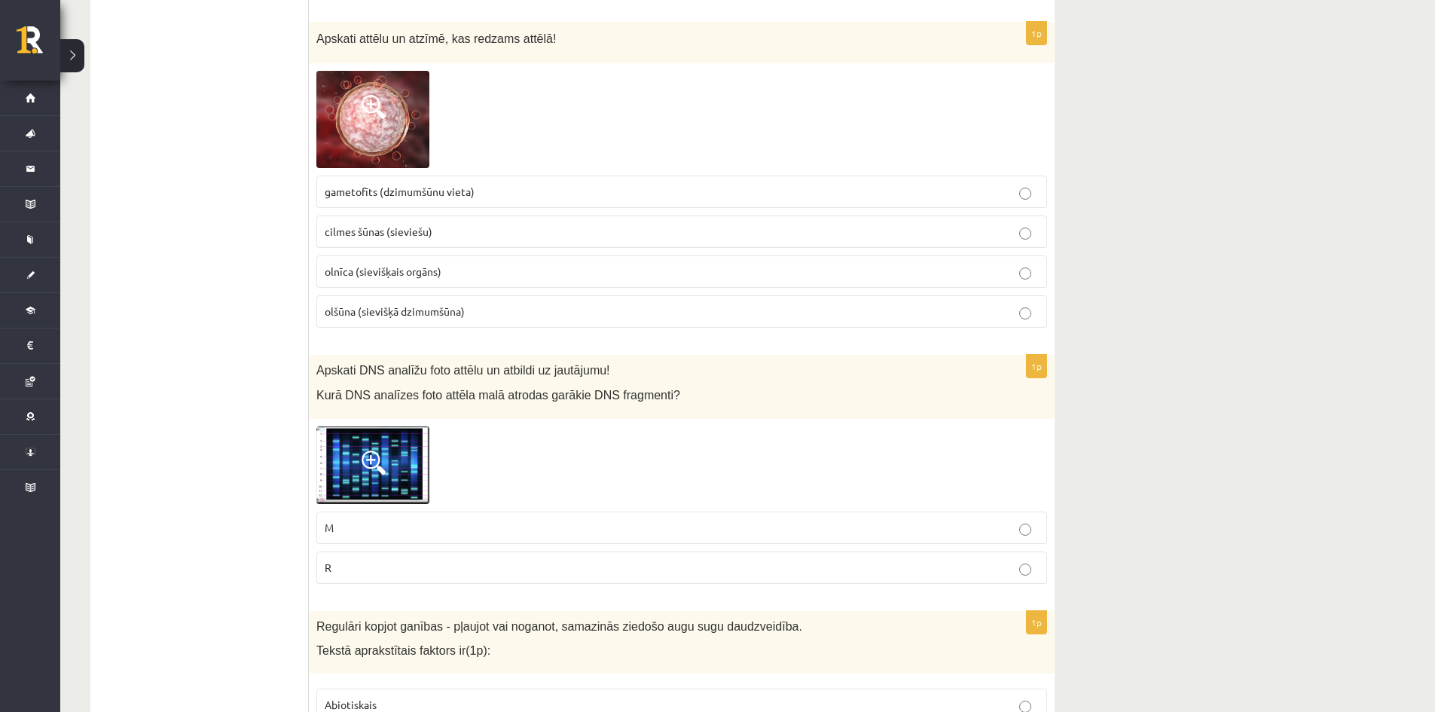
scroll to position [4369, 0]
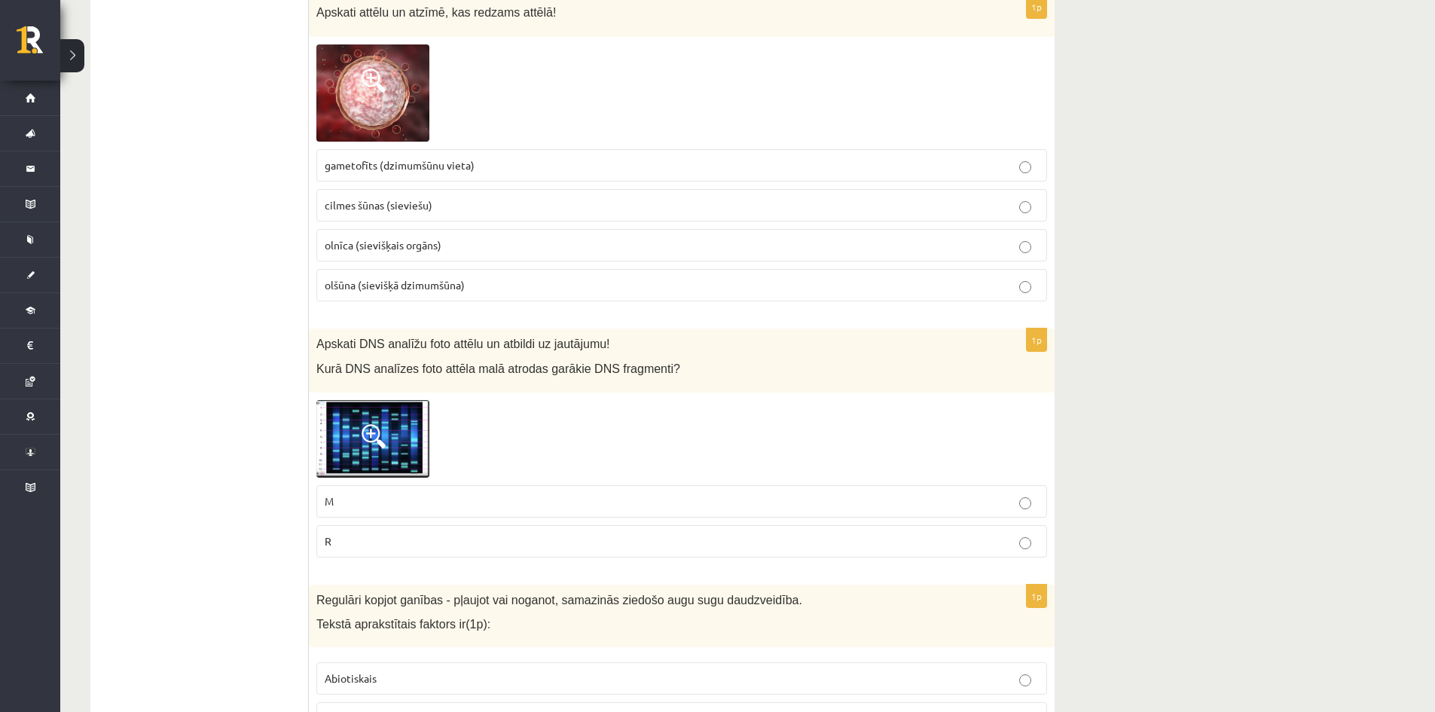
click at [366, 444] on span at bounding box center [374, 436] width 24 height 24
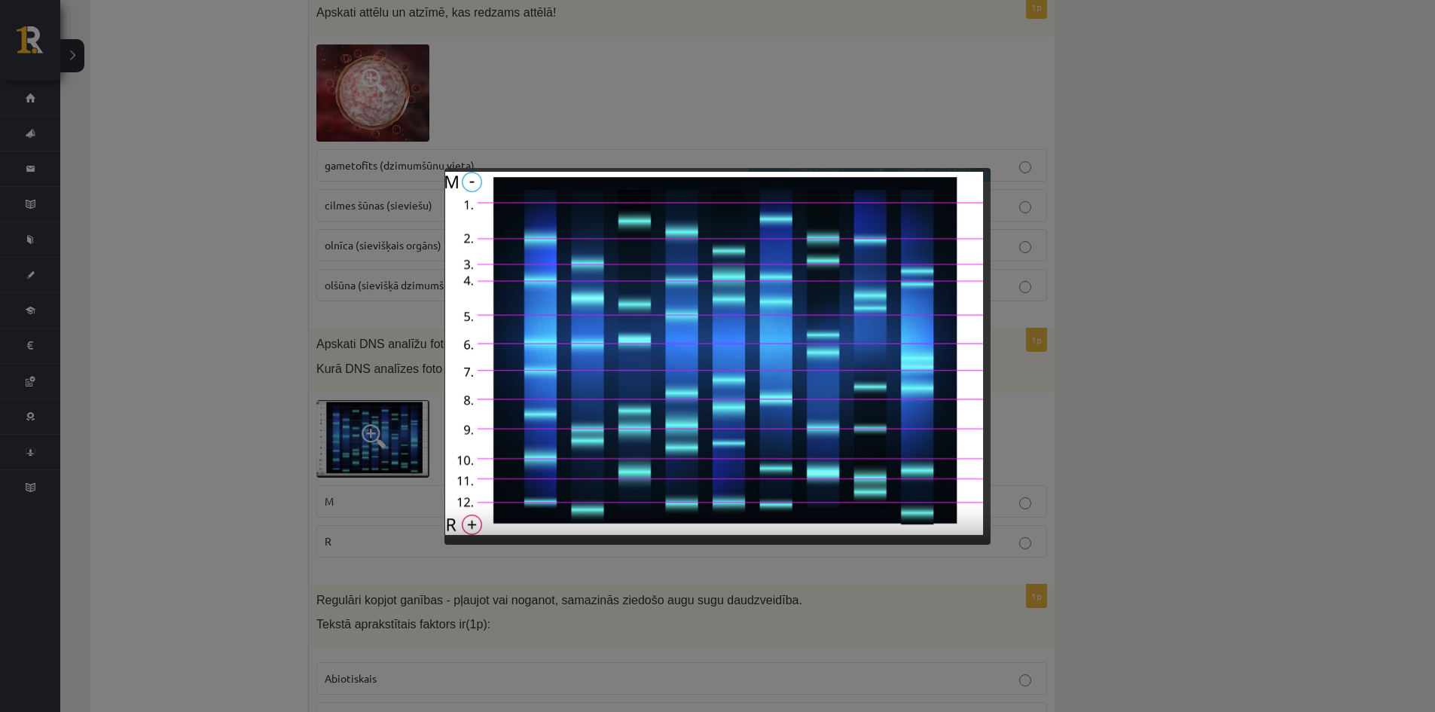
click at [366, 444] on div at bounding box center [717, 356] width 1435 height 712
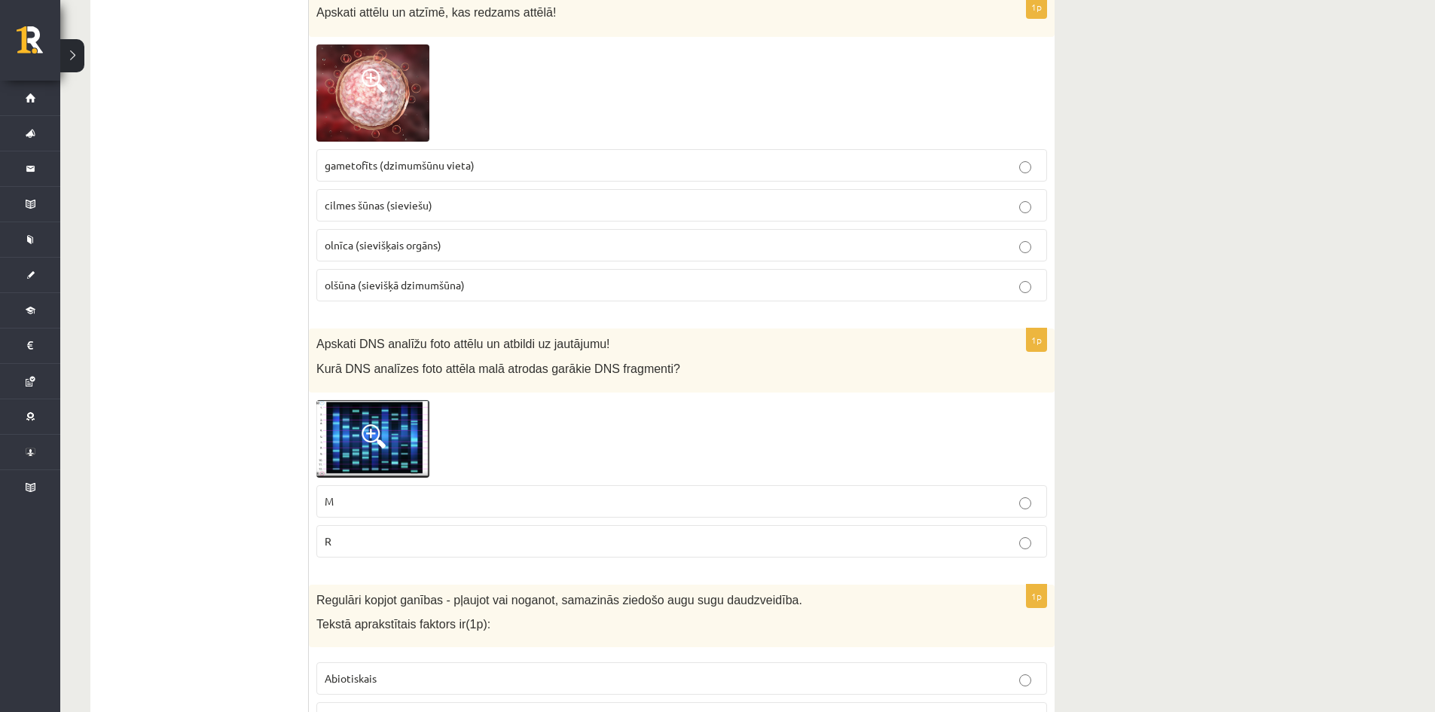
click at [389, 438] on img at bounding box center [372, 439] width 113 height 78
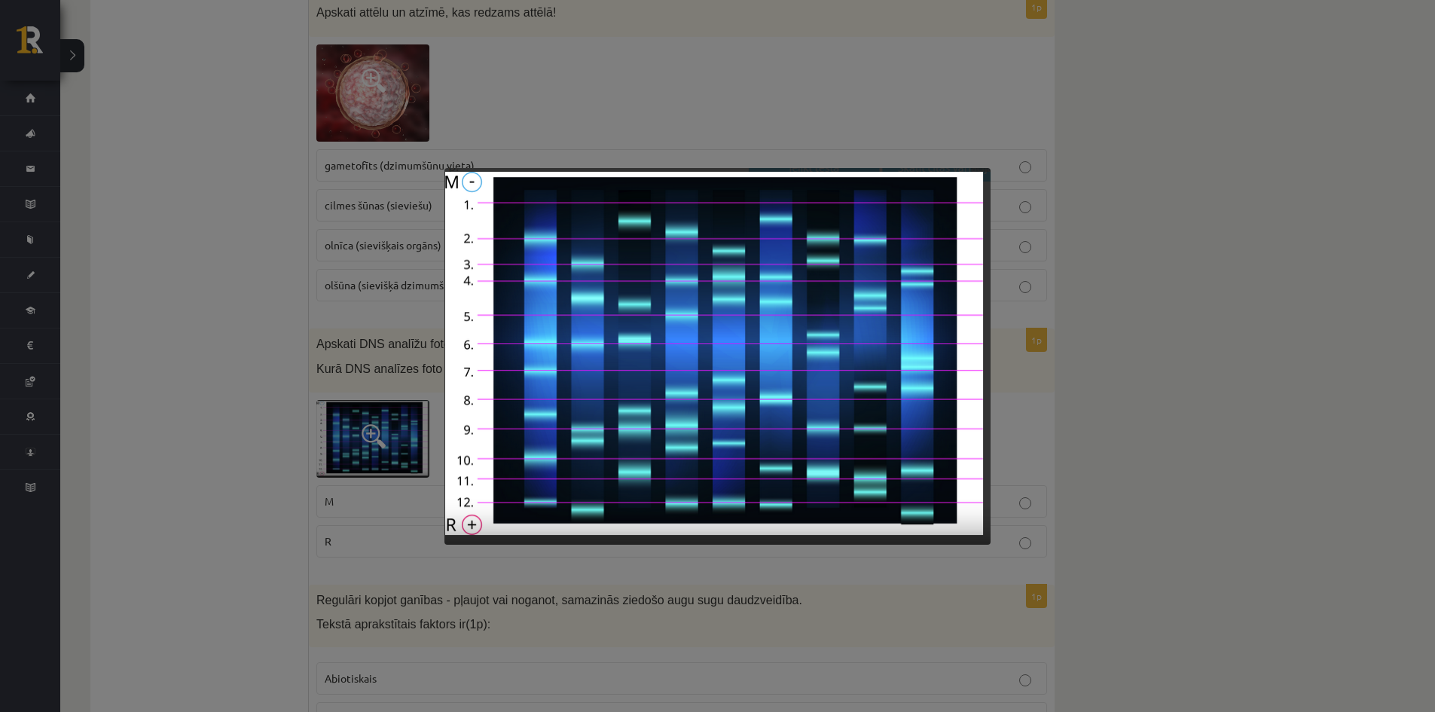
click at [339, 477] on div at bounding box center [717, 356] width 1435 height 712
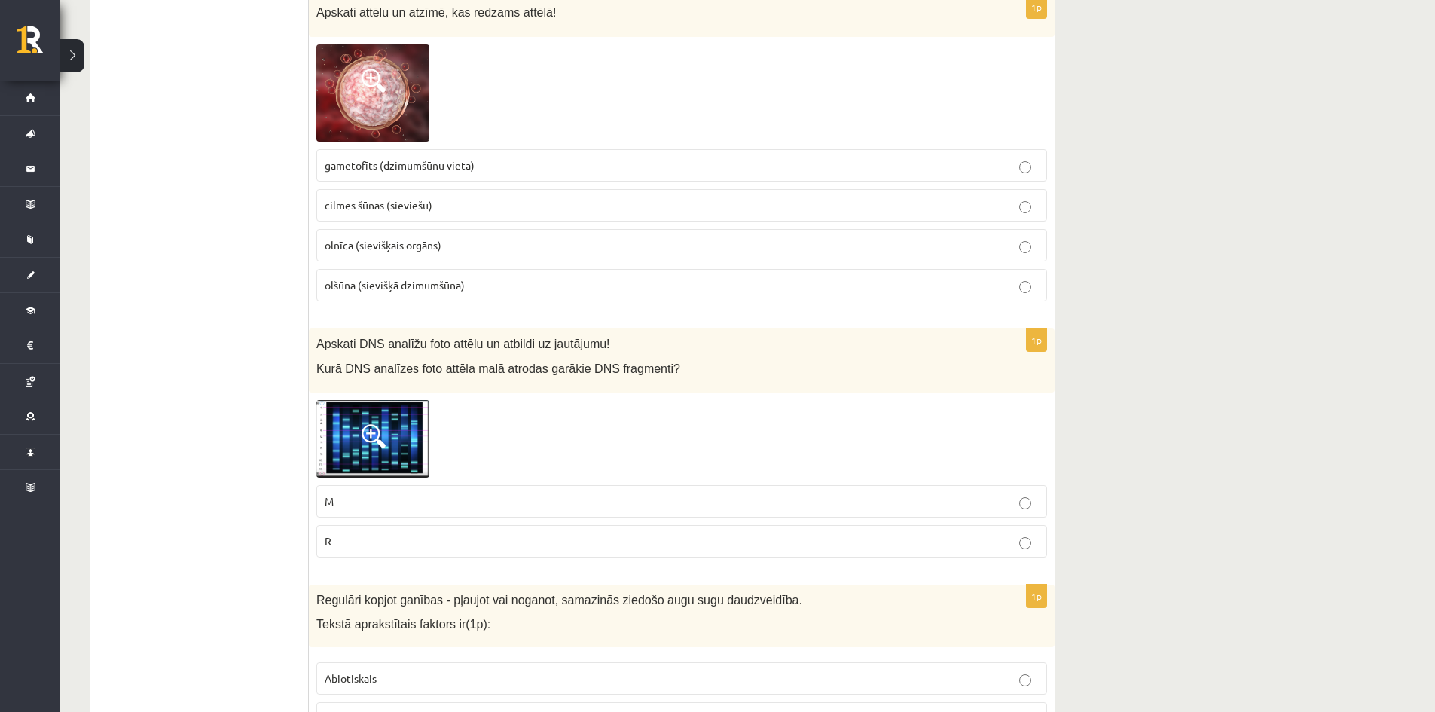
click at [337, 487] on label "M" at bounding box center [681, 501] width 731 height 32
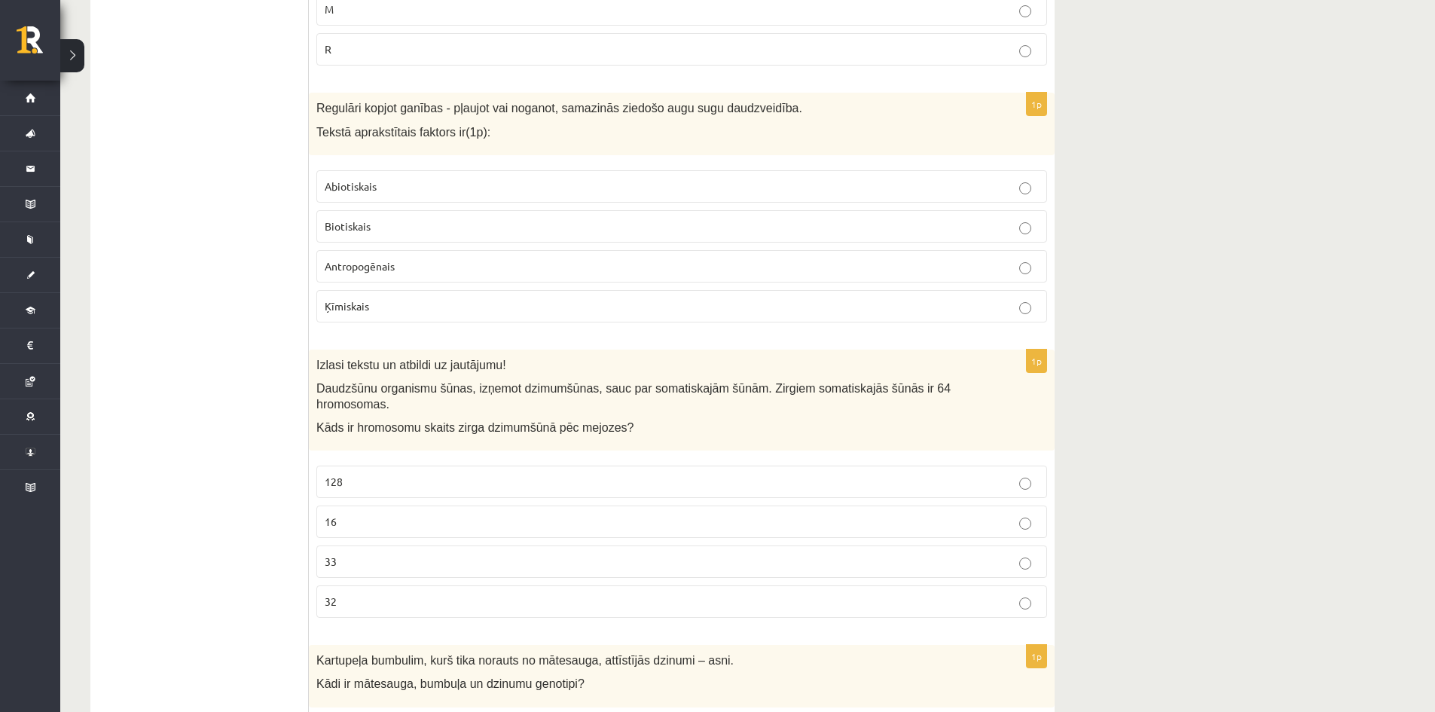
scroll to position [4896, 0]
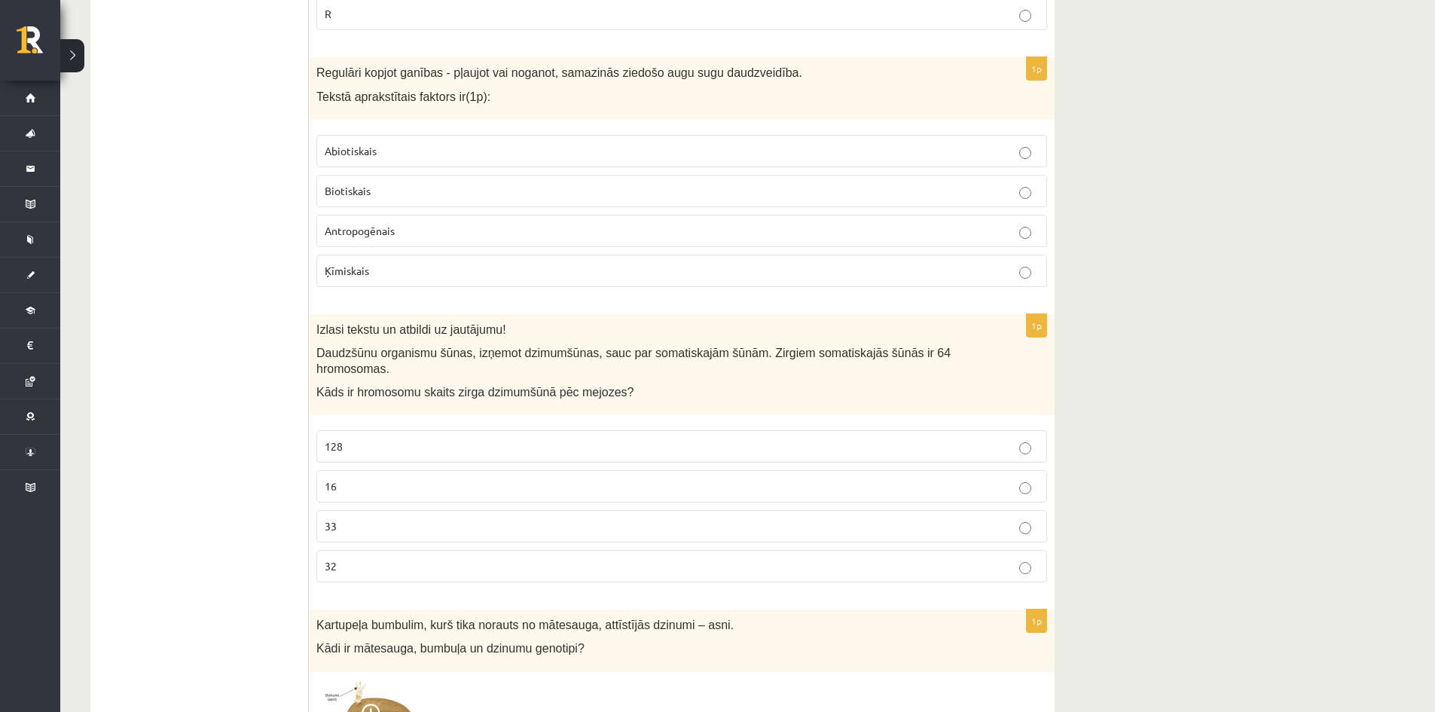
click at [384, 225] on span "Antropogēnais" at bounding box center [360, 231] width 70 height 14
click at [358, 558] on p "32" at bounding box center [682, 566] width 714 height 16
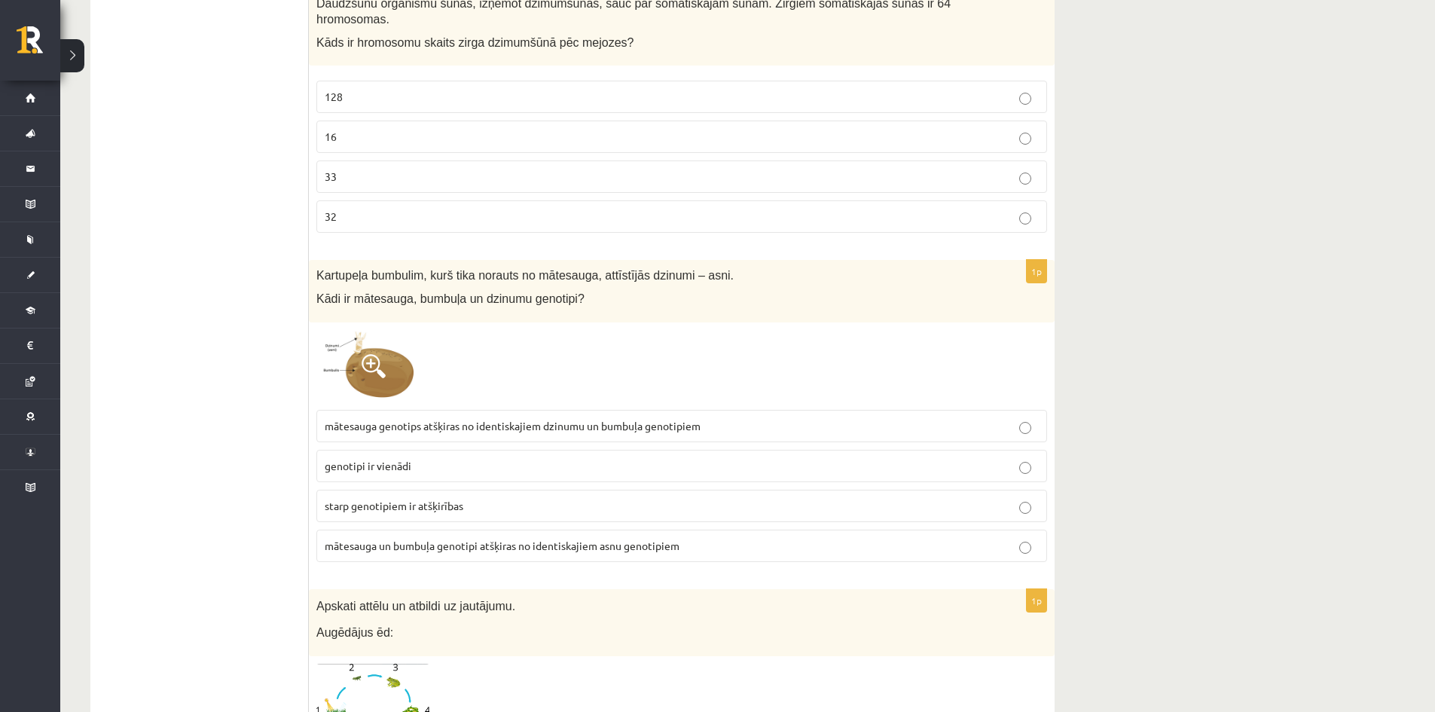
scroll to position [5272, 0]
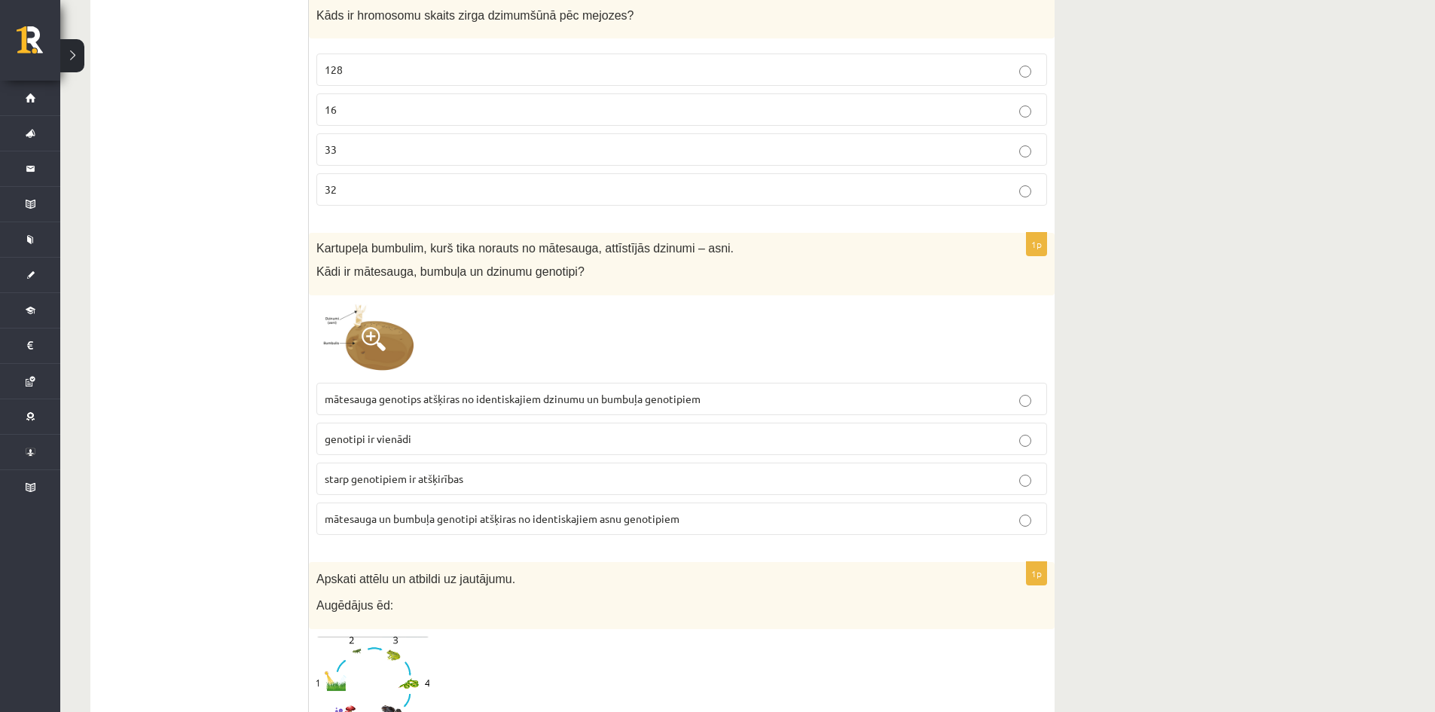
click at [384, 327] on span at bounding box center [374, 339] width 24 height 24
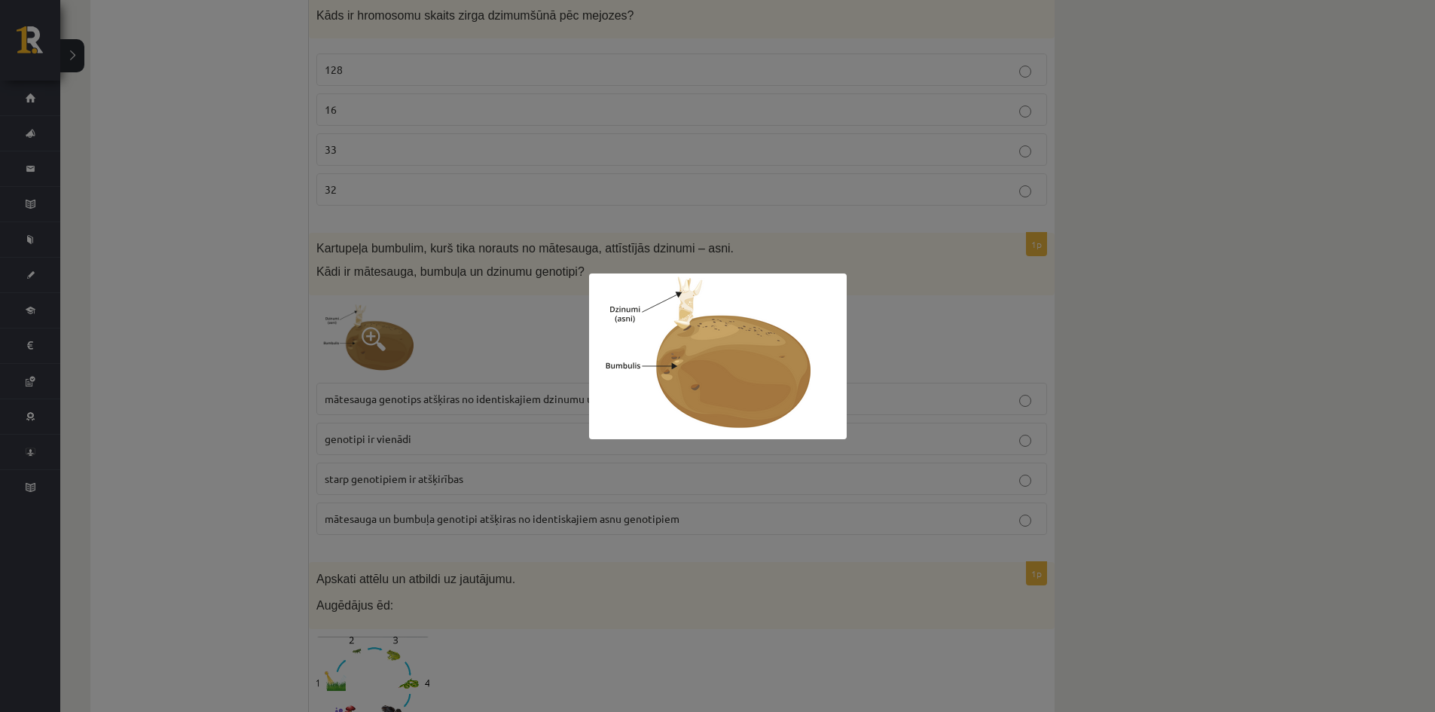
click at [398, 316] on div at bounding box center [717, 356] width 1435 height 712
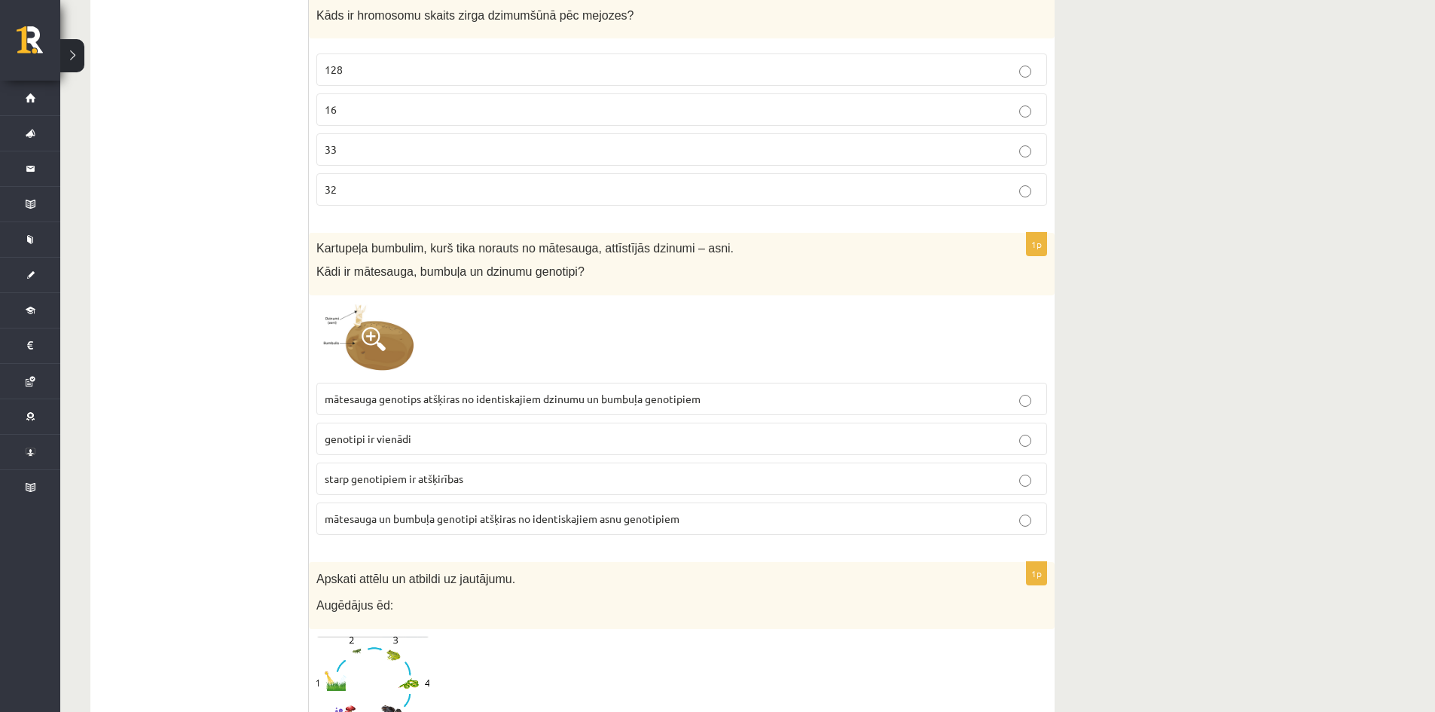
click at [444, 431] on p "genotipi ir vienādi" at bounding box center [682, 439] width 714 height 16
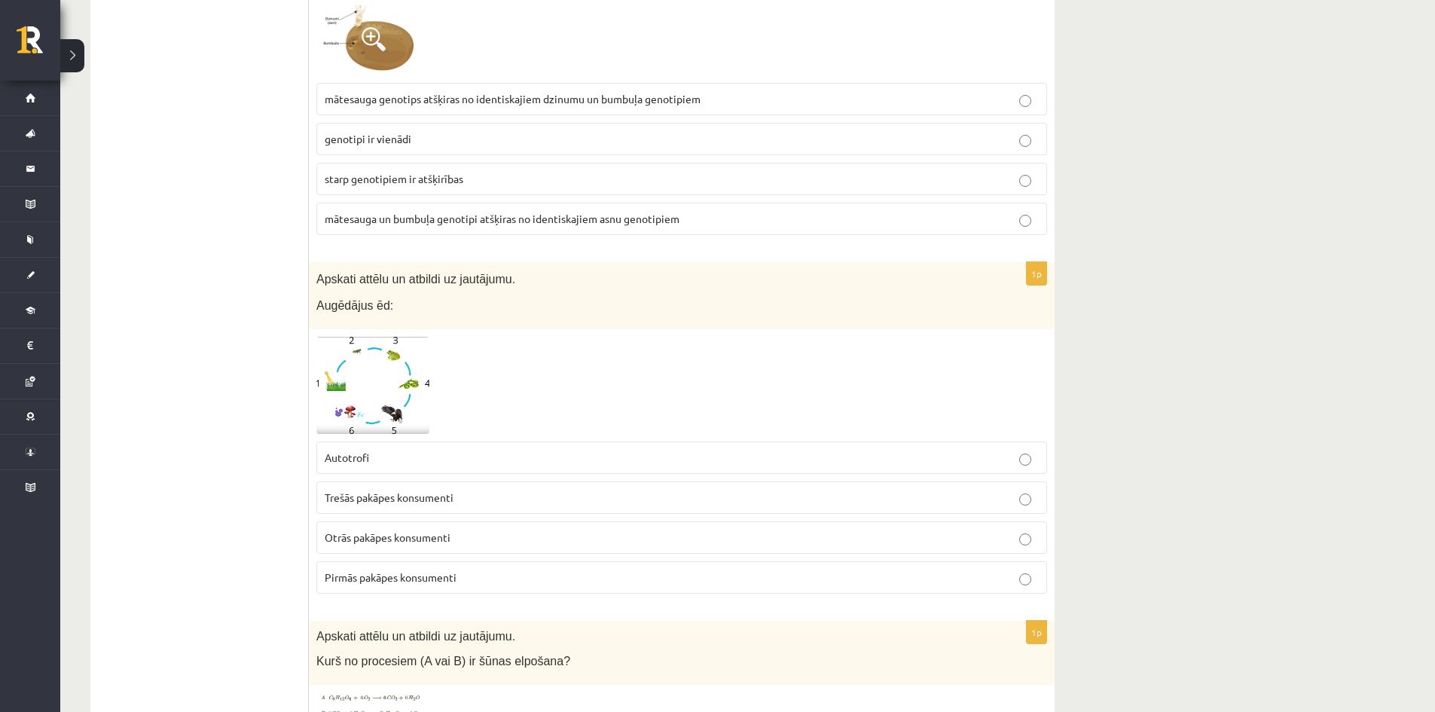
scroll to position [5574, 0]
click at [377, 376] on img at bounding box center [372, 383] width 113 height 97
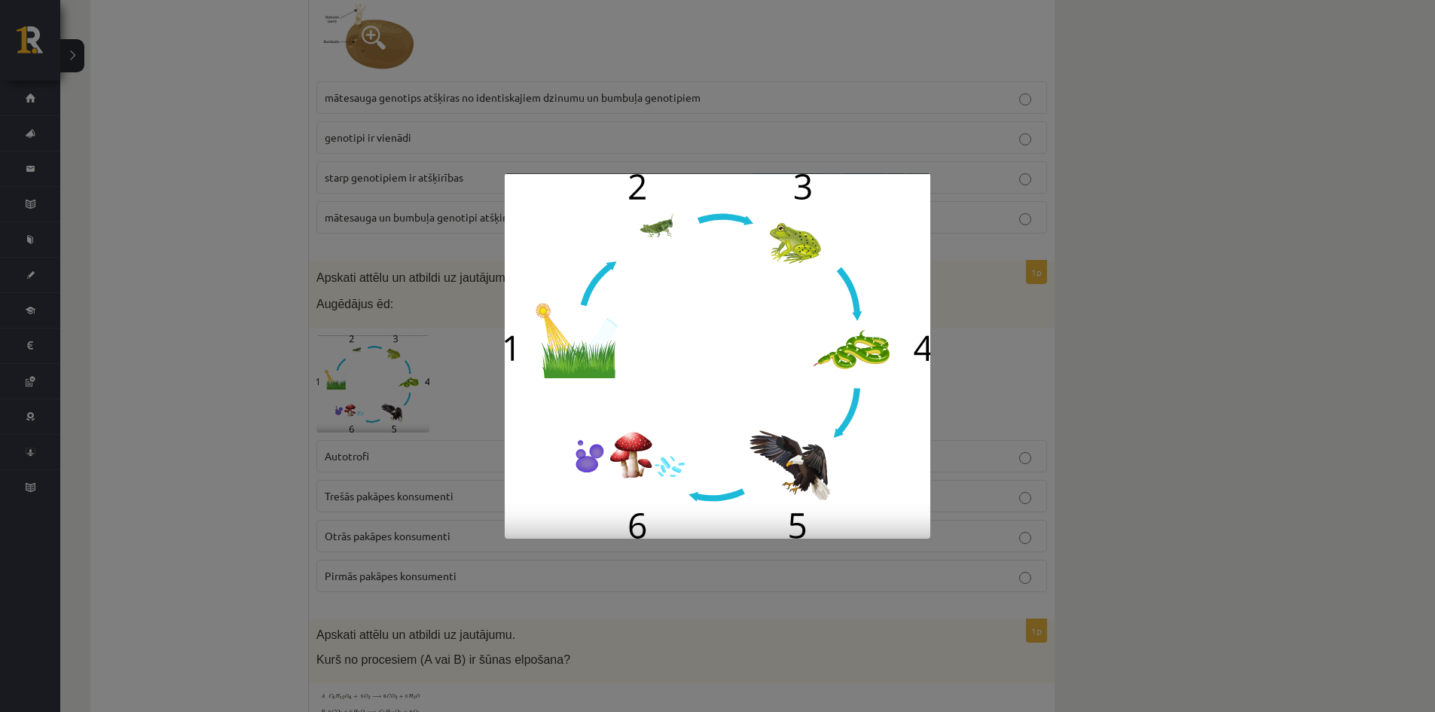
click at [403, 372] on div at bounding box center [717, 356] width 1435 height 712
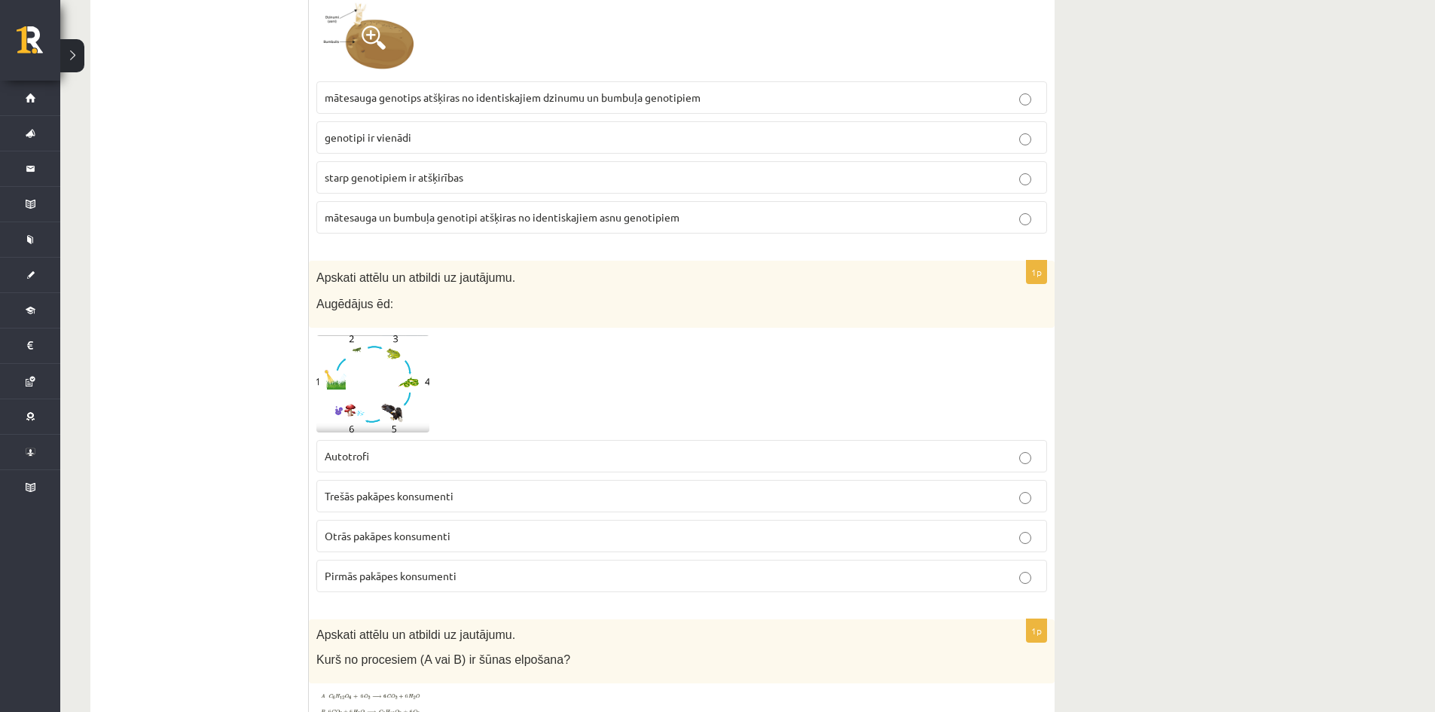
click at [413, 359] on img at bounding box center [372, 383] width 113 height 97
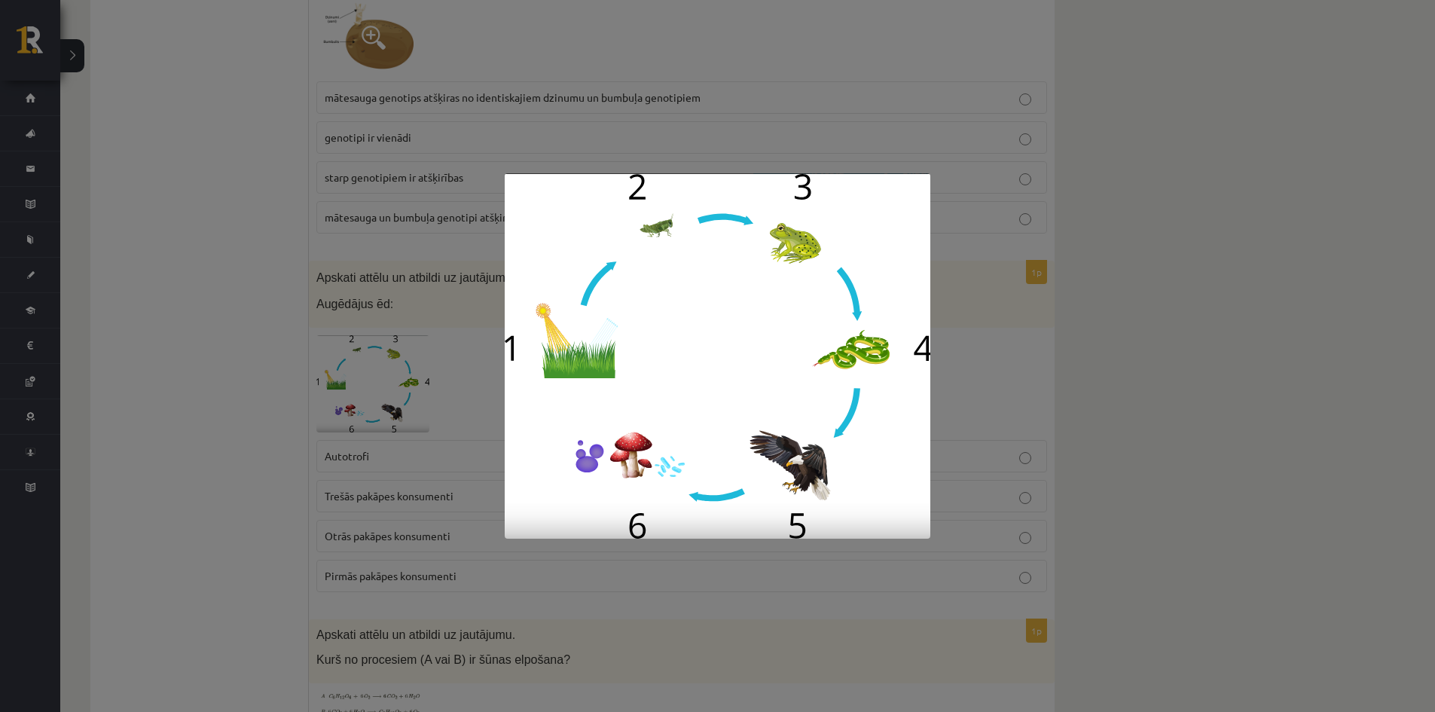
click at [394, 419] on div at bounding box center [717, 356] width 1435 height 712
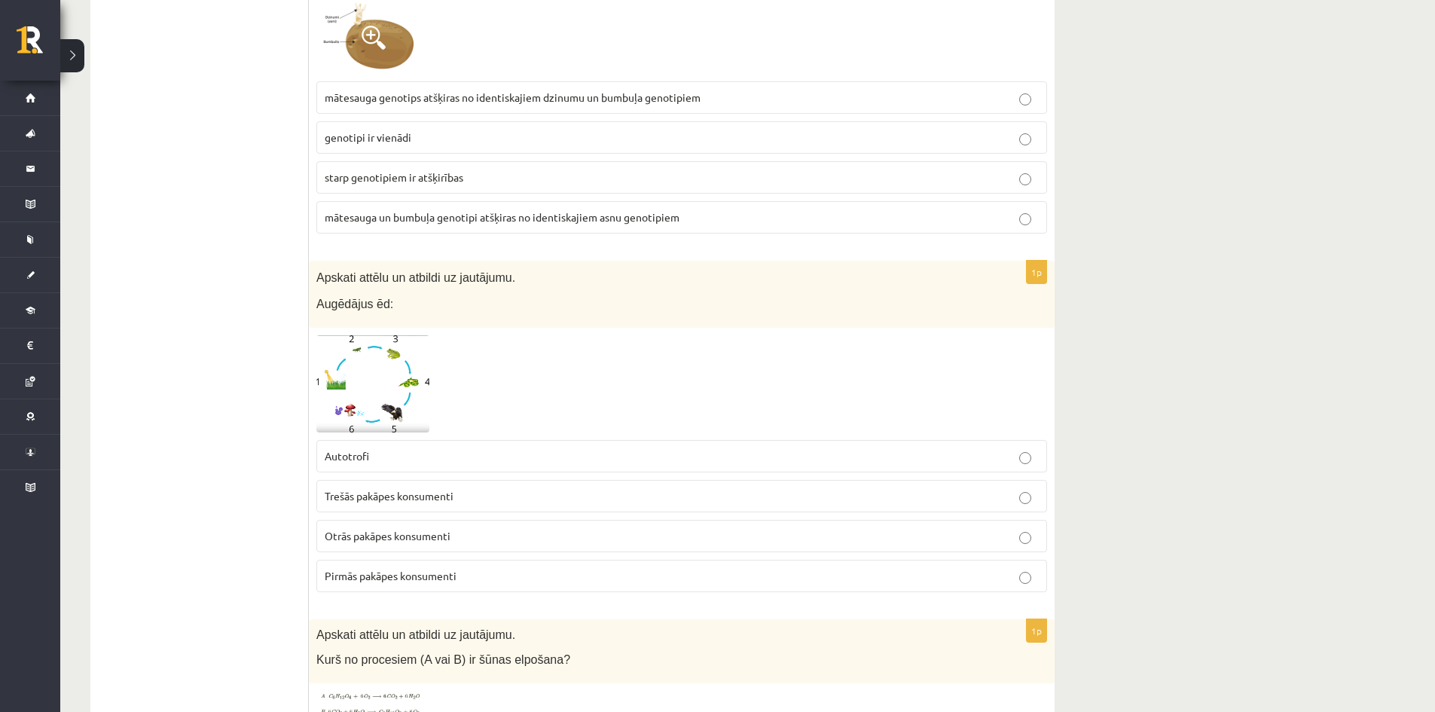
click at [400, 449] on p "Autotrofi" at bounding box center [682, 456] width 714 height 16
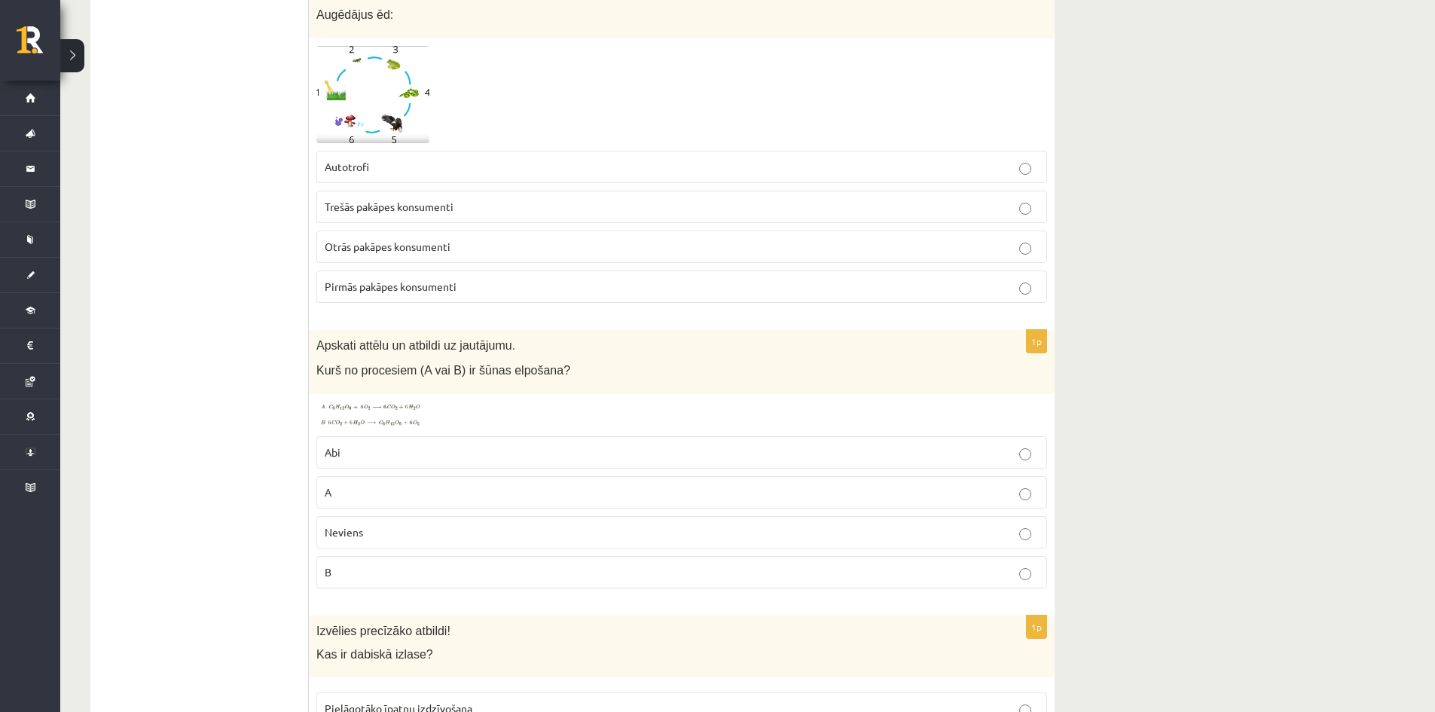
scroll to position [5875, 0]
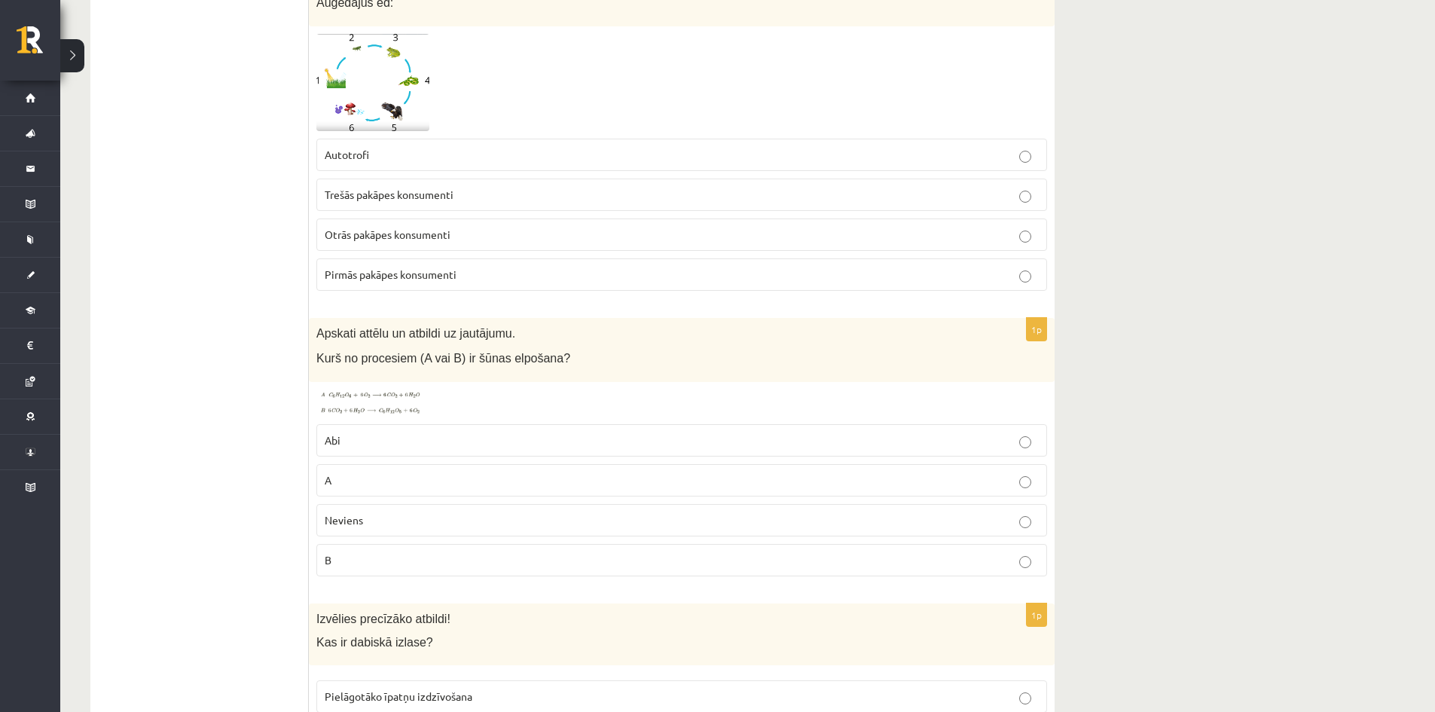
click at [372, 389] on img at bounding box center [372, 402] width 113 height 27
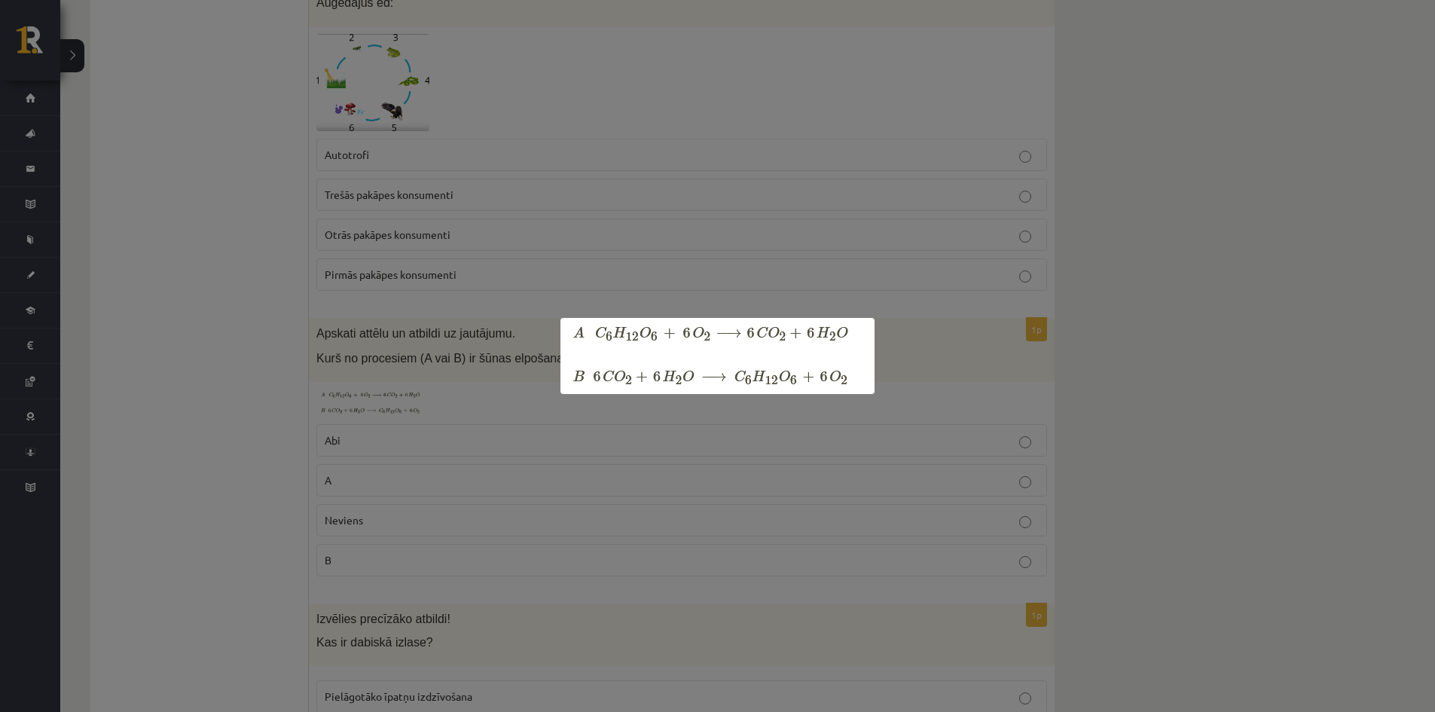
click at [405, 446] on div at bounding box center [717, 356] width 1435 height 712
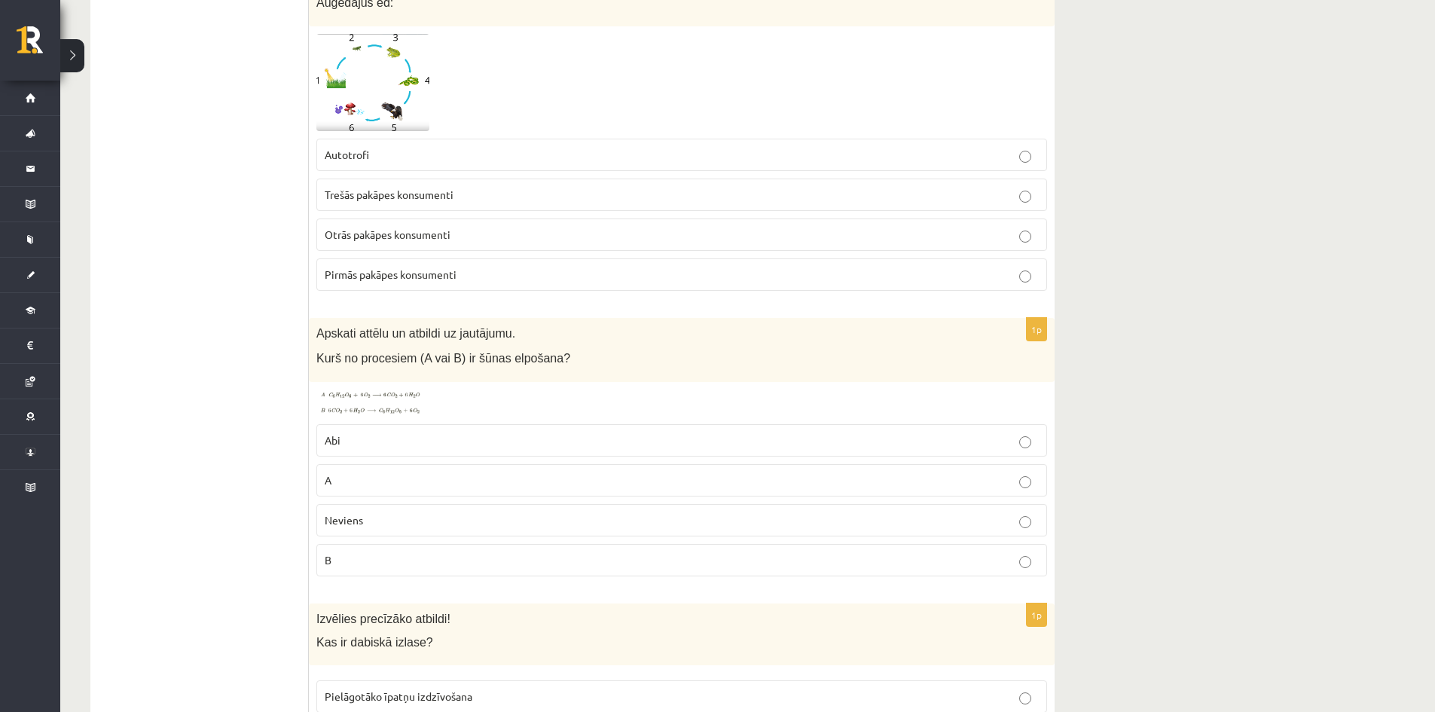
click at [390, 472] on p "A" at bounding box center [682, 480] width 714 height 16
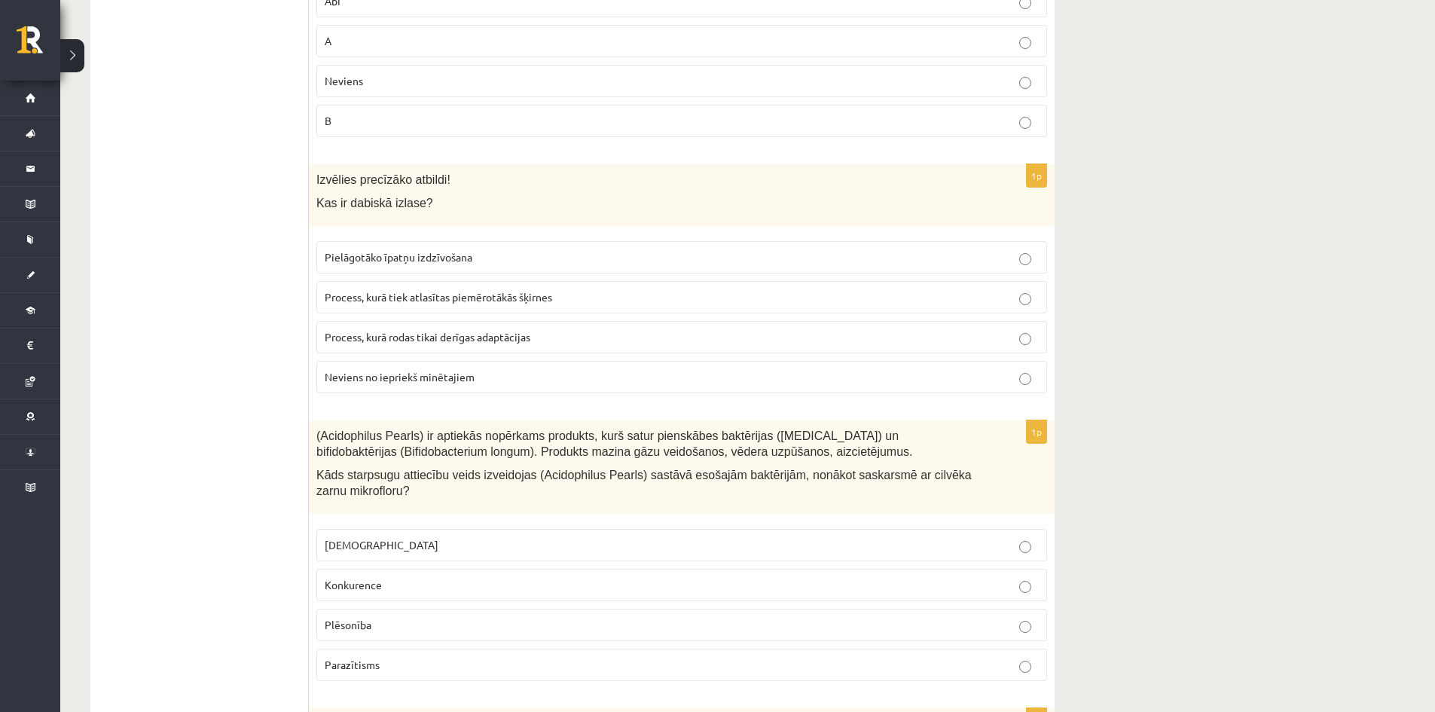
scroll to position [6327, 0]
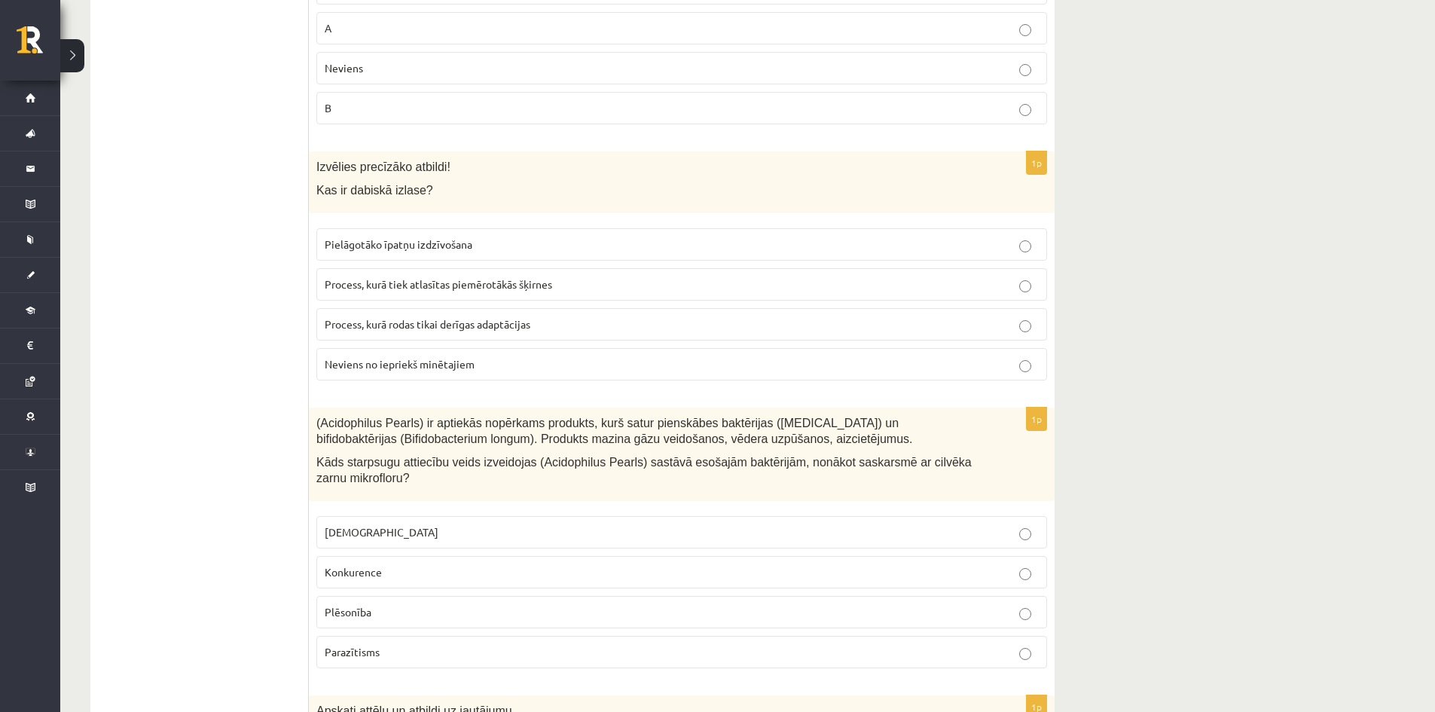
click at [420, 237] on span "Pielāgotāko īpatņu izdzīvošana" at bounding box center [399, 244] width 148 height 14
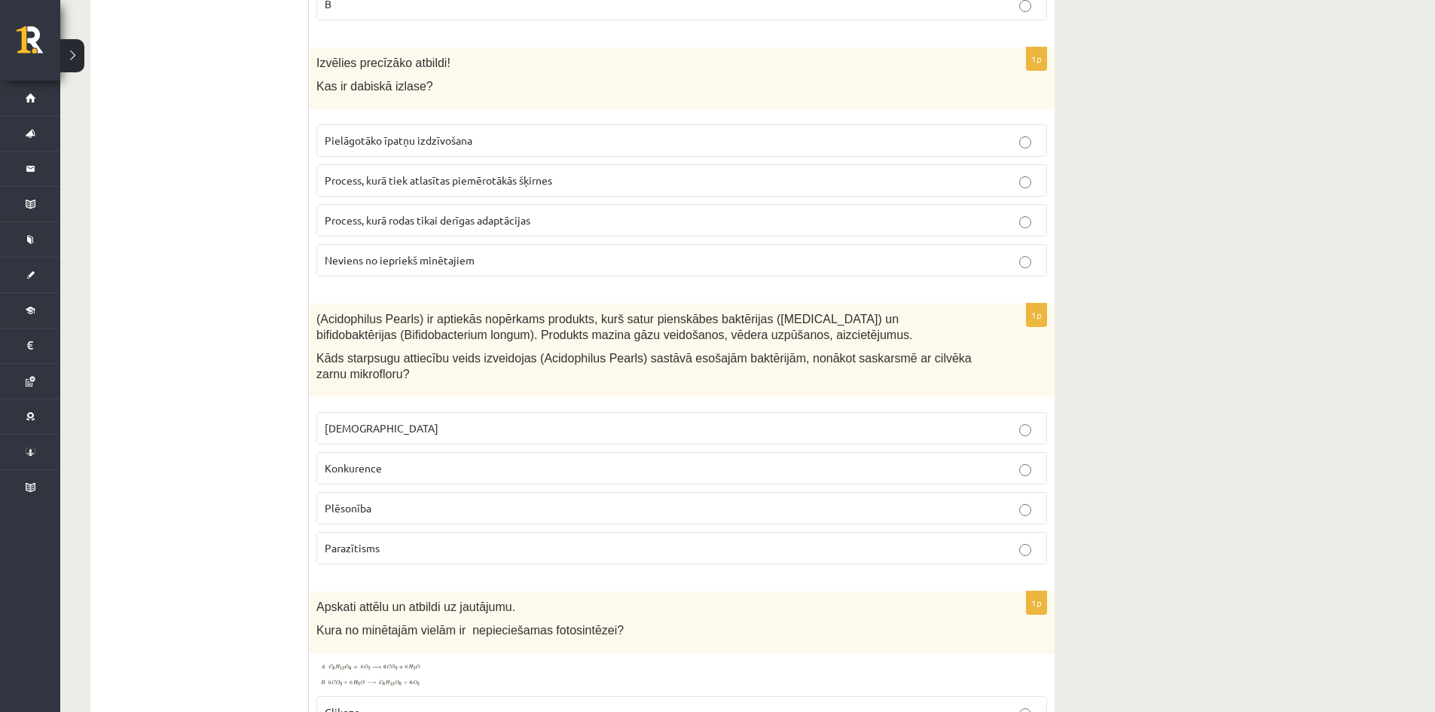
scroll to position [6477, 0]
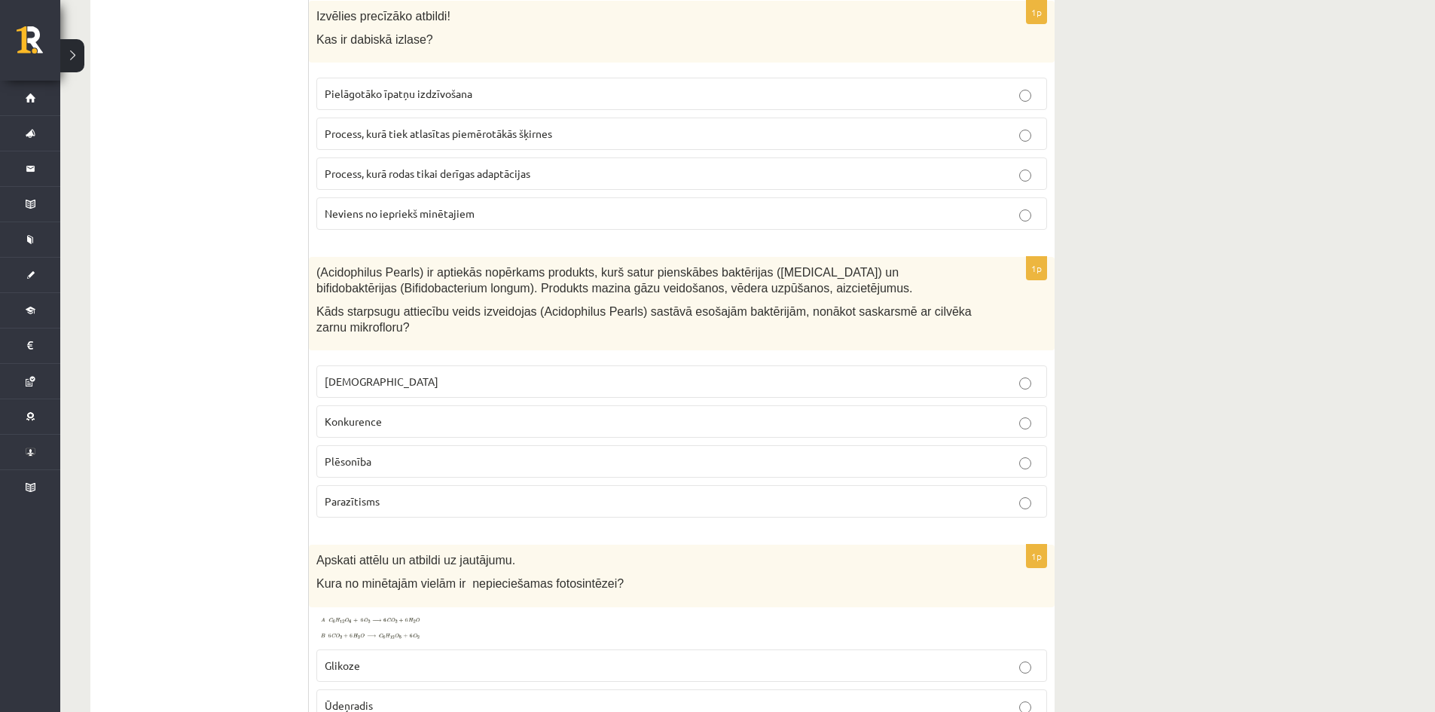
click at [438, 374] on p "Neitrālisms" at bounding box center [682, 382] width 714 height 16
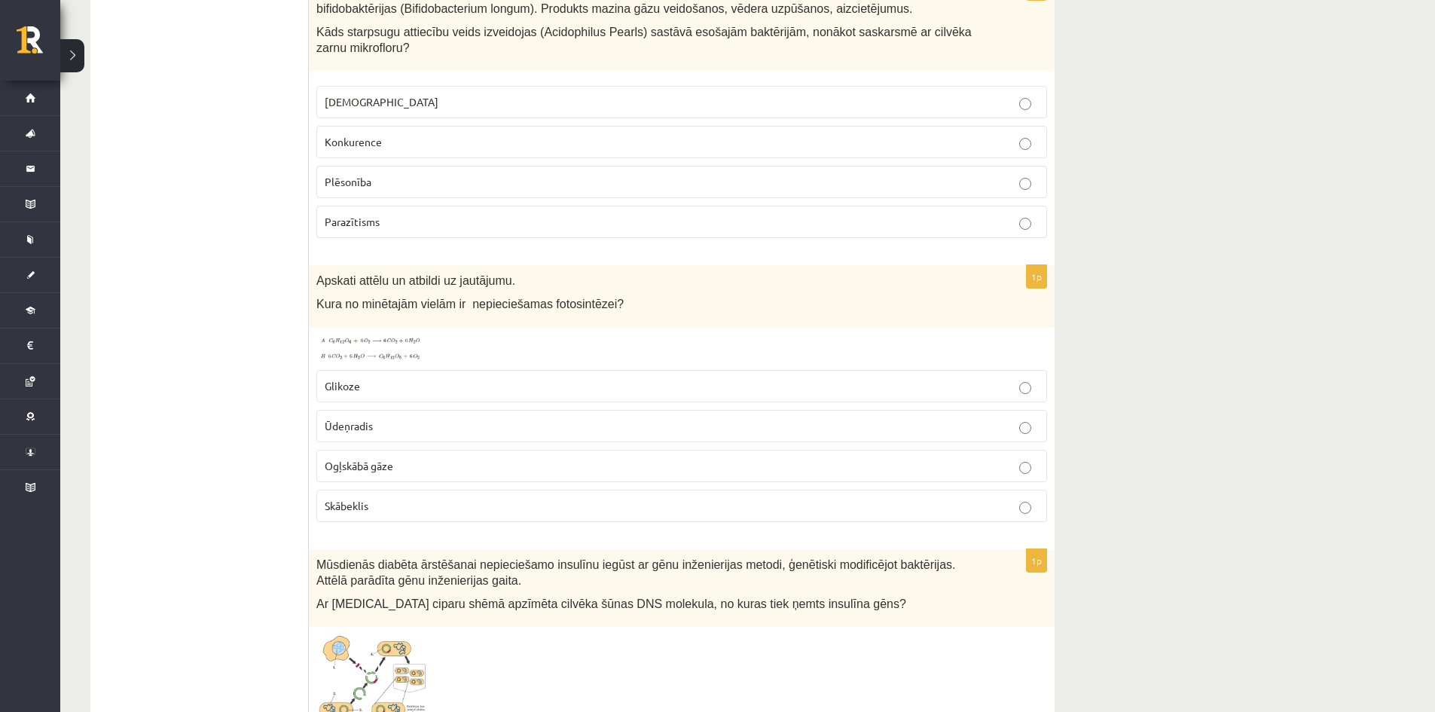
scroll to position [6779, 0]
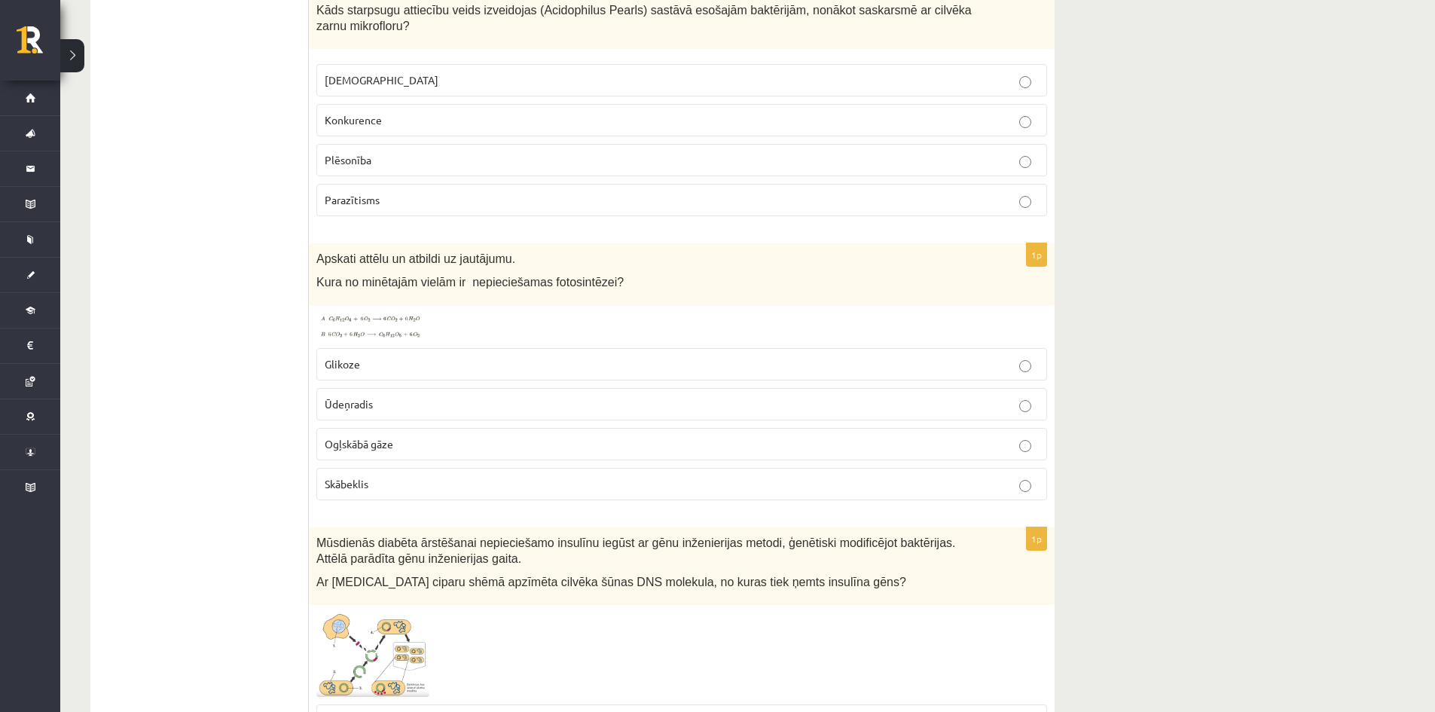
drag, startPoint x: 368, startPoint y: 307, endPoint x: 374, endPoint y: 301, distance: 8.0
click at [369, 313] on img at bounding box center [372, 326] width 113 height 27
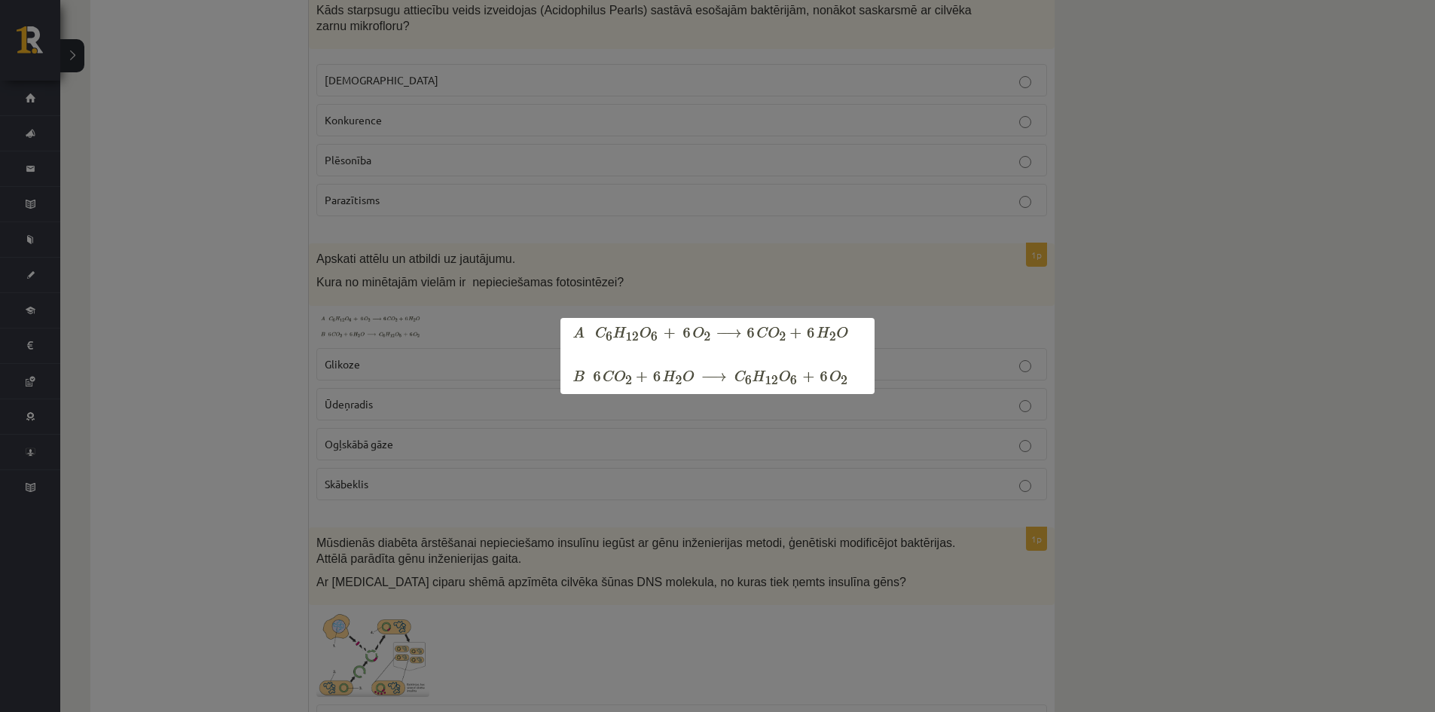
click at [351, 436] on div at bounding box center [717, 356] width 1435 height 712
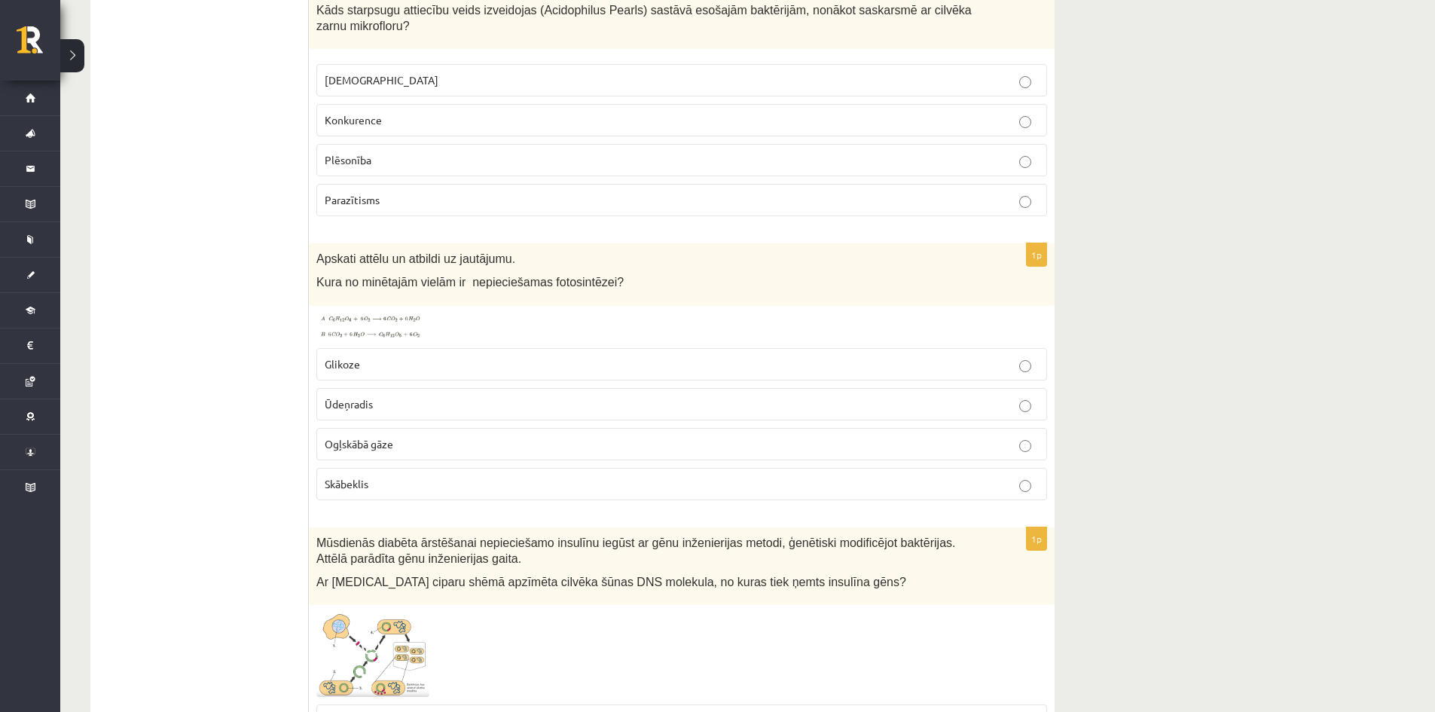
click at [356, 437] on span "Ogļskābā gāze" at bounding box center [359, 444] width 69 height 14
click at [347, 477] on span "Skābeklis" at bounding box center [347, 484] width 44 height 14
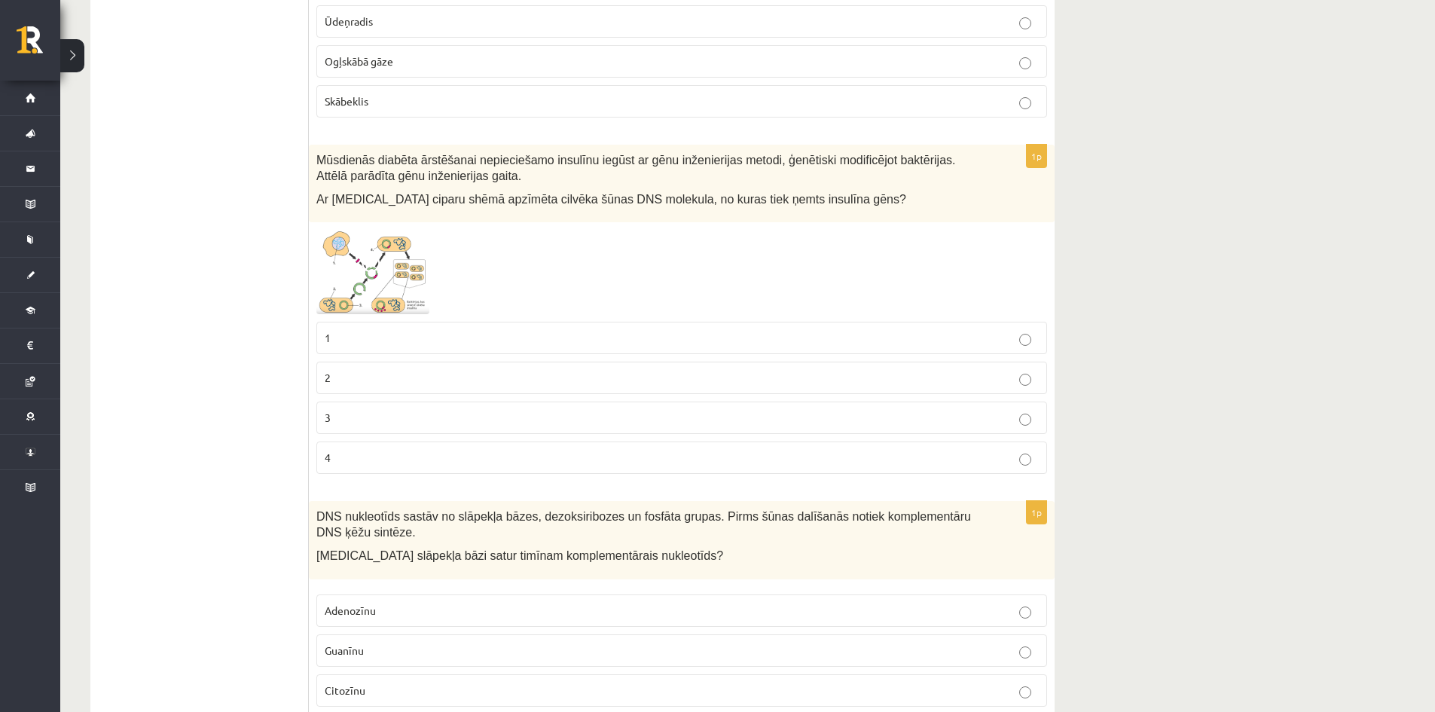
scroll to position [7155, 0]
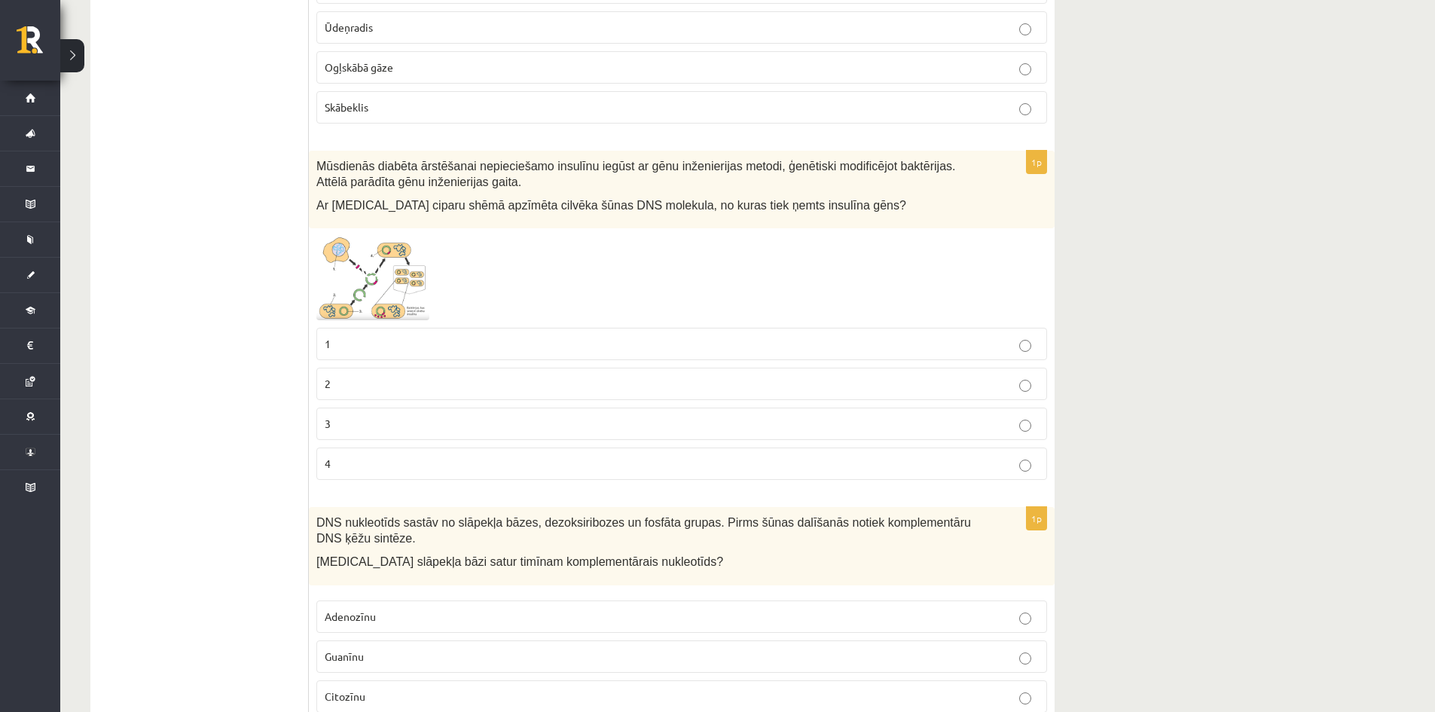
click at [392, 236] on img at bounding box center [372, 278] width 113 height 84
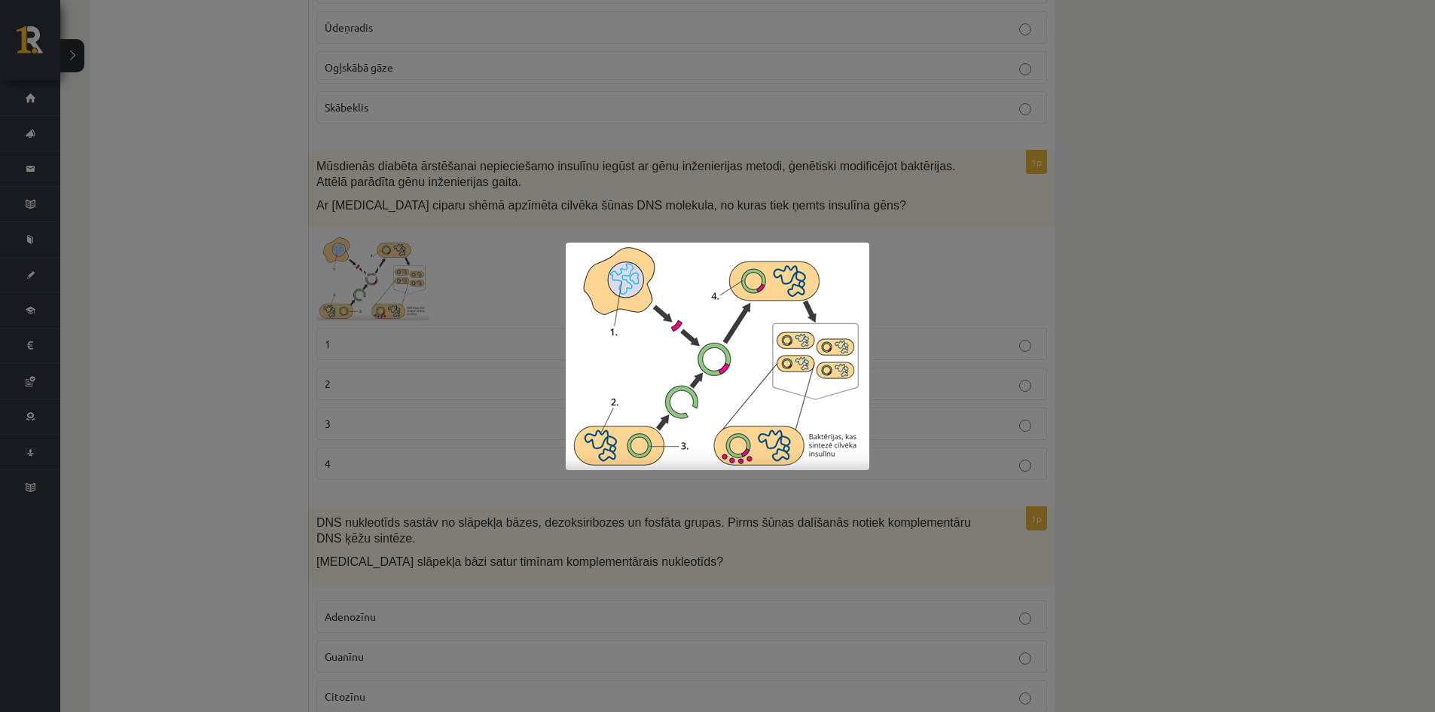
click at [426, 301] on div at bounding box center [717, 356] width 1435 height 712
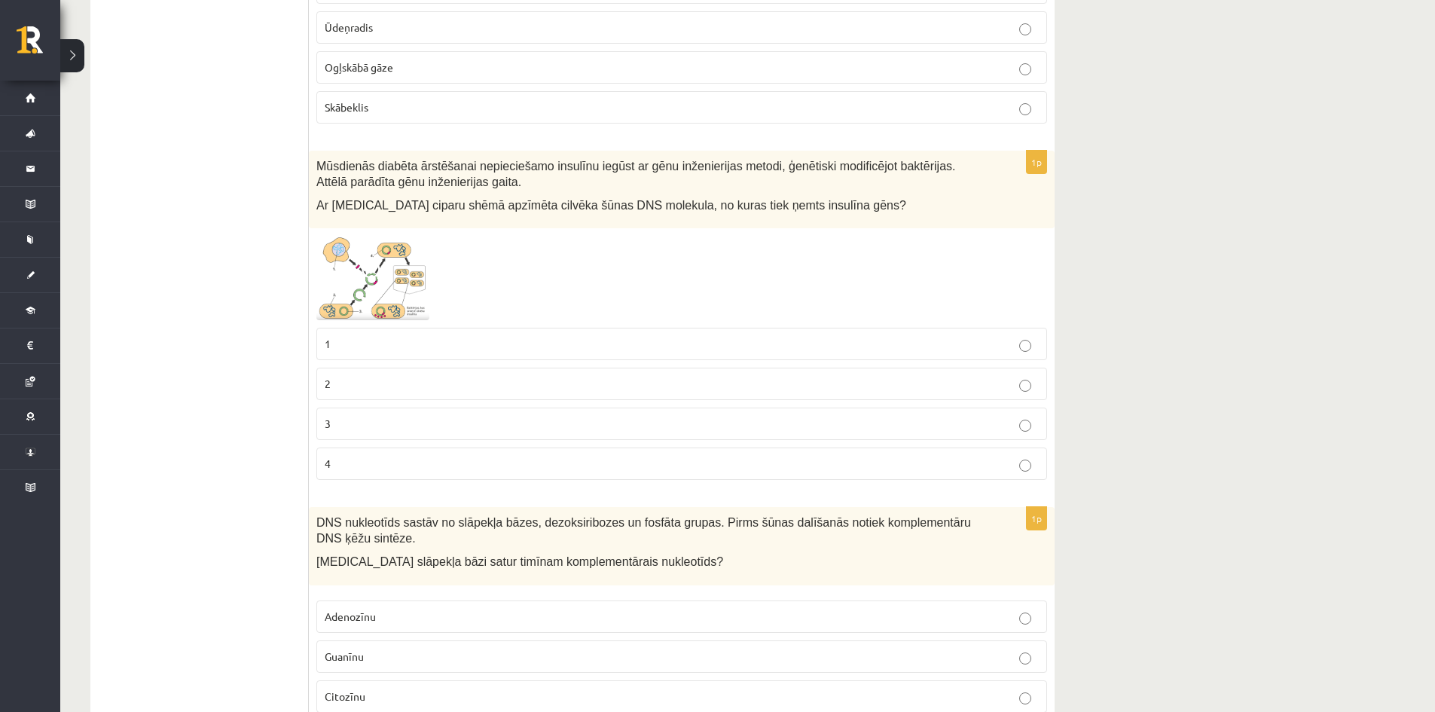
click at [414, 336] on p "1" at bounding box center [682, 344] width 714 height 16
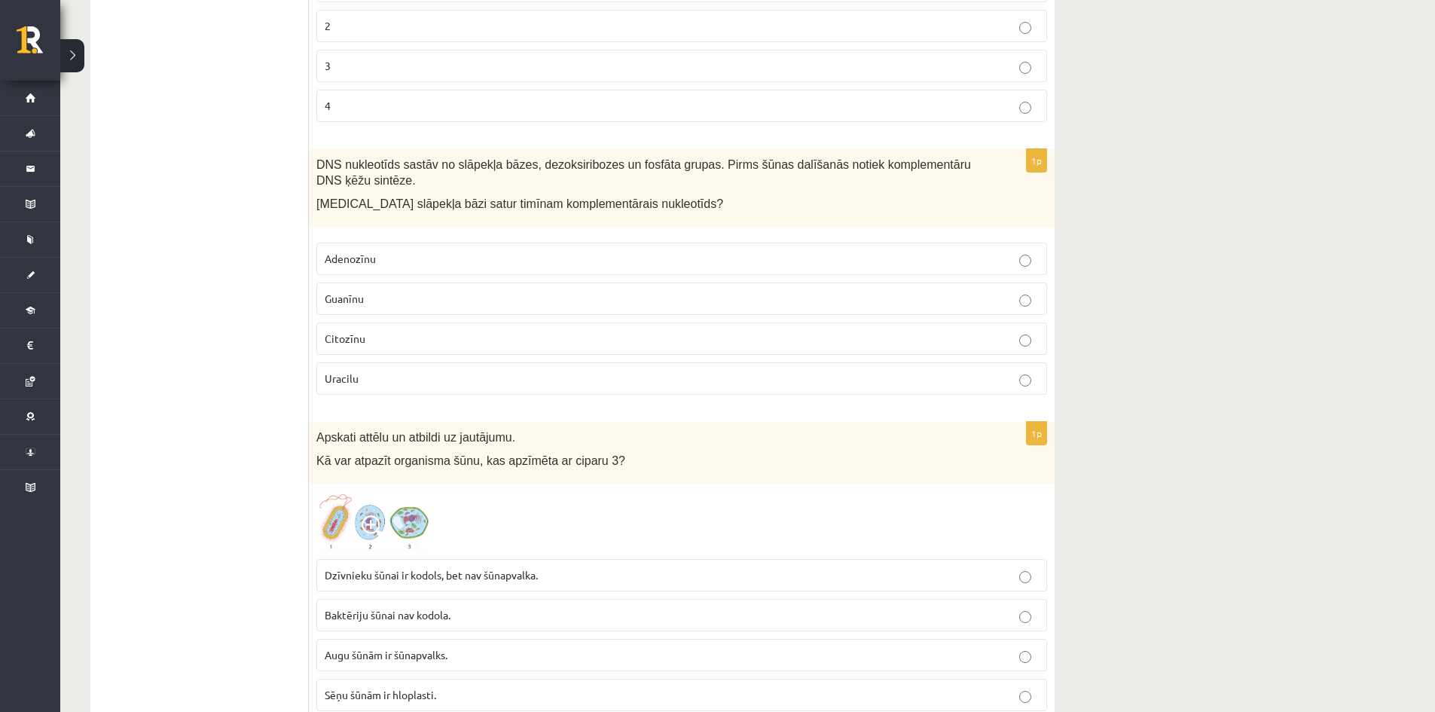
scroll to position [7532, 0]
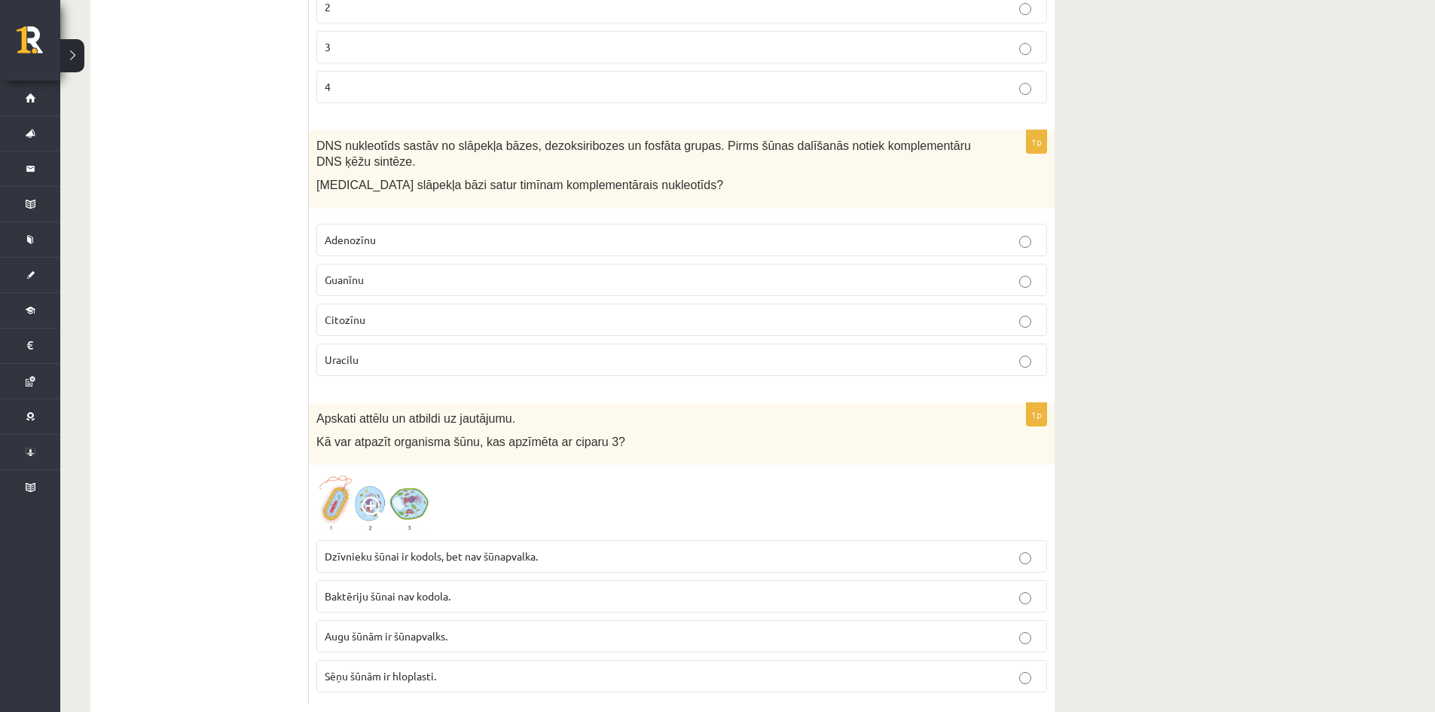
click at [401, 232] on p "Adenozīnu" at bounding box center [682, 240] width 714 height 16
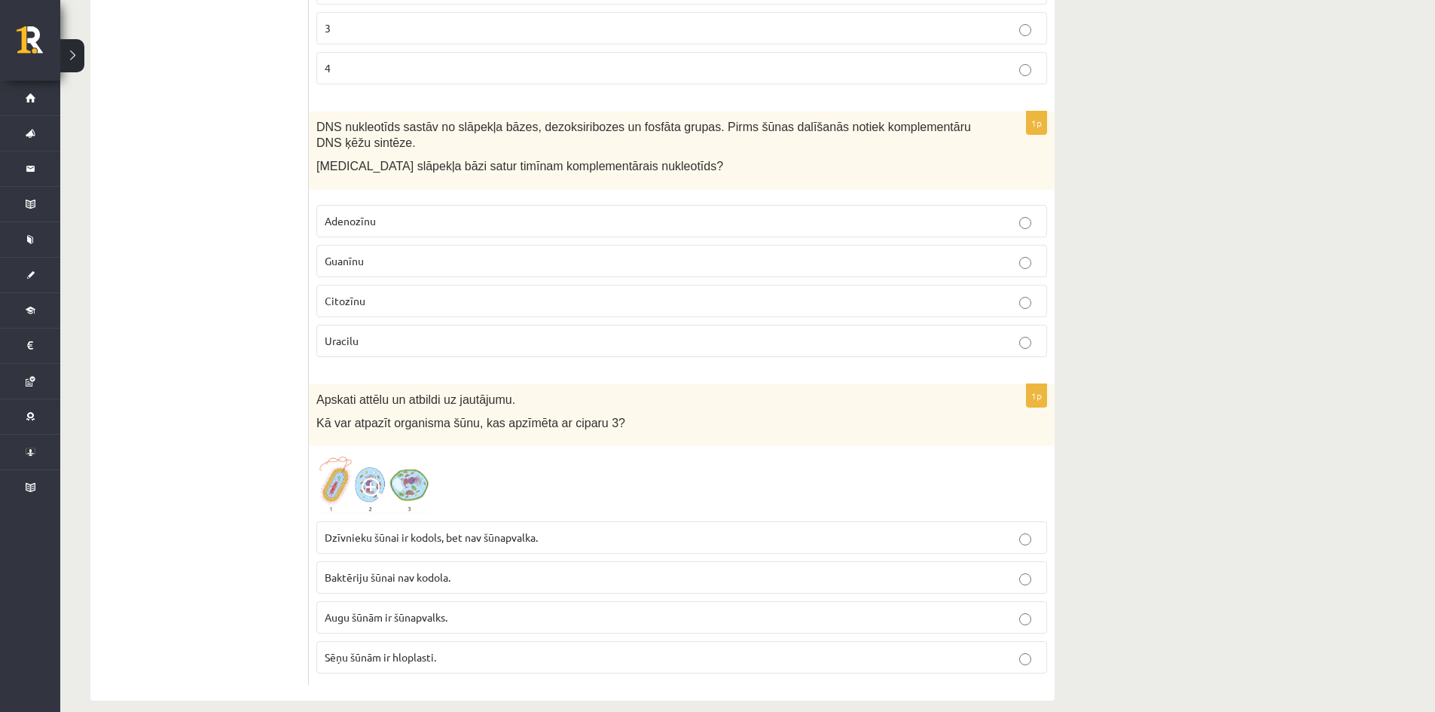
scroll to position [7555, 0]
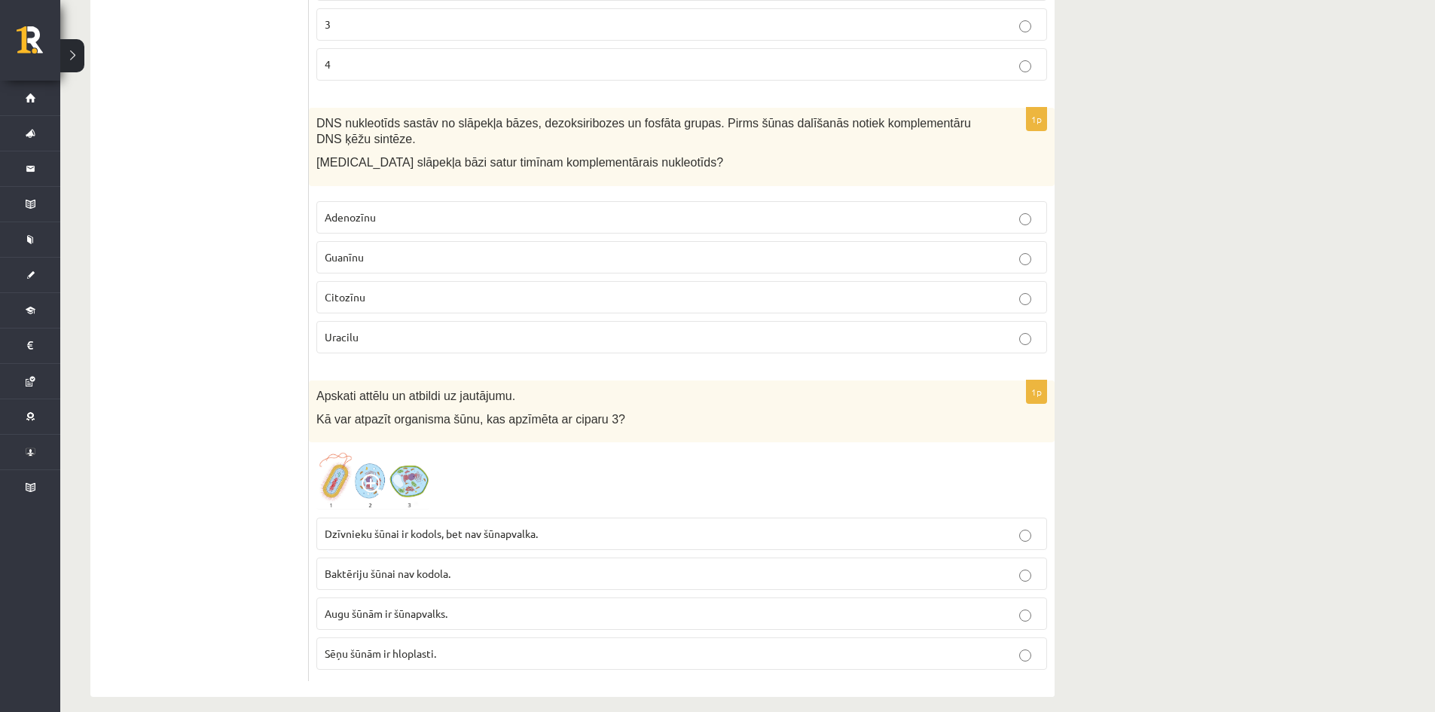
click at [387, 489] on img at bounding box center [372, 480] width 113 height 60
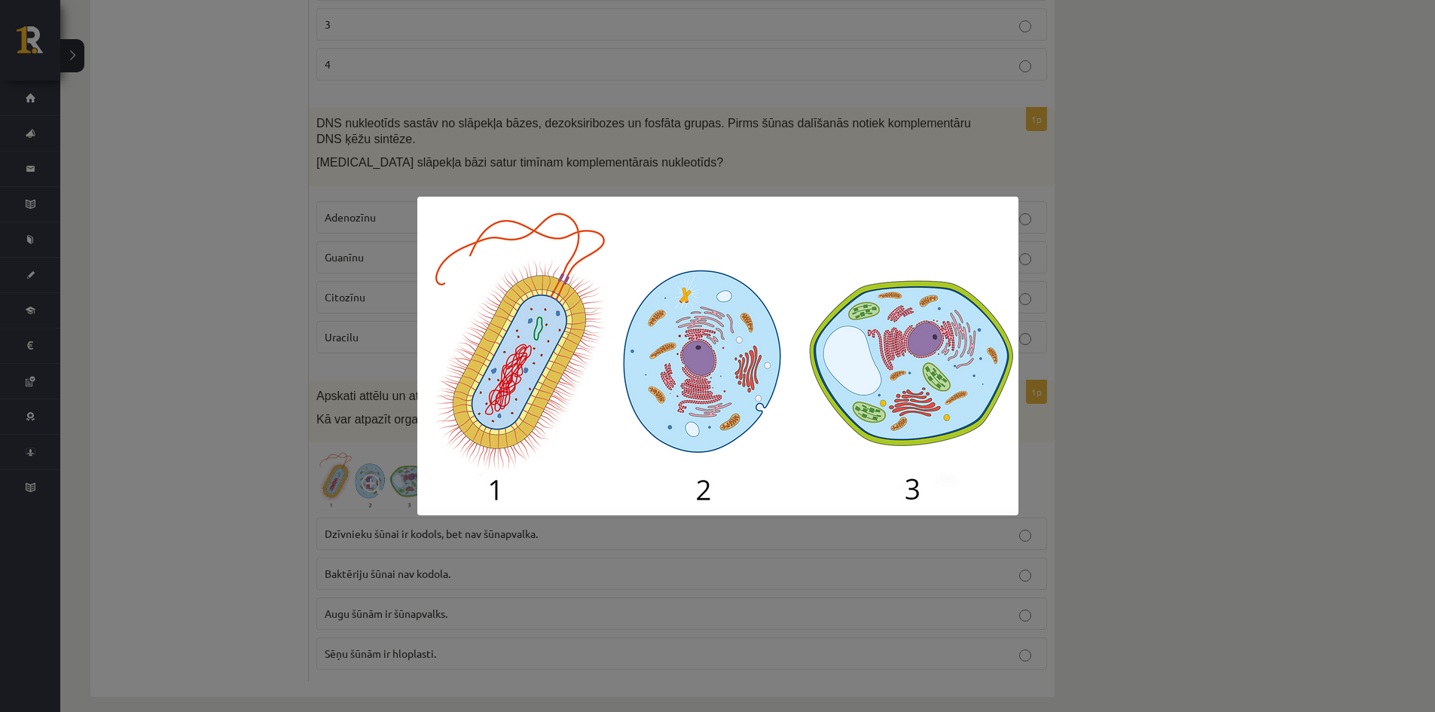
click at [215, 499] on div at bounding box center [717, 356] width 1435 height 712
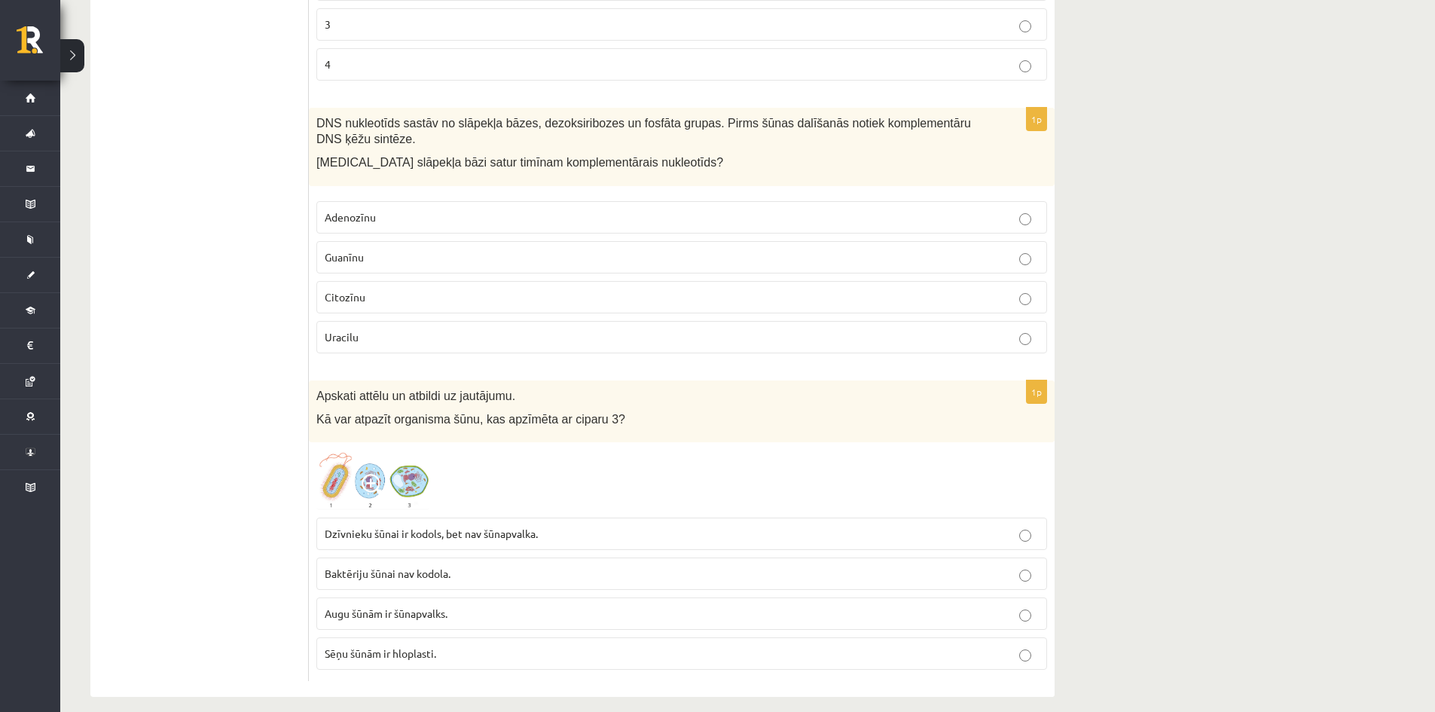
click at [432, 606] on p "Augu šūnām ir šūnapvalks." at bounding box center [682, 614] width 714 height 16
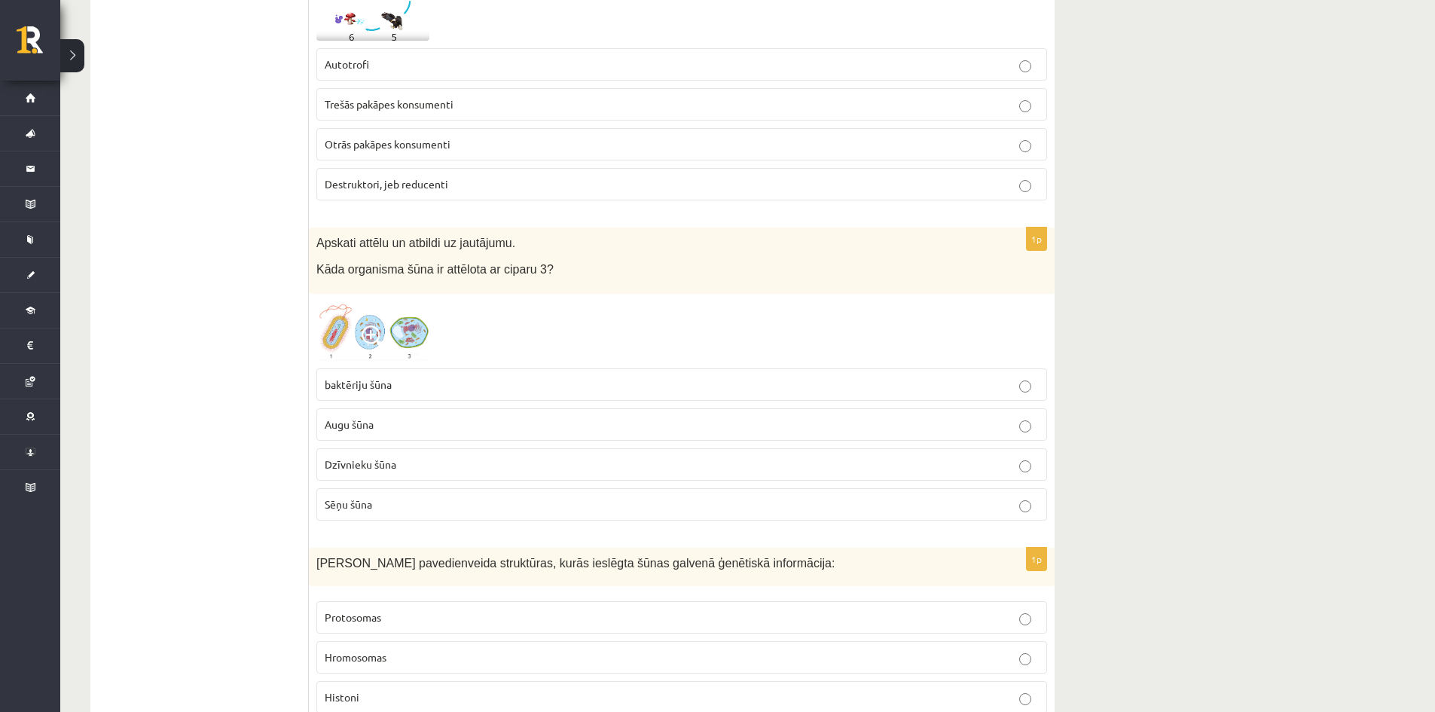
scroll to position [2659, 0]
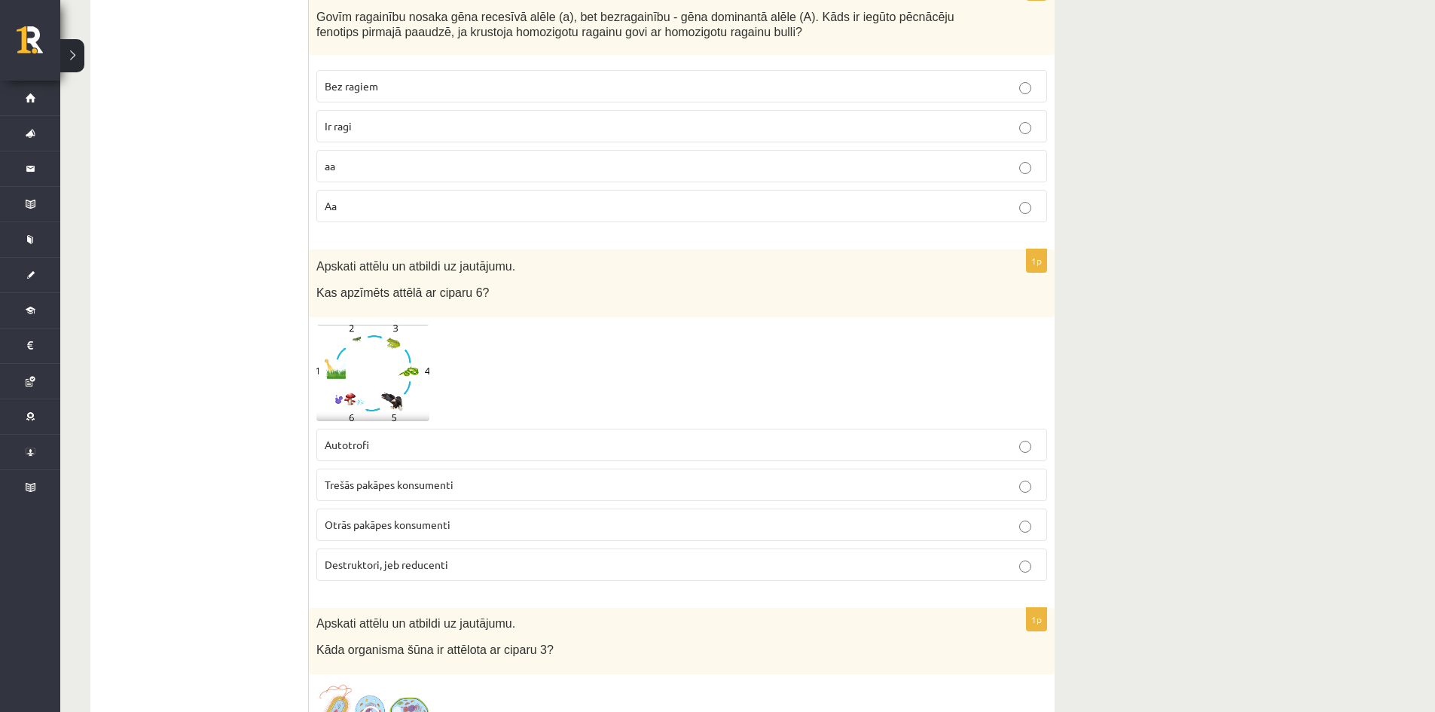
drag, startPoint x: 434, startPoint y: 267, endPoint x: 470, endPoint y: 459, distance: 194.7
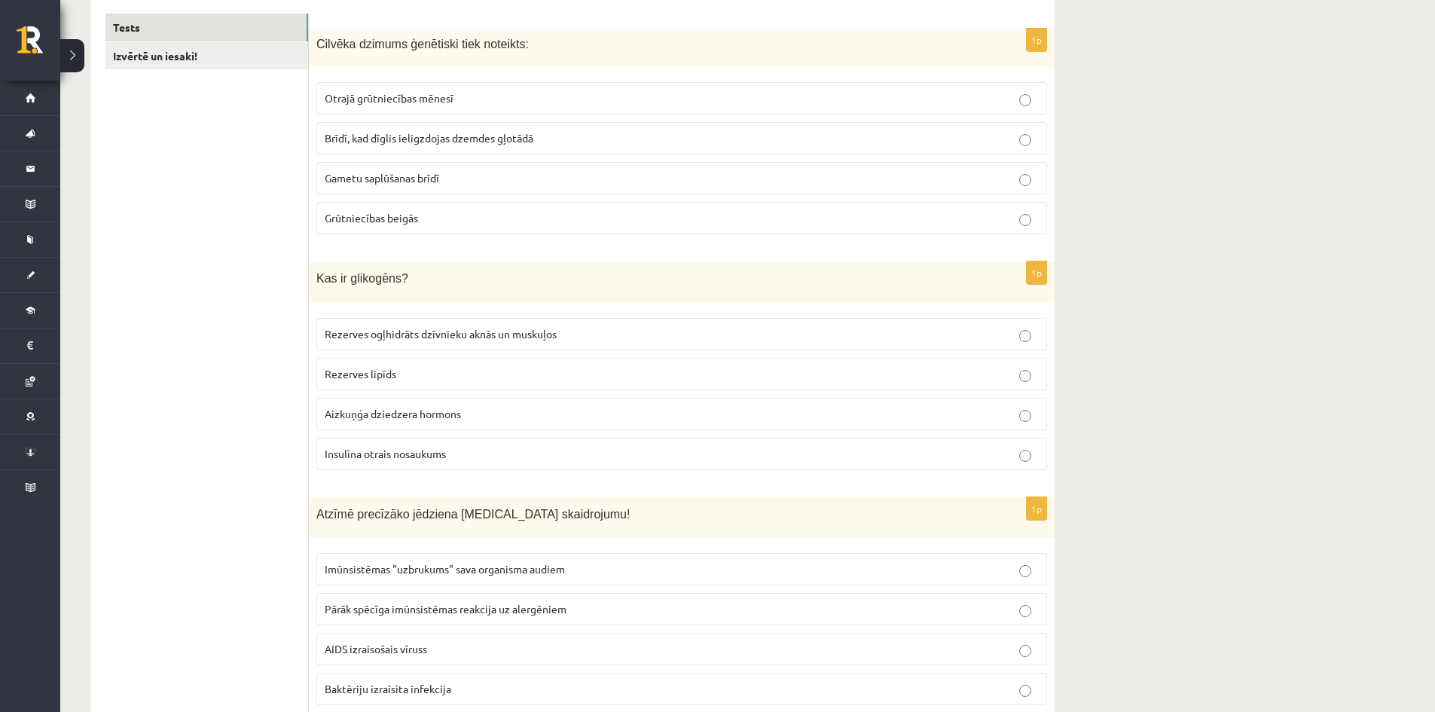
scroll to position [5, 0]
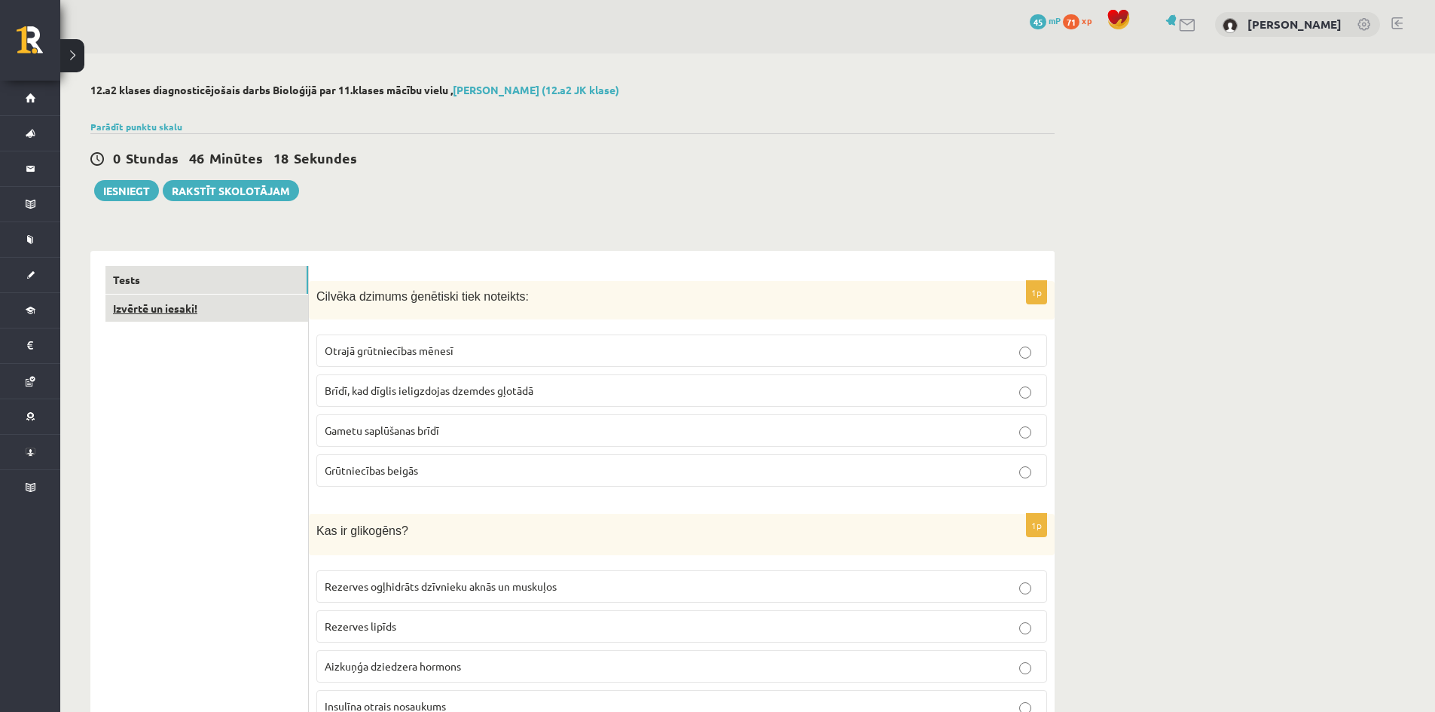
click at [237, 309] on link "Izvērtē un iesaki!" at bounding box center [206, 308] width 203 height 28
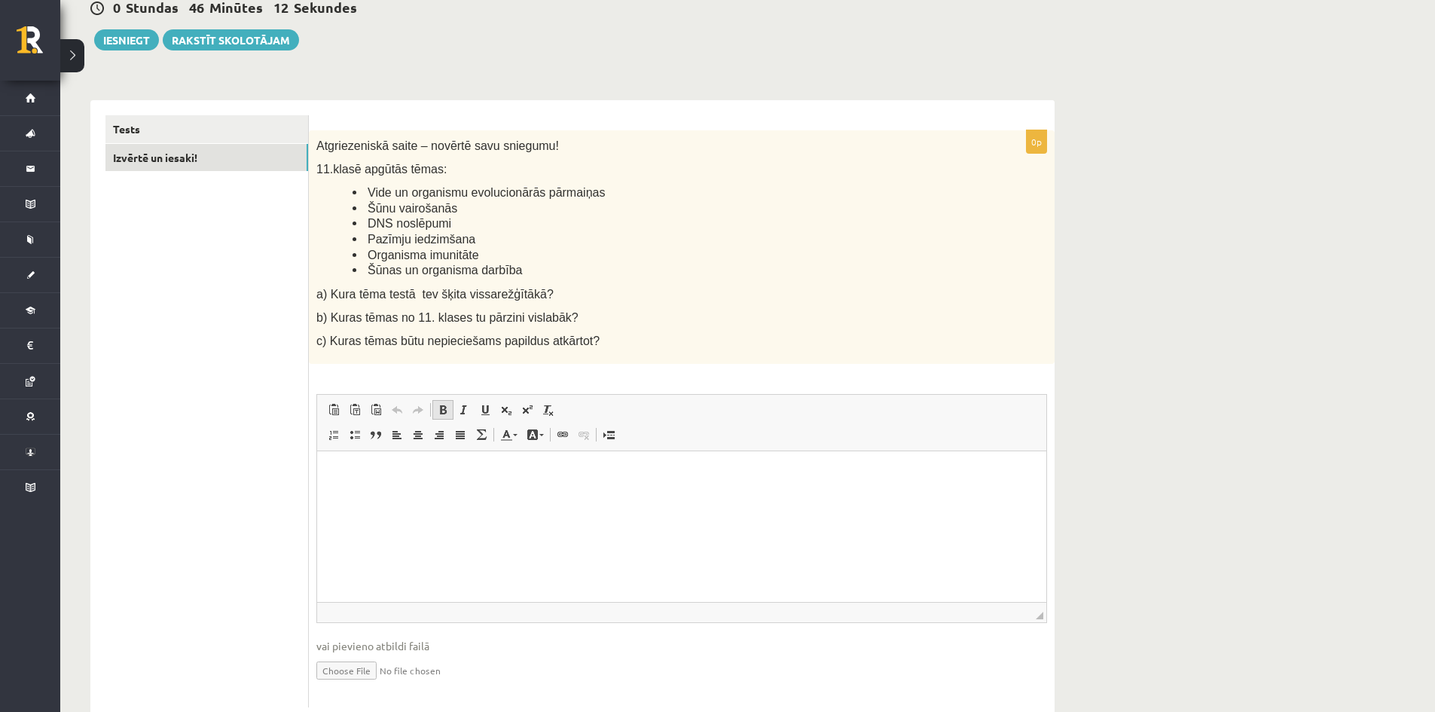
scroll to position [197, 0]
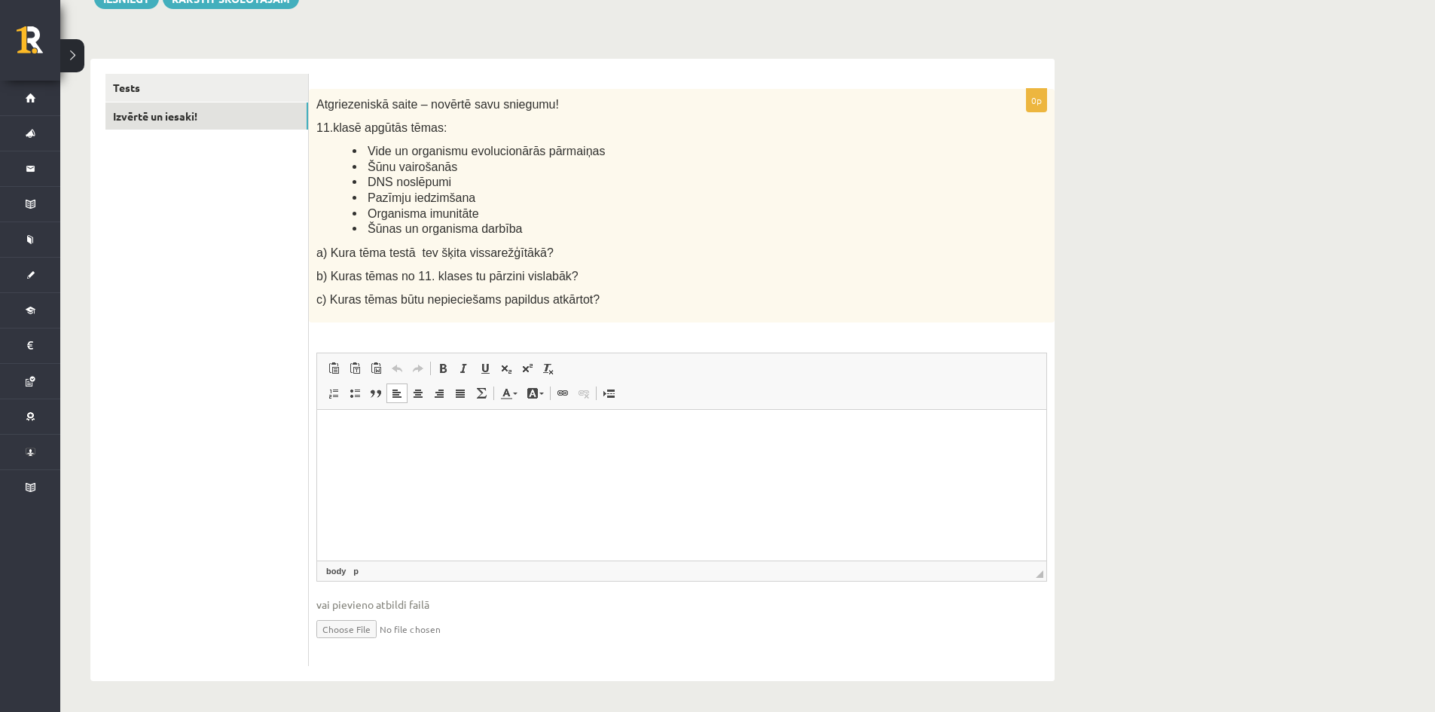
click at [496, 432] on p "Bagātinātā teksta redaktors, wiswyg-editor-user-answer-47025034757260" at bounding box center [681, 433] width 699 height 16
drag, startPoint x: 546, startPoint y: 456, endPoint x: 551, endPoint y: 426, distance: 30.5
click at [548, 455] on html at bounding box center [681, 433] width 729 height 46
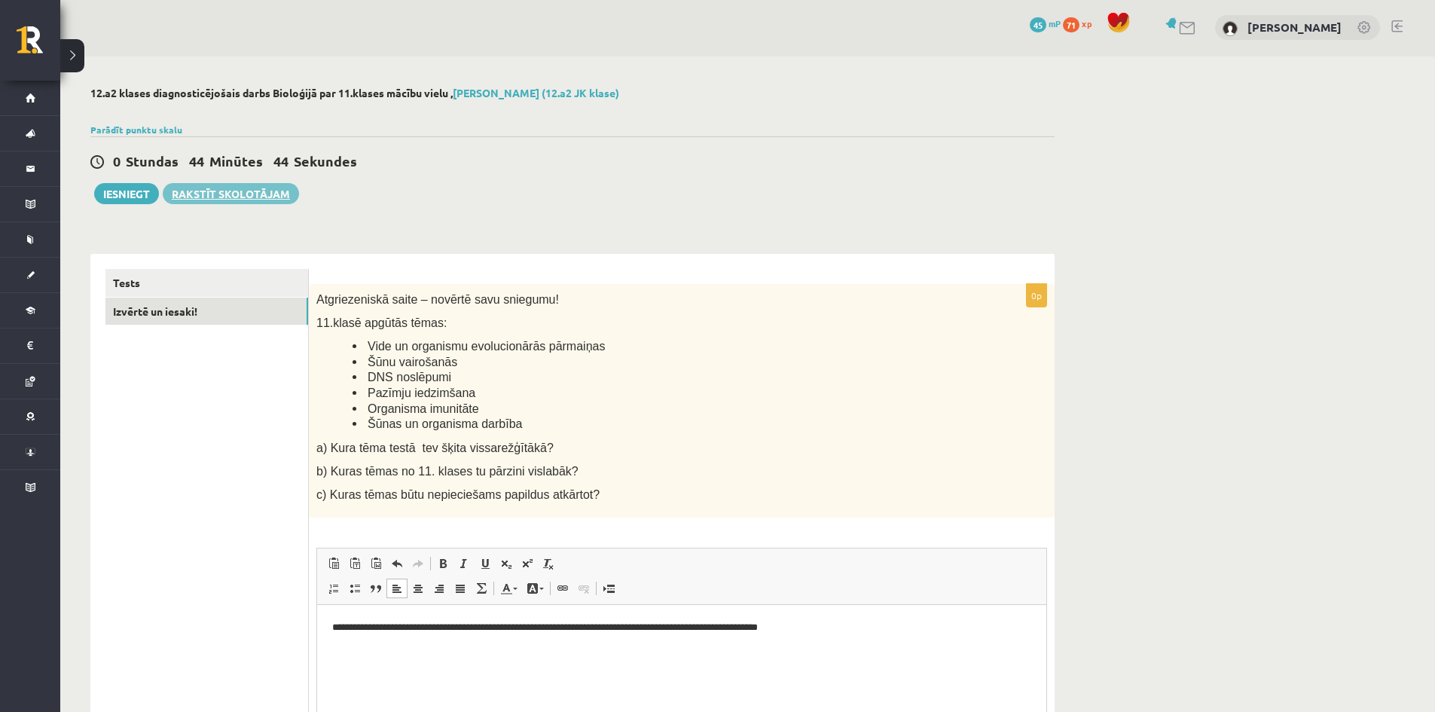
scroll to position [0, 0]
click at [135, 197] on button "Iesniegt" at bounding box center [126, 195] width 65 height 21
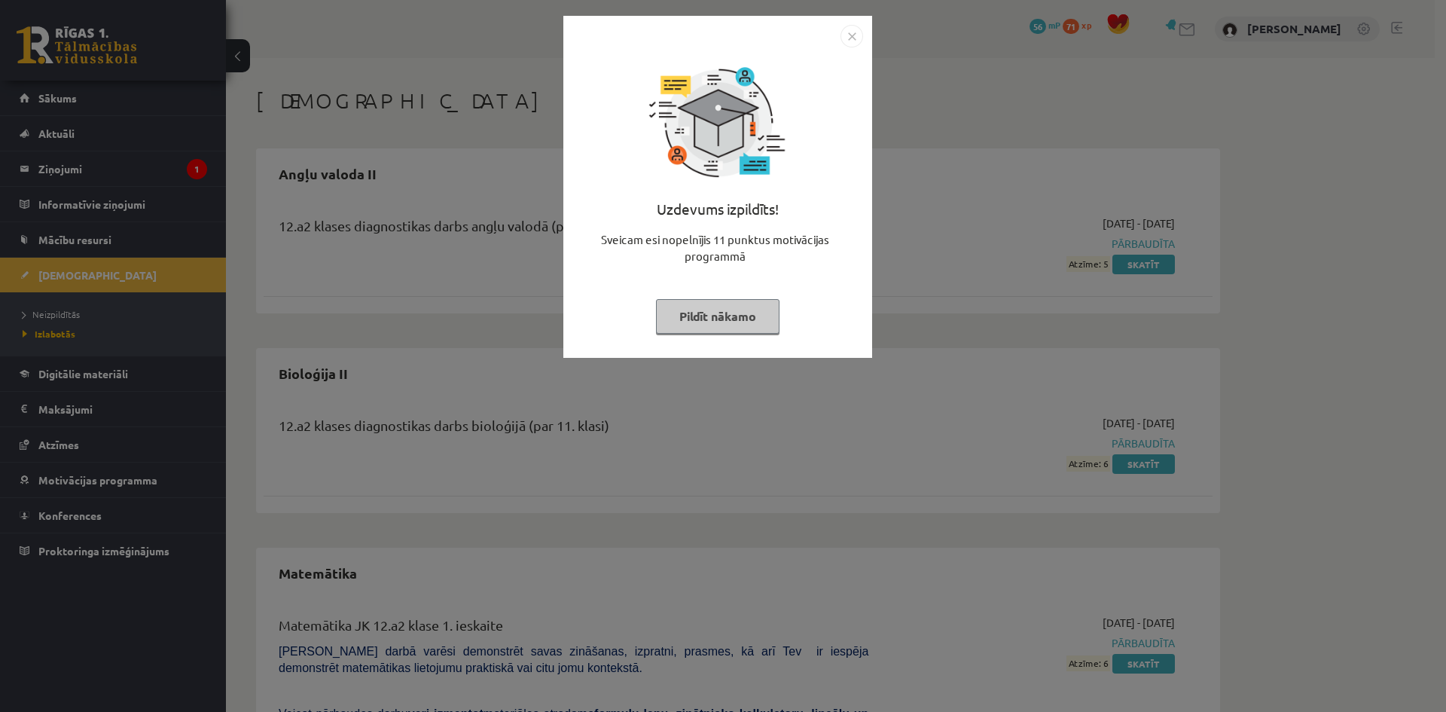
click at [765, 310] on button "Pildīt nākamo" at bounding box center [718, 316] width 124 height 35
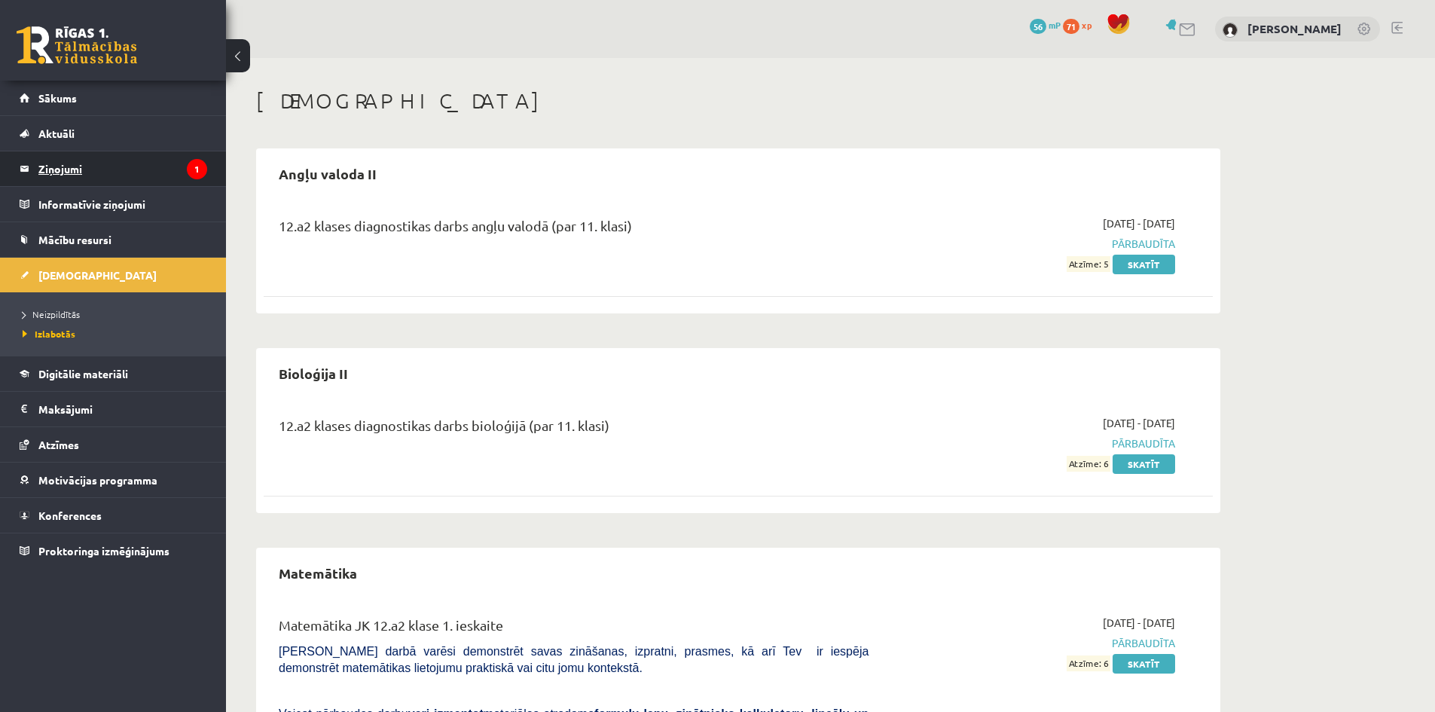
click at [178, 161] on legend "Ziņojumi 1" at bounding box center [122, 168] width 169 height 35
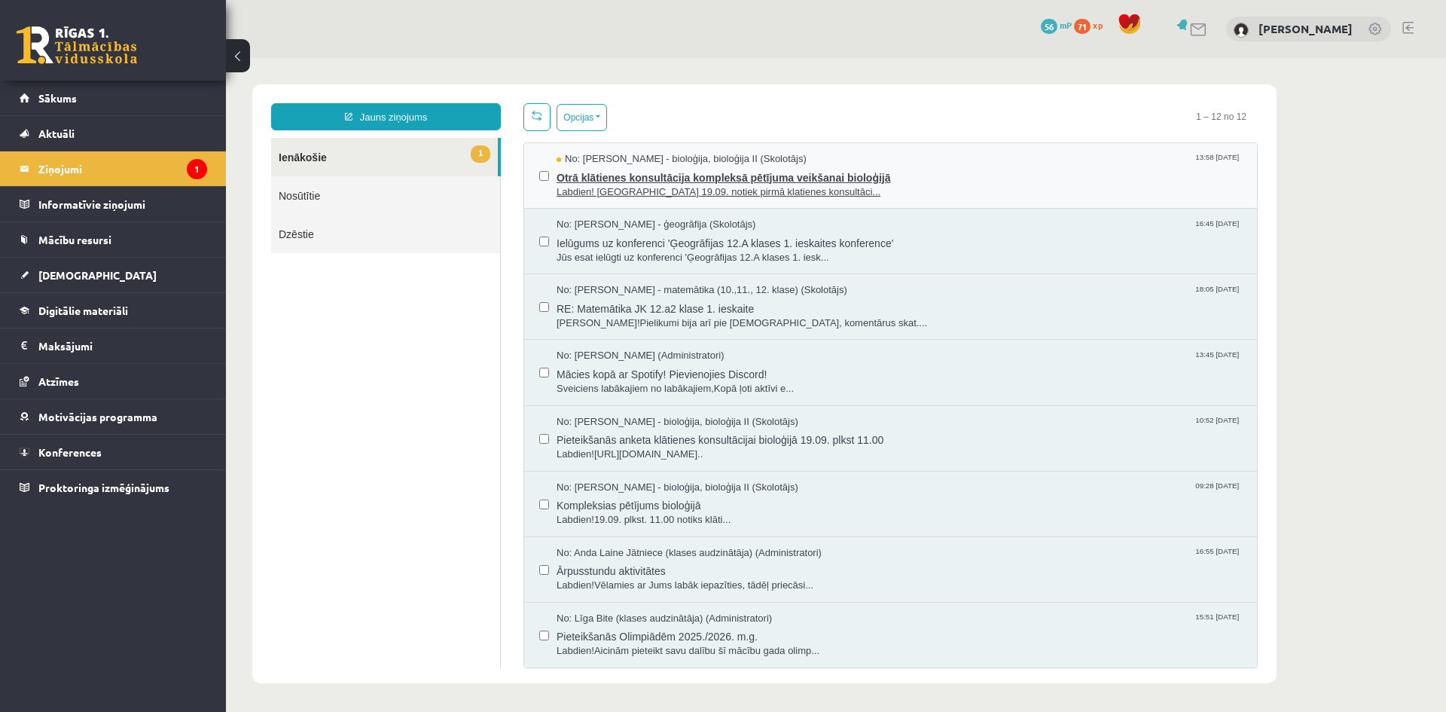
click at [611, 185] on span "Labdien! Šonedēļ 19.09. notiek pirmā klatienes konsultāci..." at bounding box center [899, 192] width 685 height 14
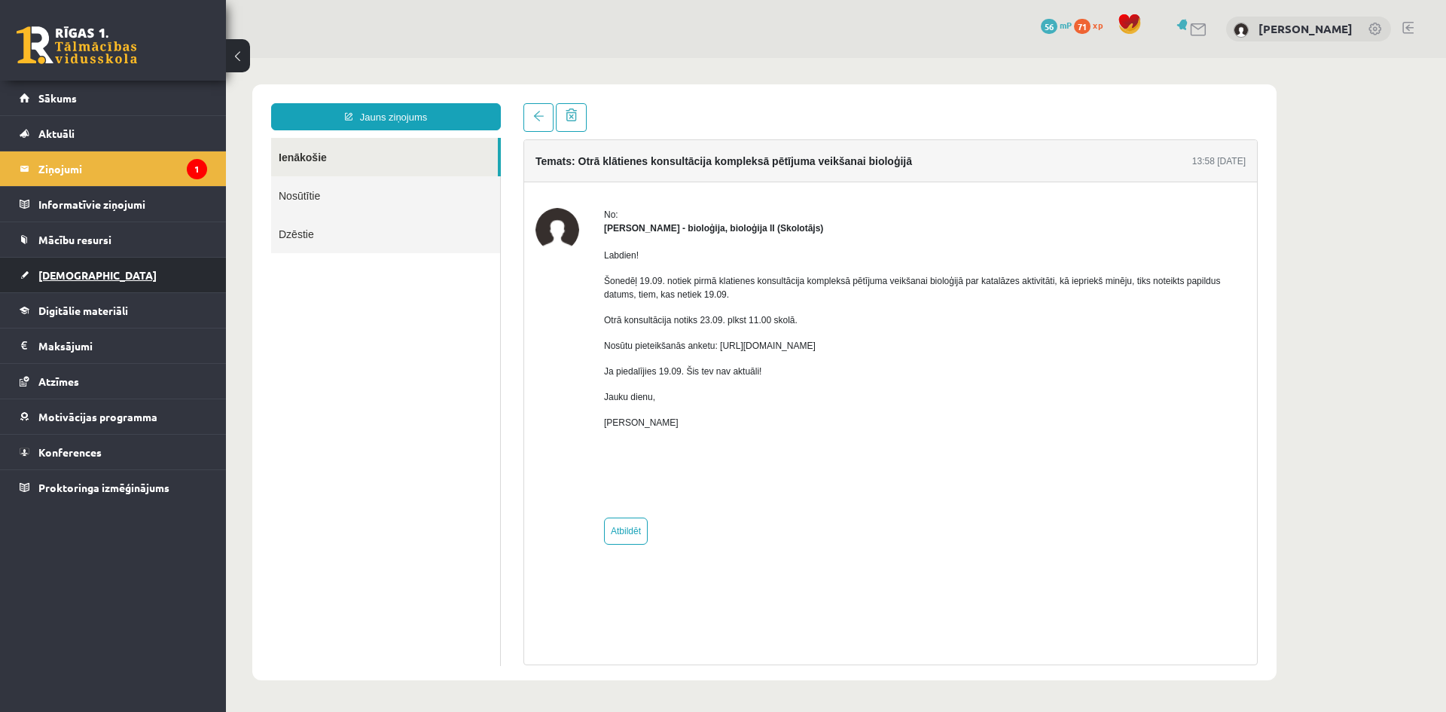
click at [75, 282] on link "[DEMOGRAPHIC_DATA]" at bounding box center [114, 275] width 188 height 35
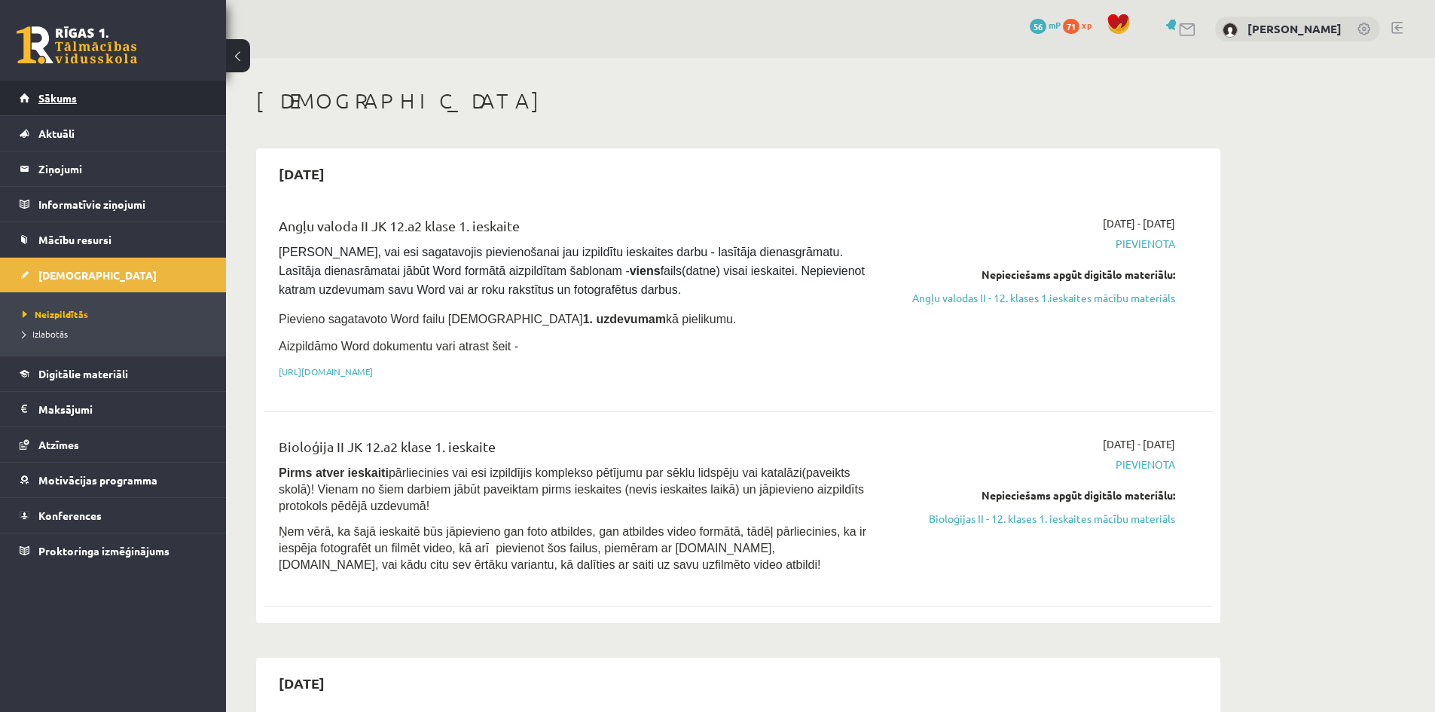
click at [49, 102] on span "Sākums" at bounding box center [57, 98] width 38 height 14
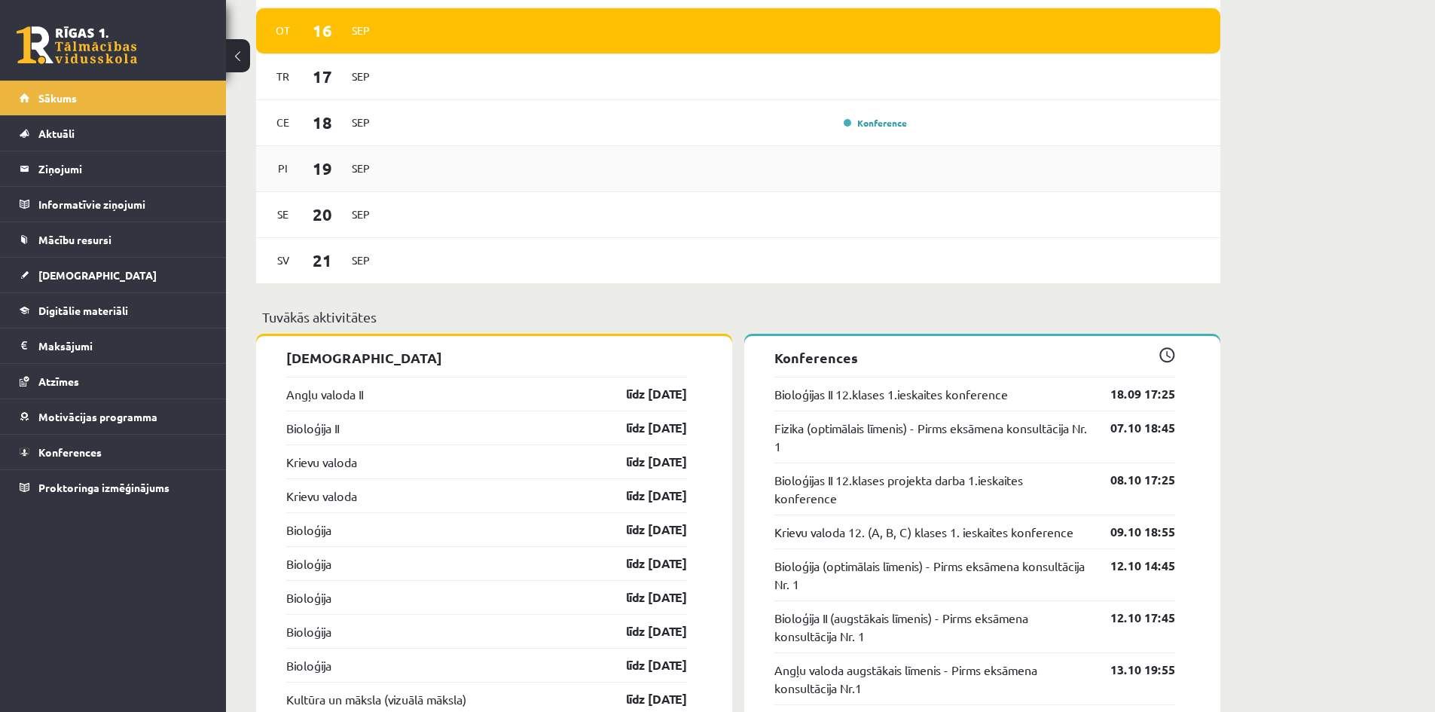
scroll to position [1054, 0]
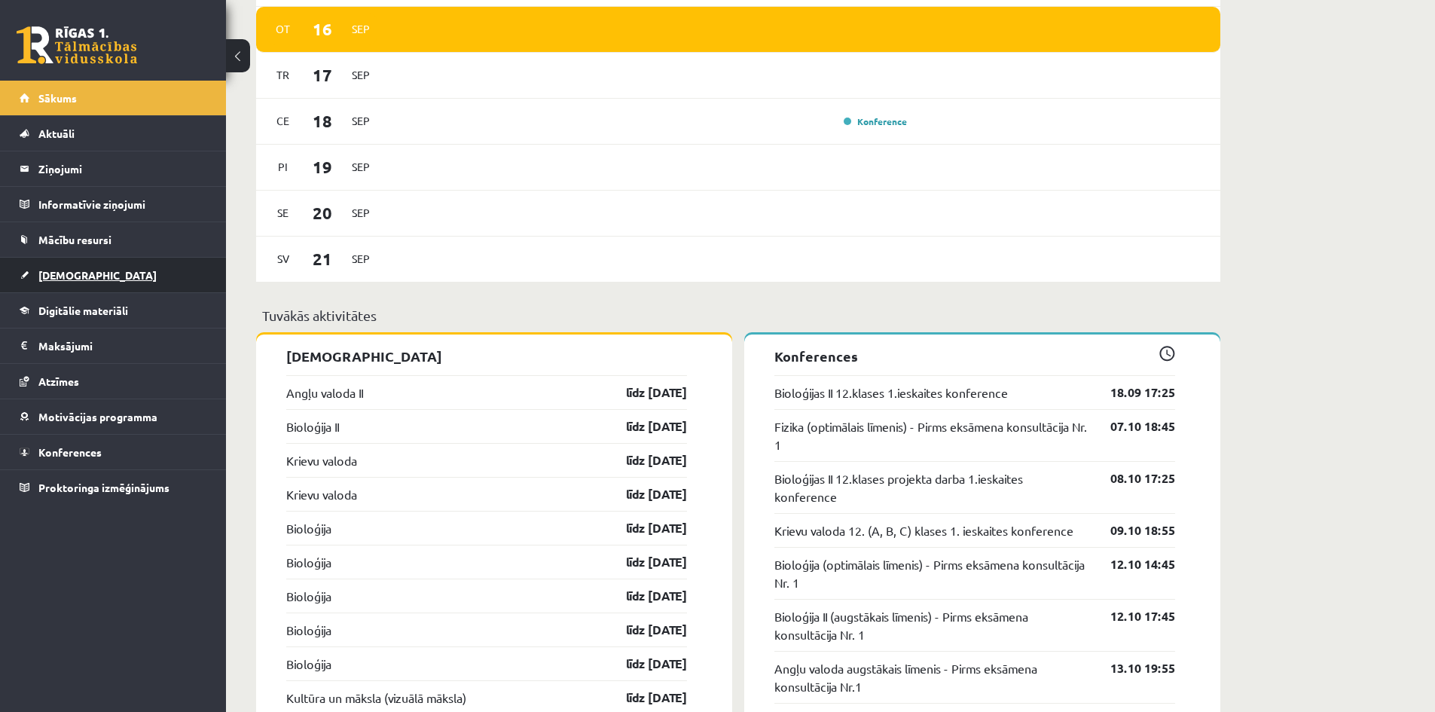
click at [72, 272] on span "[DEMOGRAPHIC_DATA]" at bounding box center [97, 275] width 118 height 14
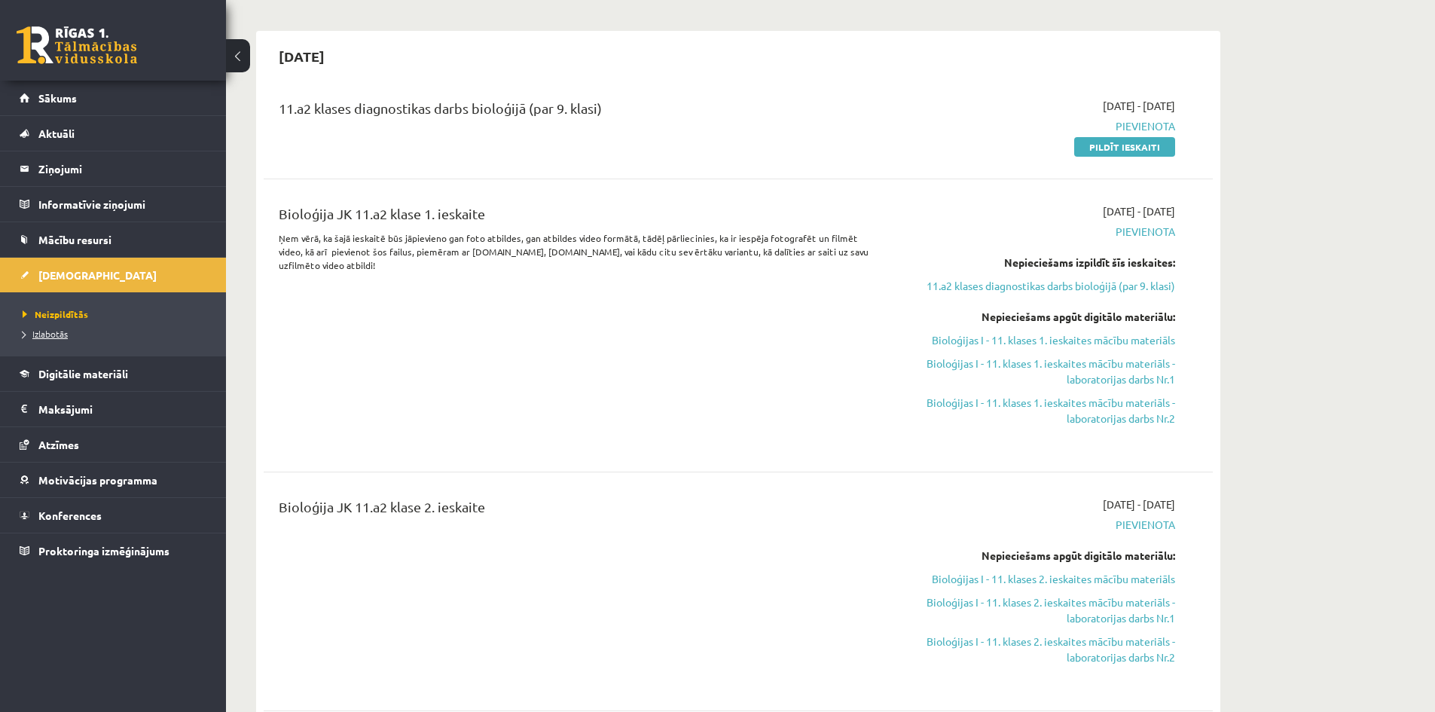
click at [68, 331] on link "Izlabotās" at bounding box center [117, 334] width 188 height 14
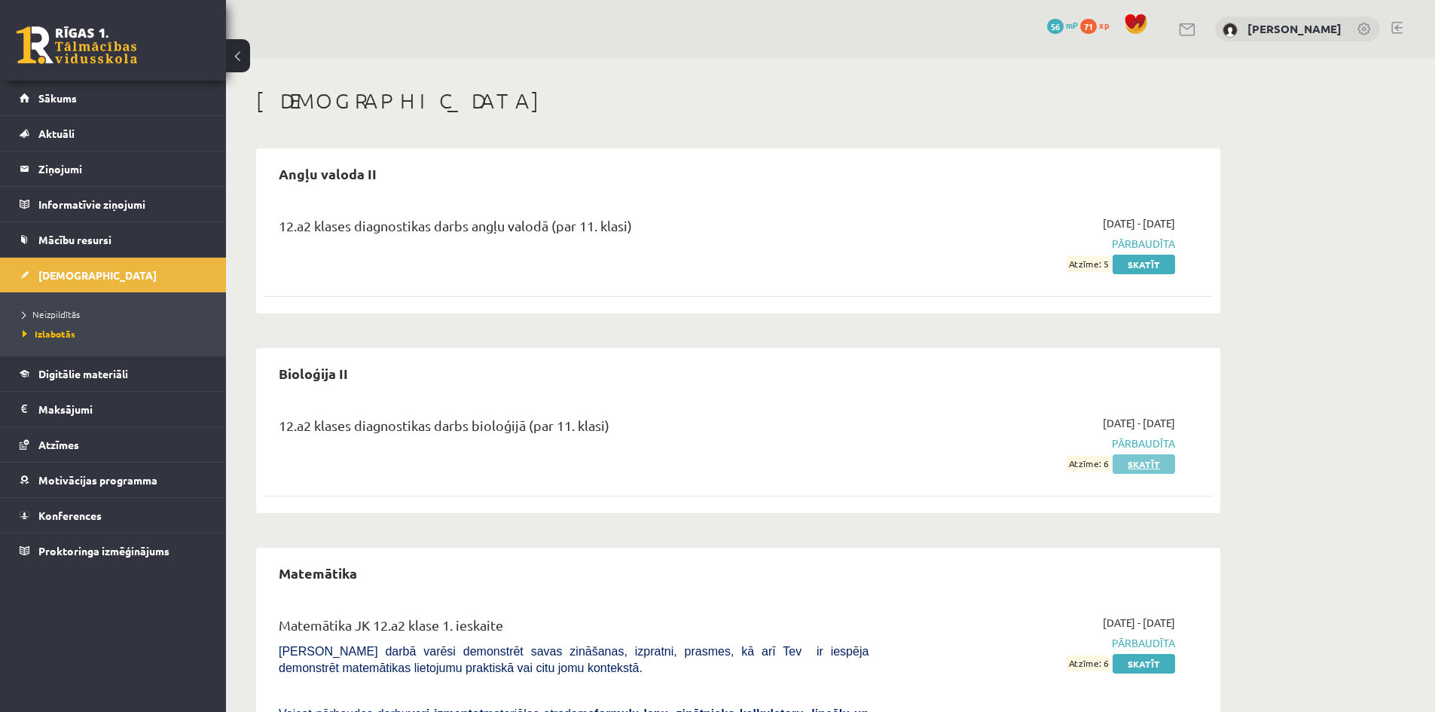
click at [1131, 459] on link "Skatīt" at bounding box center [1143, 464] width 63 height 20
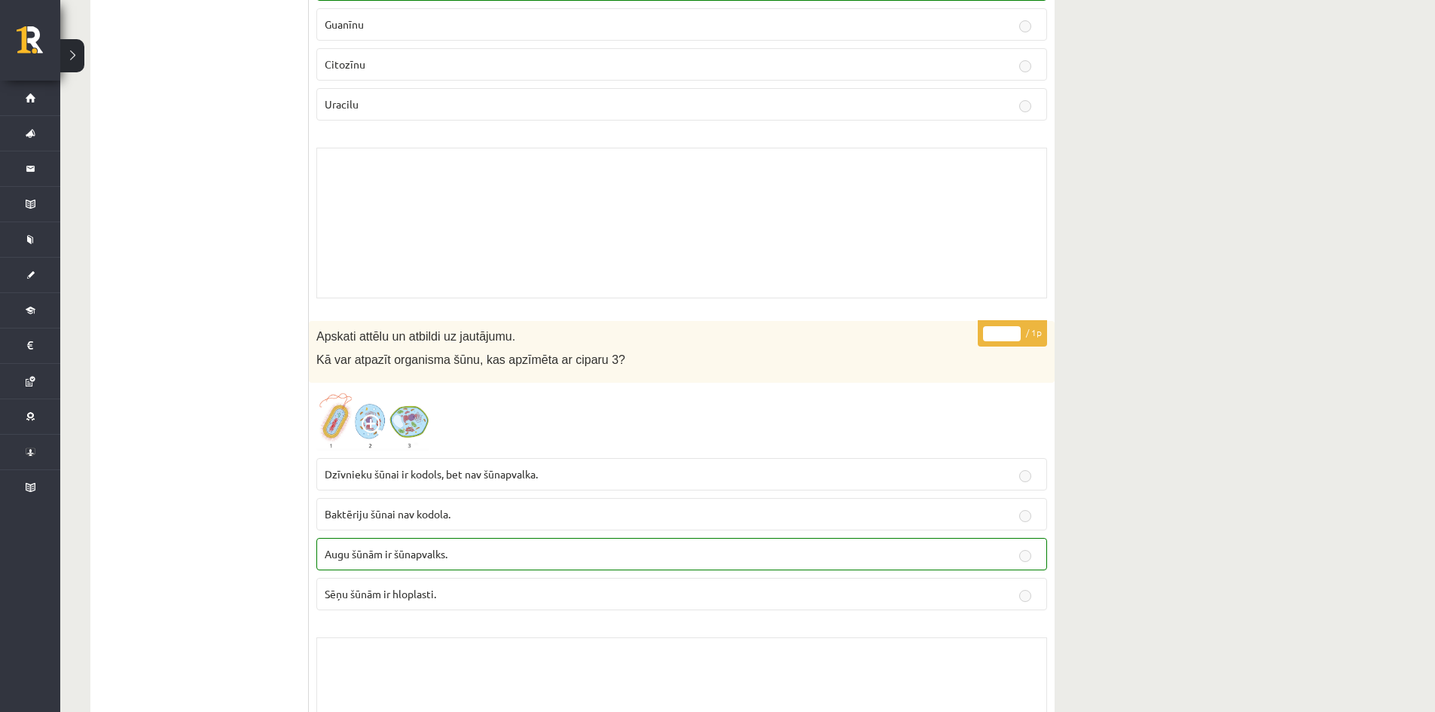
scroll to position [12224, 0]
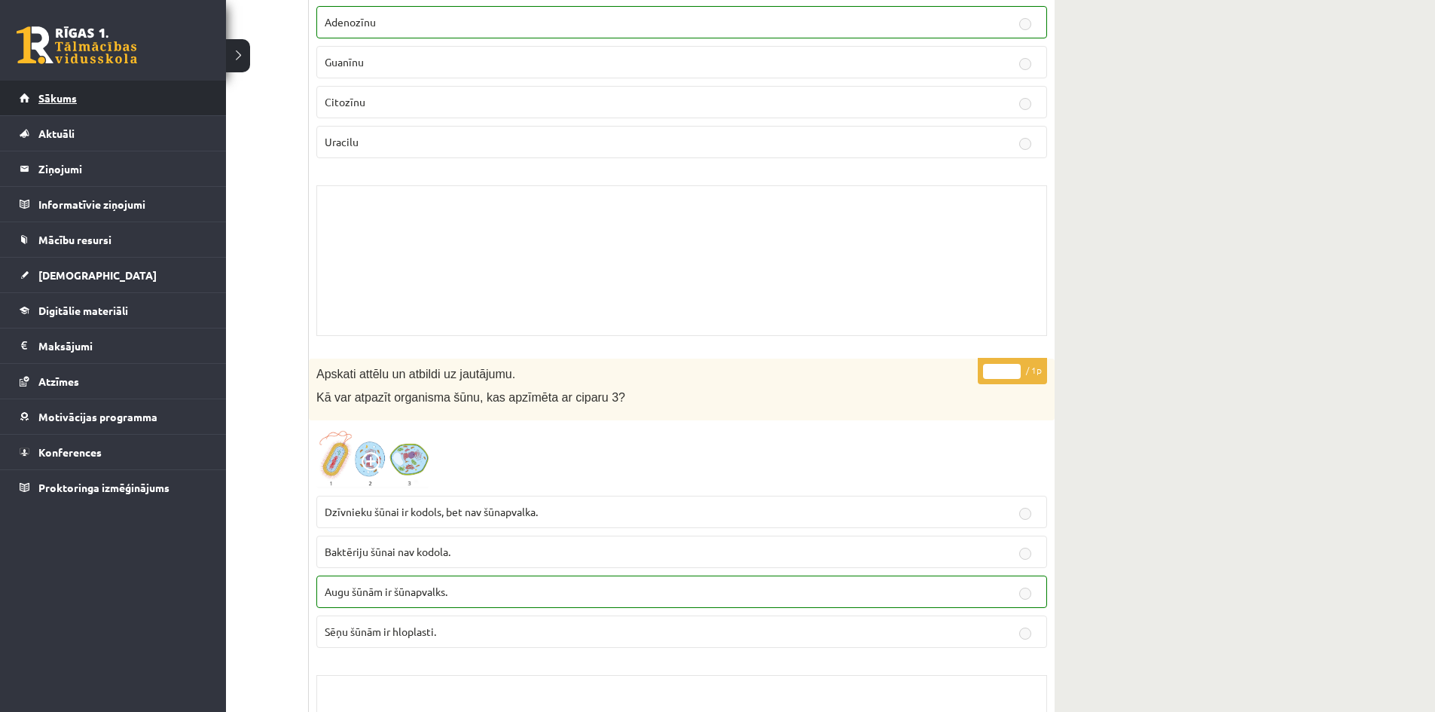
click at [67, 102] on span "Sākums" at bounding box center [57, 98] width 38 height 14
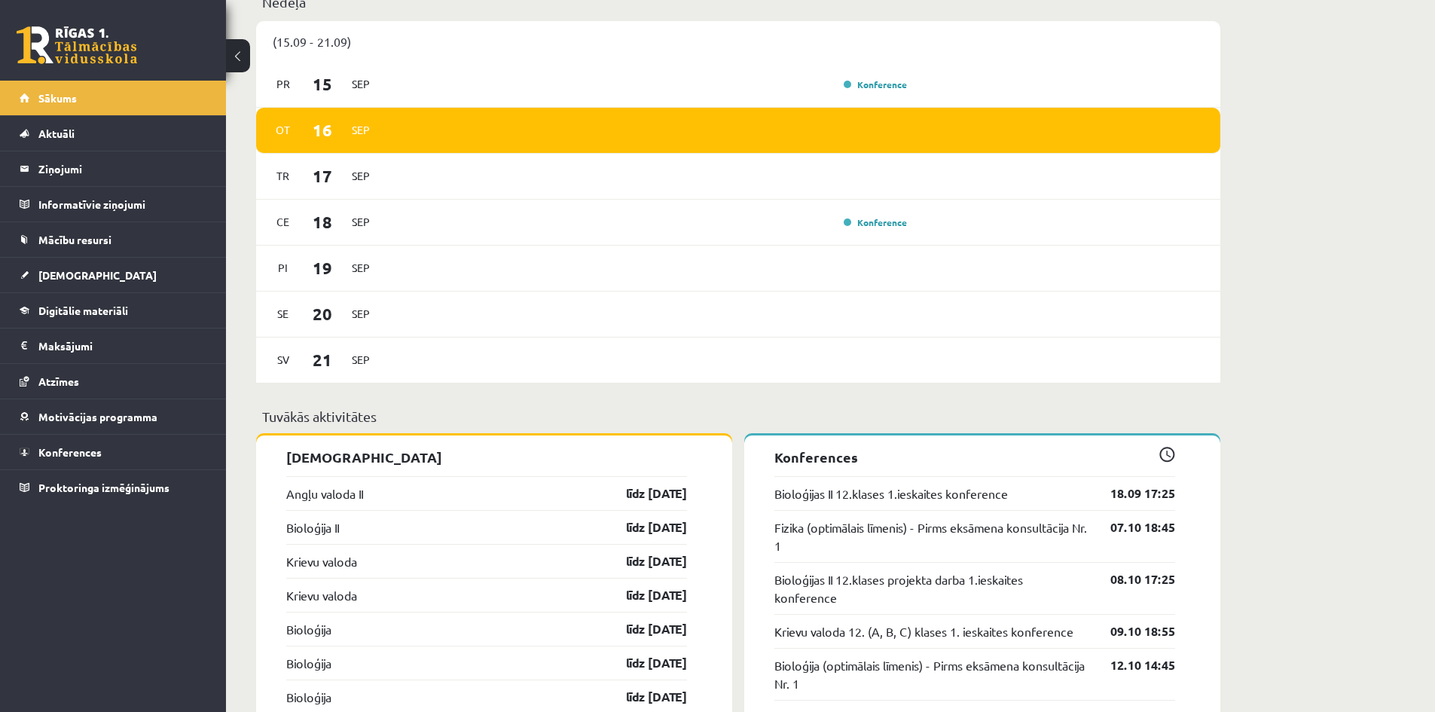
scroll to position [979, 0]
